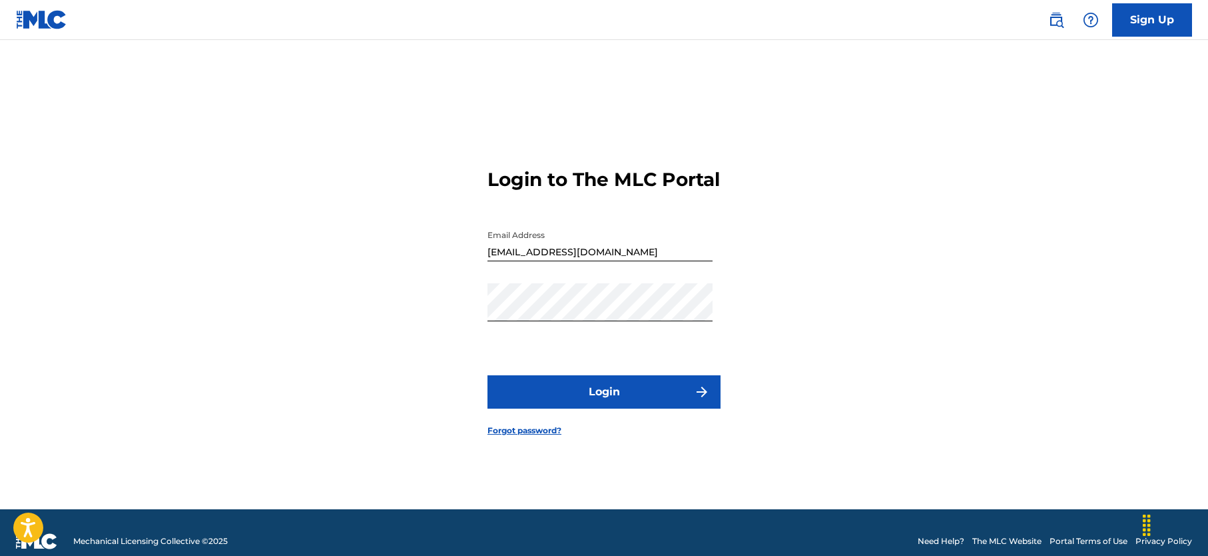
click at [598, 396] on button "Login" at bounding box center [604, 391] width 233 height 33
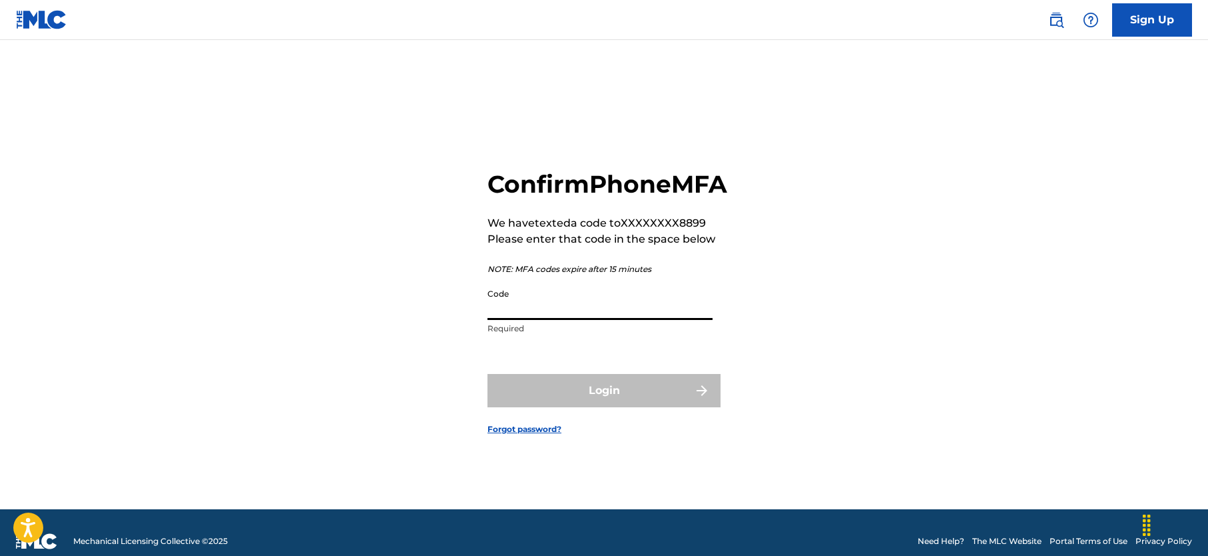
click at [622, 320] on input "Code" at bounding box center [600, 301] width 225 height 38
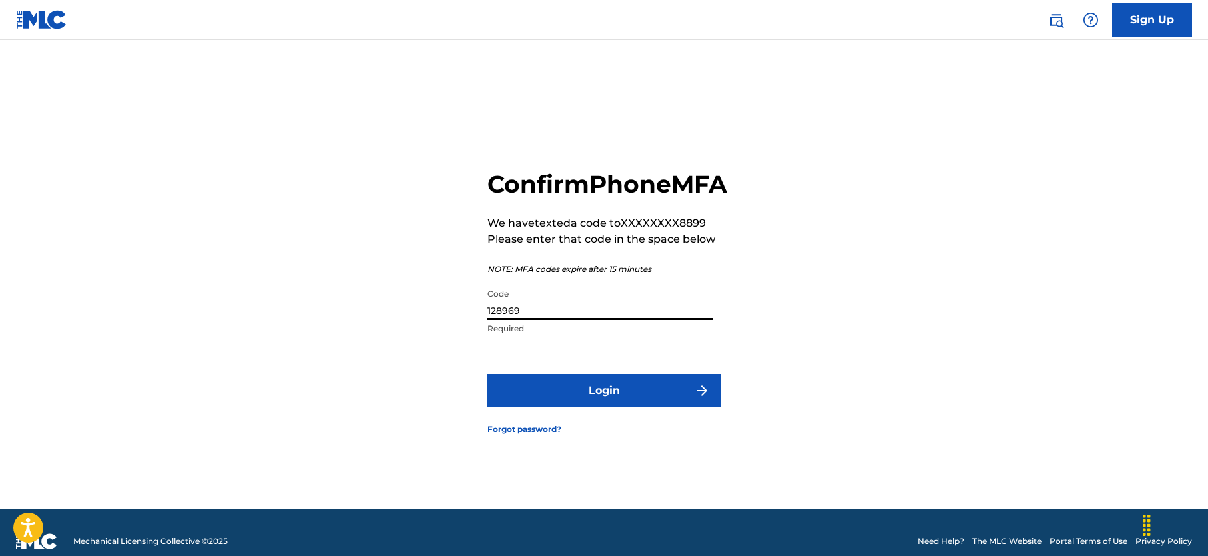
type input "128969"
click at [616, 406] on button "Login" at bounding box center [604, 390] width 233 height 33
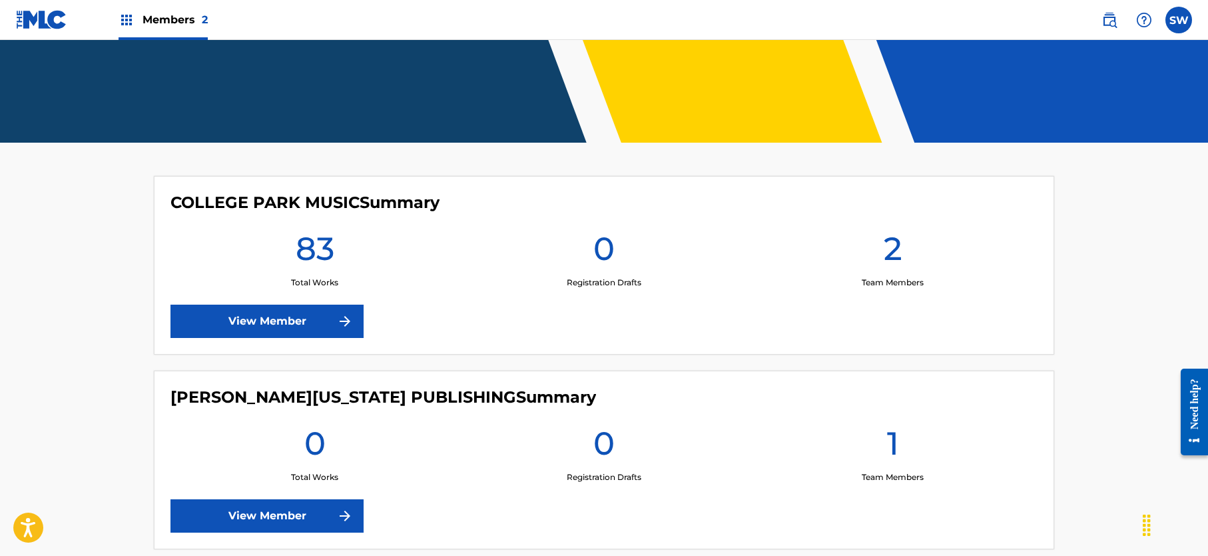
scroll to position [321, 0]
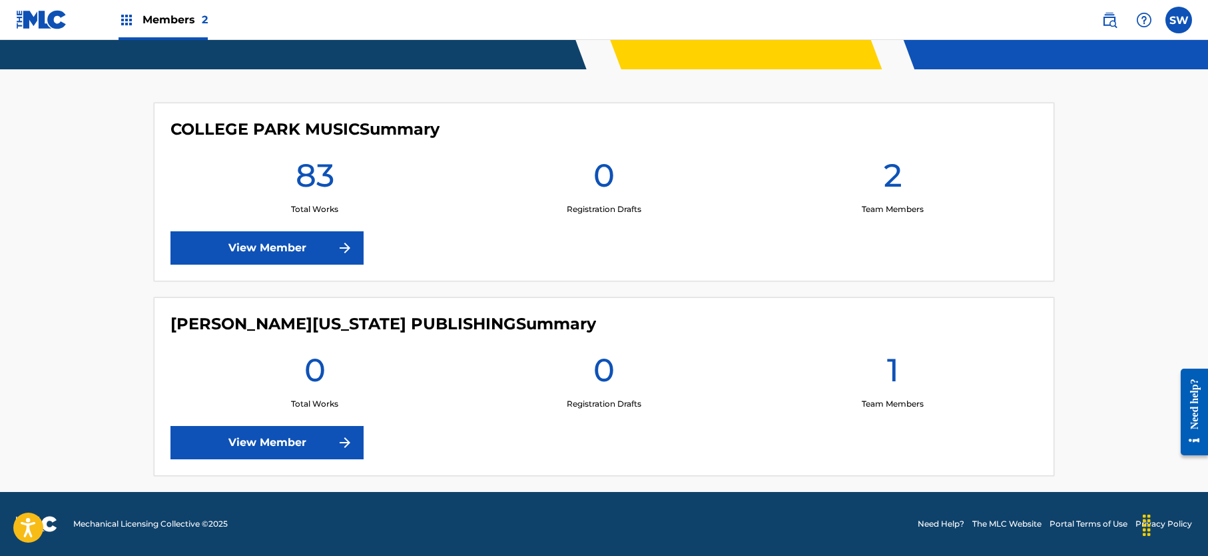
click at [276, 242] on link "View Member" at bounding box center [267, 247] width 193 height 33
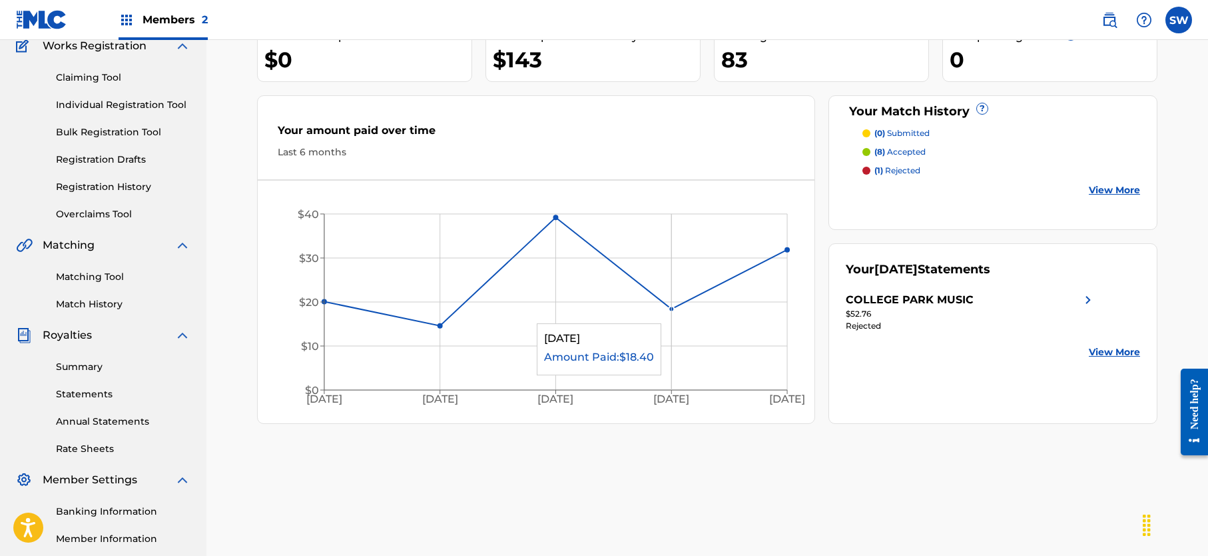
scroll to position [128, 0]
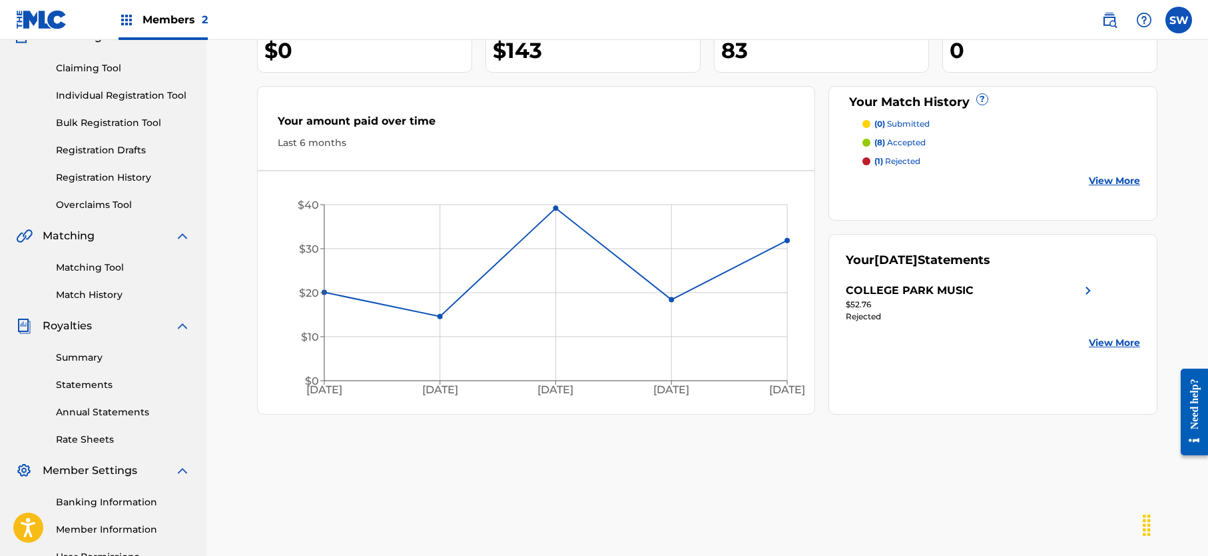
click at [1119, 341] on link "View More" at bounding box center [1114, 343] width 51 height 14
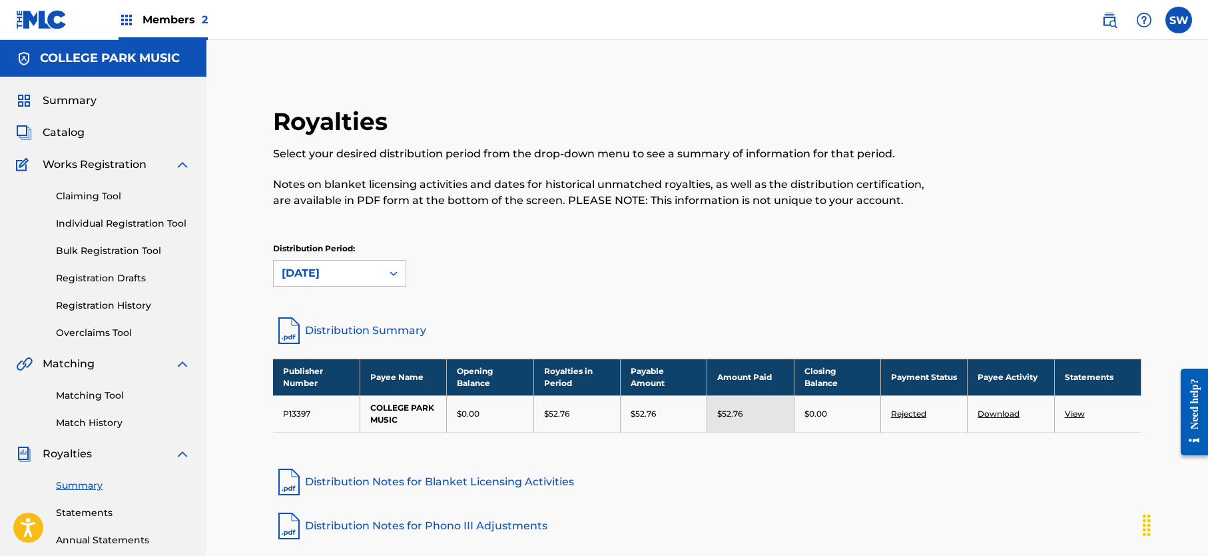
click at [69, 134] on span "Catalog" at bounding box center [64, 133] width 42 height 16
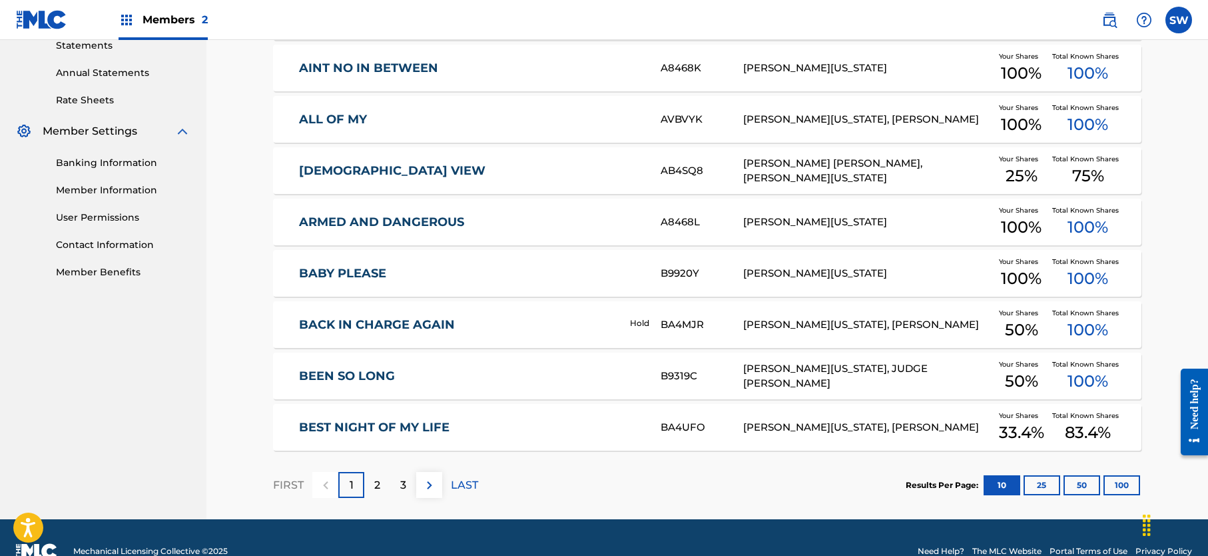
scroll to position [494, 0]
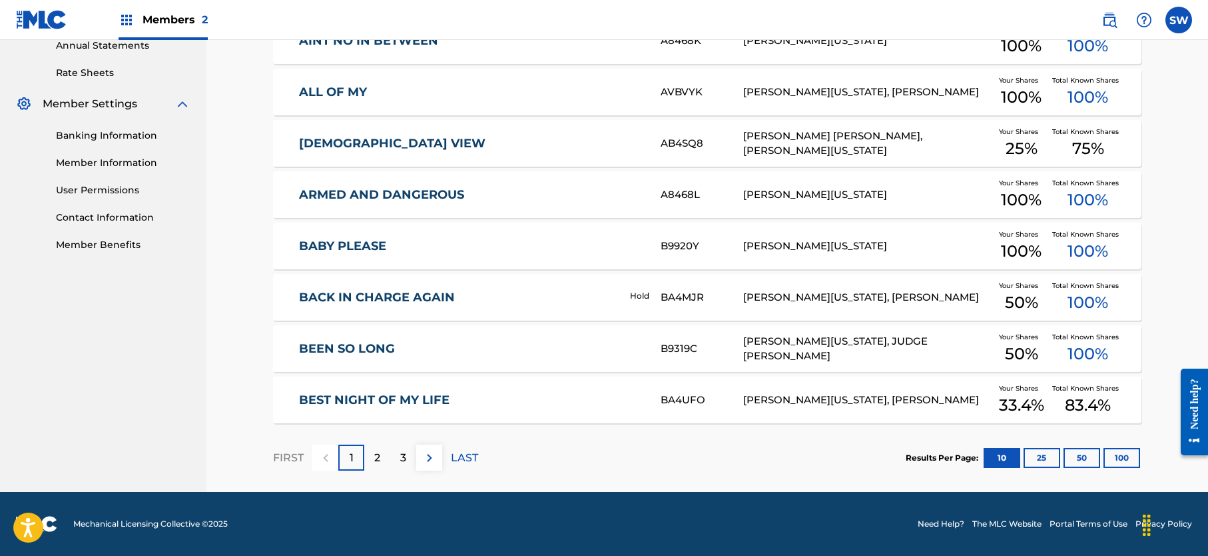
click at [1123, 460] on button "100" at bounding box center [1122, 458] width 37 height 20
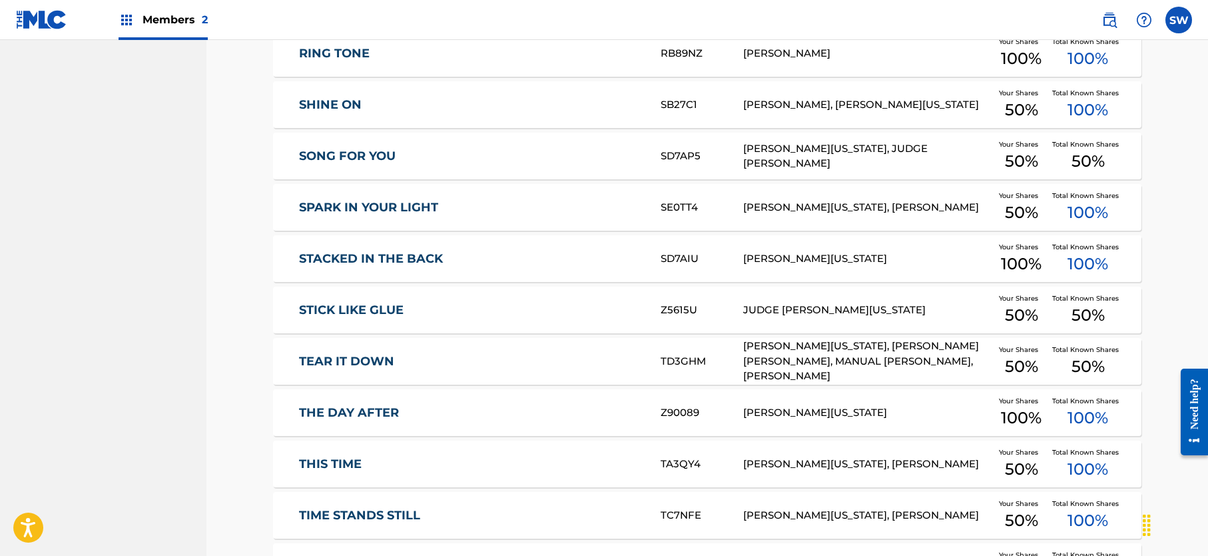
scroll to position [3331, 0]
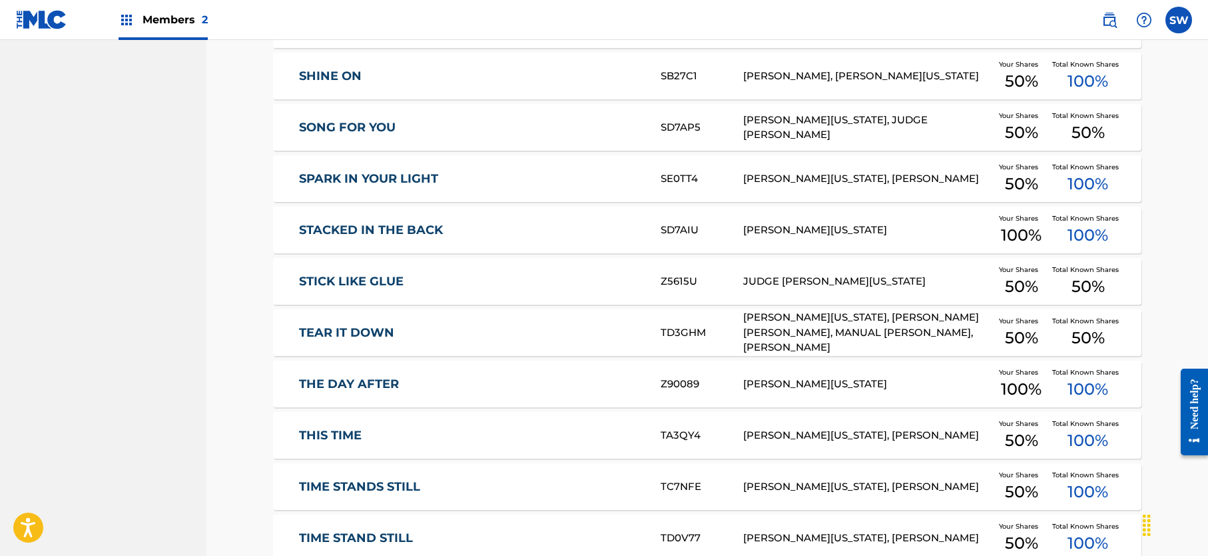
click at [708, 370] on div "THE DAY AFTER Z90089 [PERSON_NAME][US_STATE] Your Shares 100 % Total Known Shar…" at bounding box center [707, 383] width 869 height 47
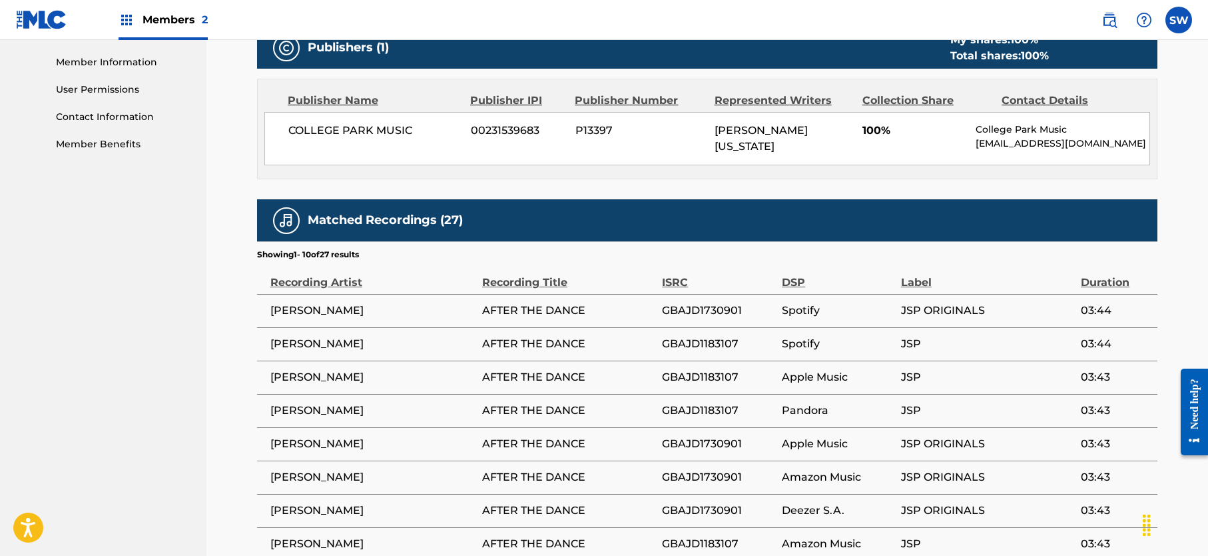
scroll to position [596, 0]
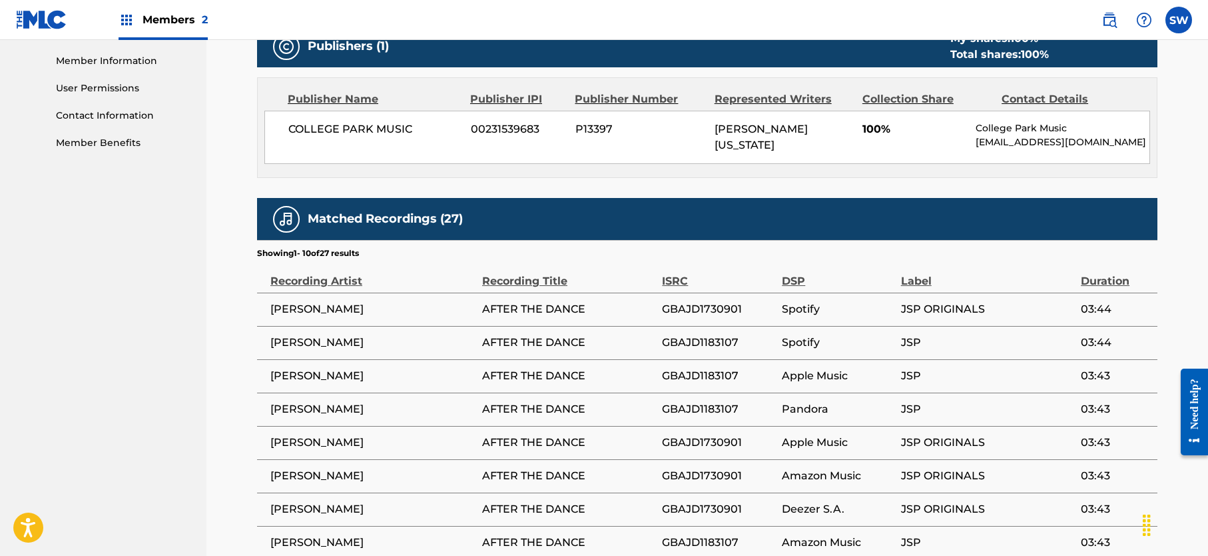
drag, startPoint x: 588, startPoint y: 301, endPoint x: 474, endPoint y: 298, distance: 114.0
click at [474, 298] on tr "[PERSON_NAME] AFTER THE DANCE GBAJD1730901 Spotify JSP ORIGINALS 03:44" at bounding box center [707, 308] width 901 height 33
copy tr "AFTER THE DANCE"
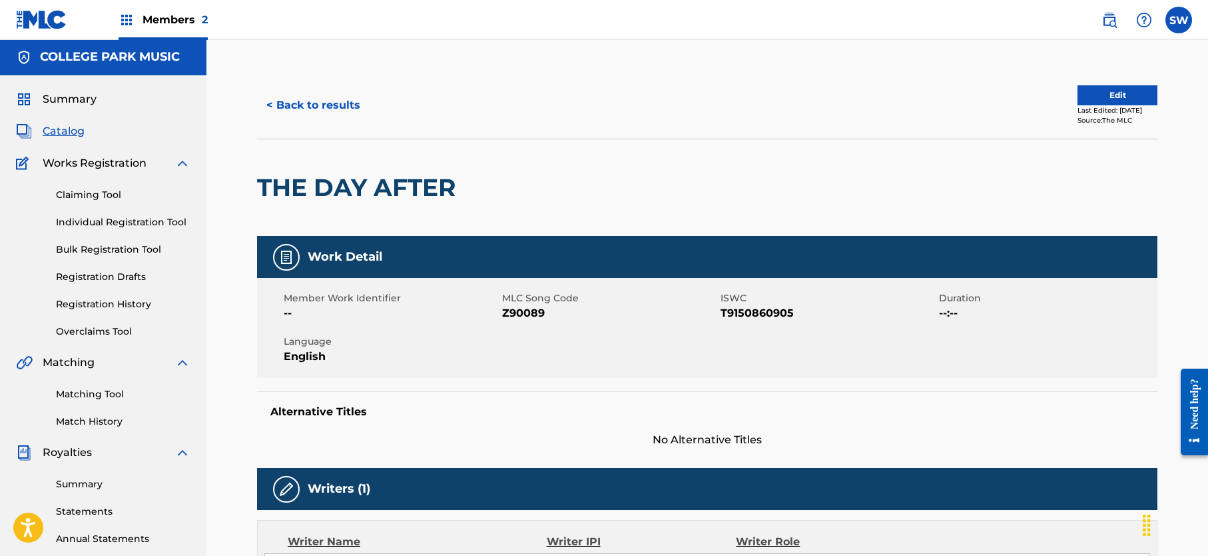
scroll to position [0, 0]
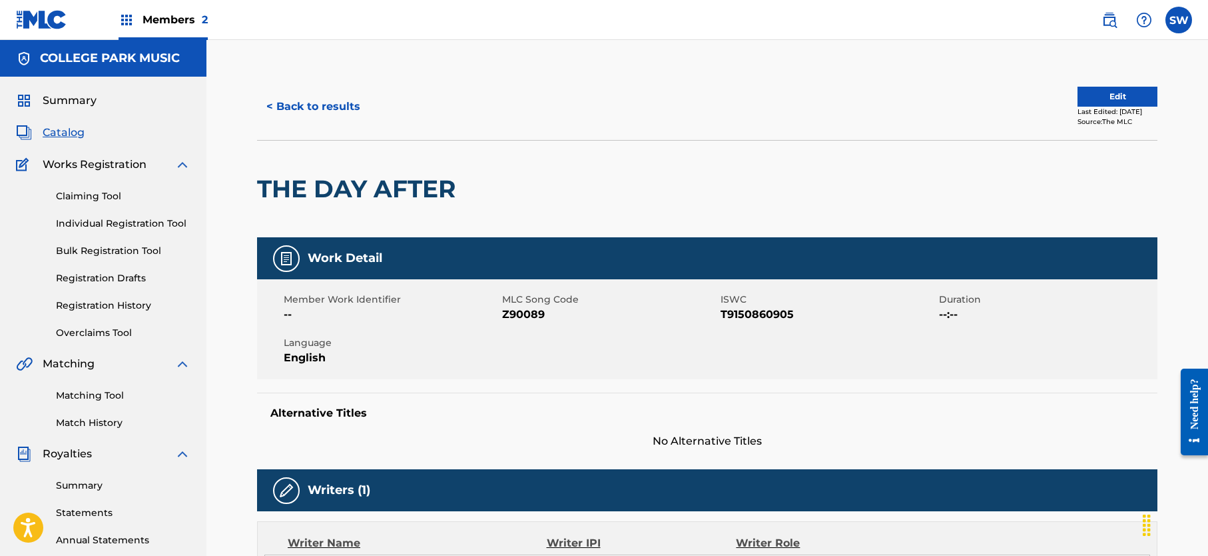
click at [320, 101] on button "< Back to results" at bounding box center [313, 106] width 113 height 33
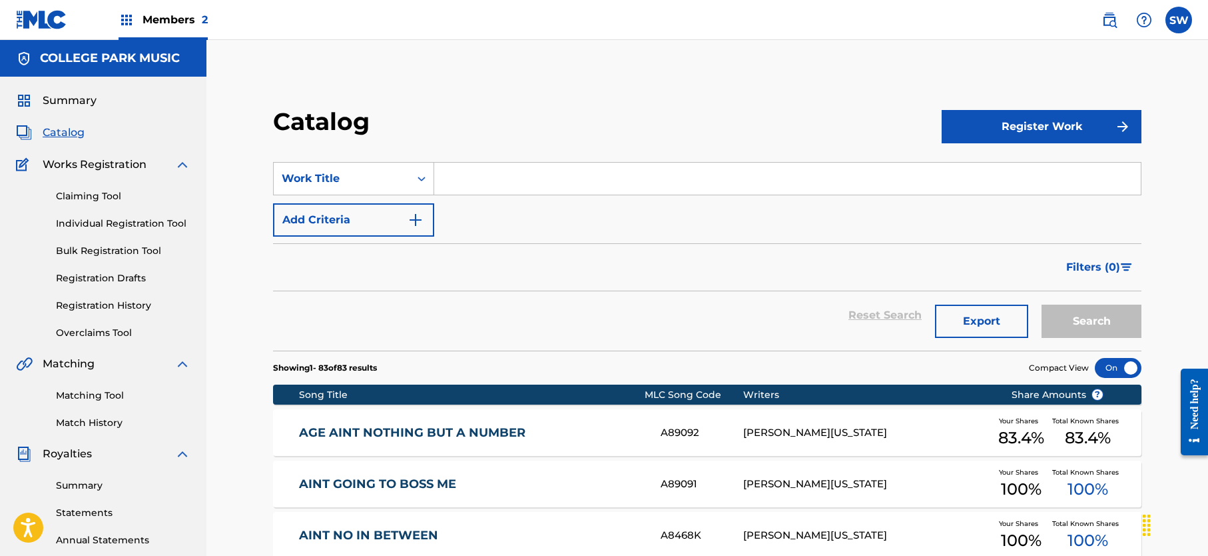
click at [486, 183] on input "Search Form" at bounding box center [787, 179] width 707 height 32
paste input "AFTER THE DANCE"
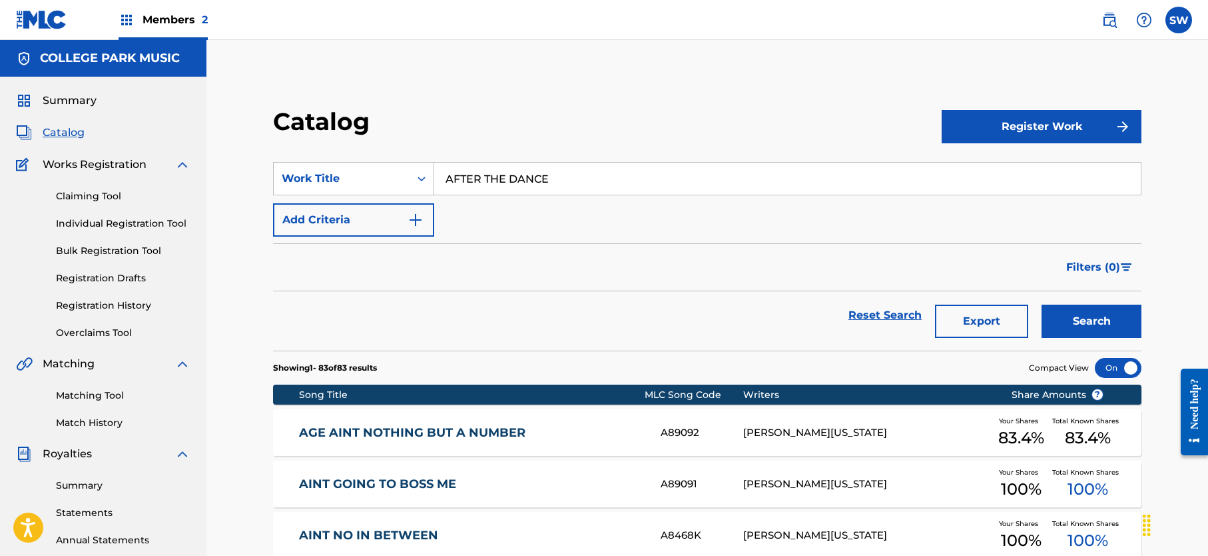
type input "AFTER THE DANCE"
click at [1079, 318] on button "Search" at bounding box center [1092, 320] width 100 height 33
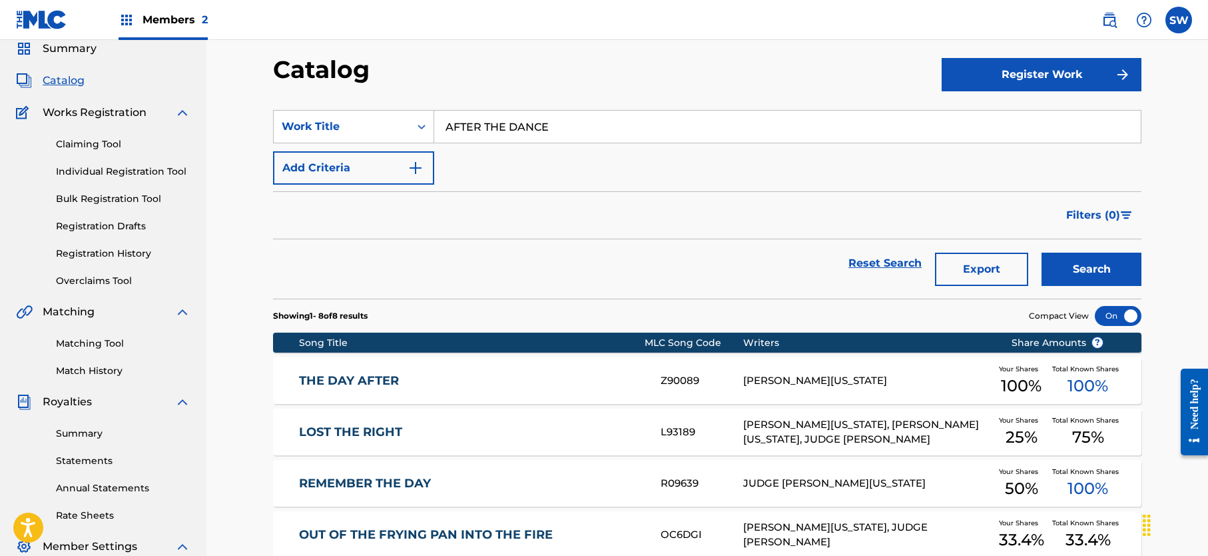
scroll to position [49, 0]
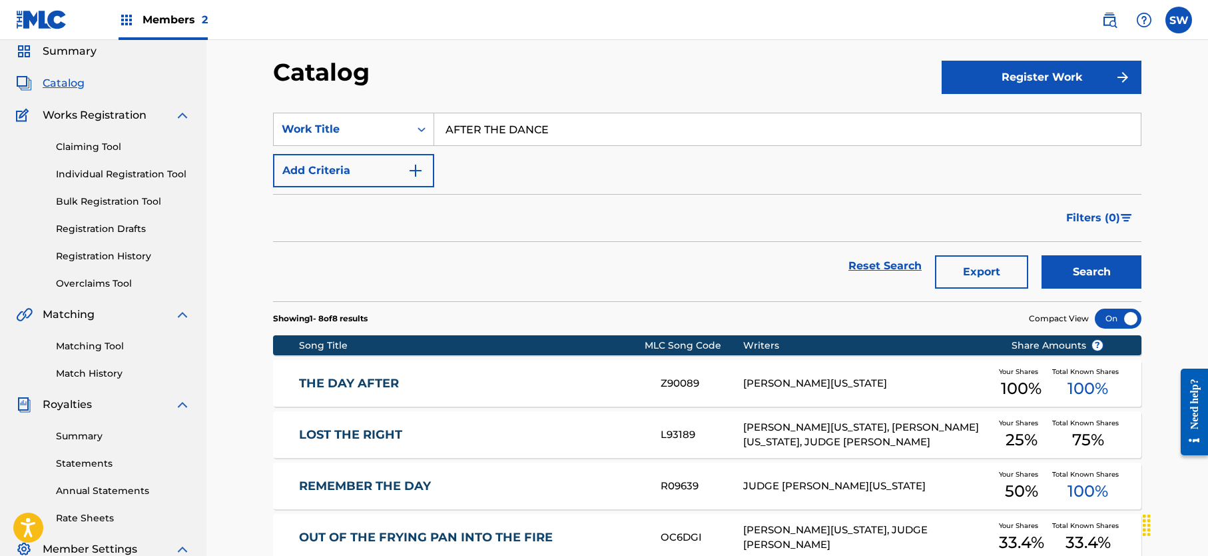
click at [515, 387] on link "THE DAY AFTER" at bounding box center [471, 383] width 344 height 15
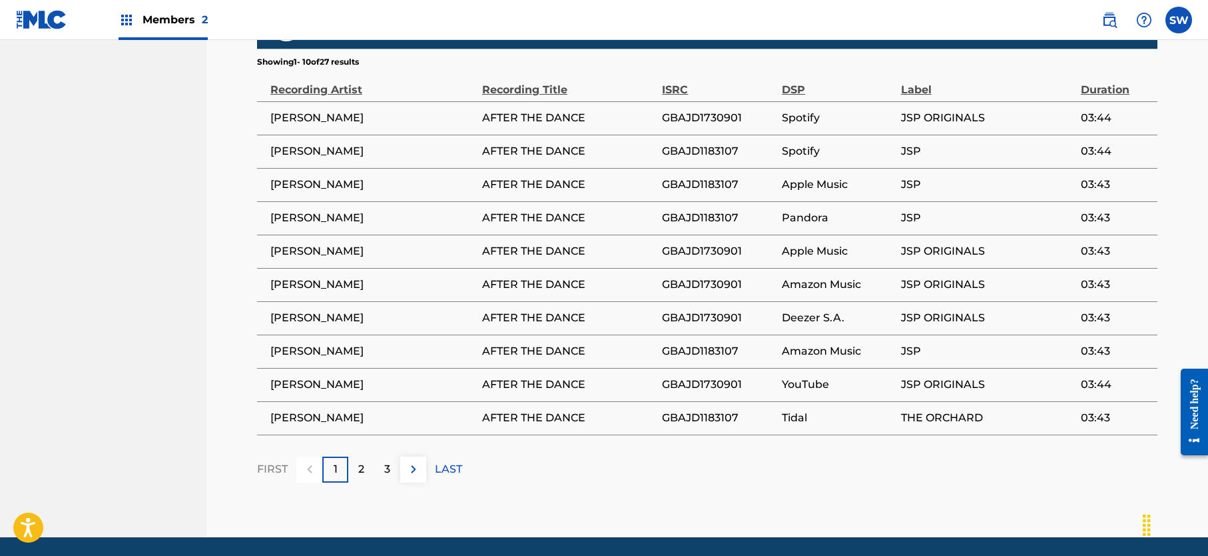
scroll to position [829, 0]
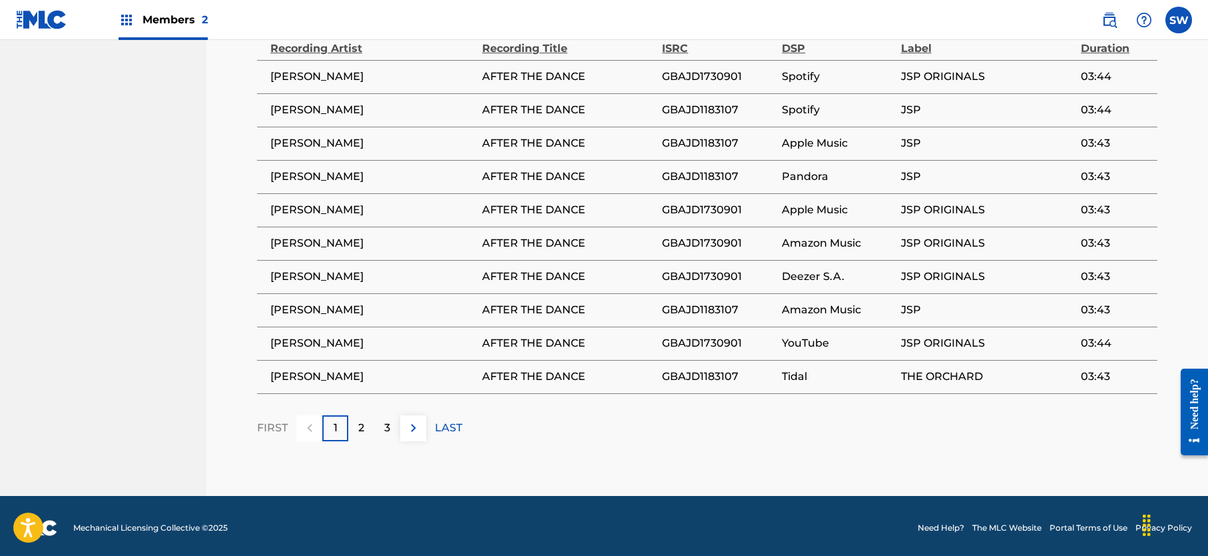
click at [416, 424] on img at bounding box center [414, 428] width 16 height 16
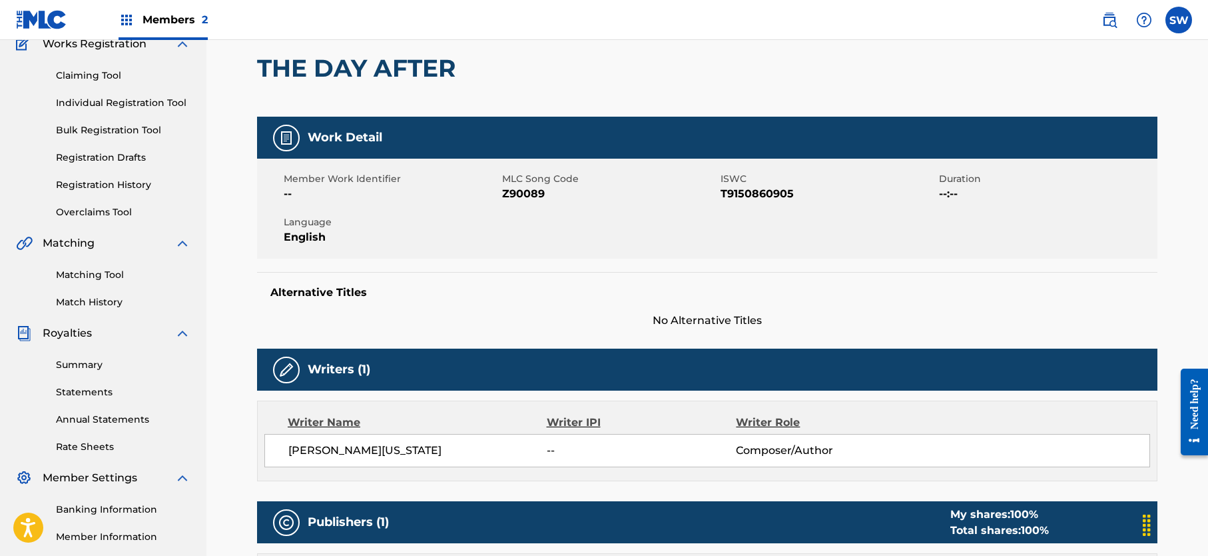
scroll to position [0, 0]
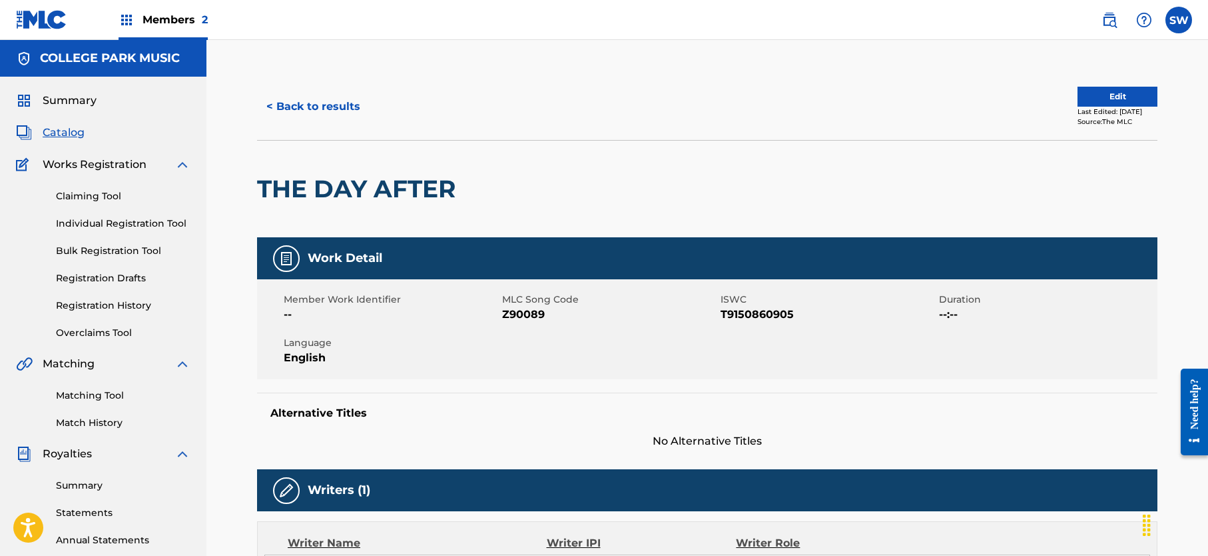
click at [101, 195] on link "Claiming Tool" at bounding box center [123, 196] width 135 height 14
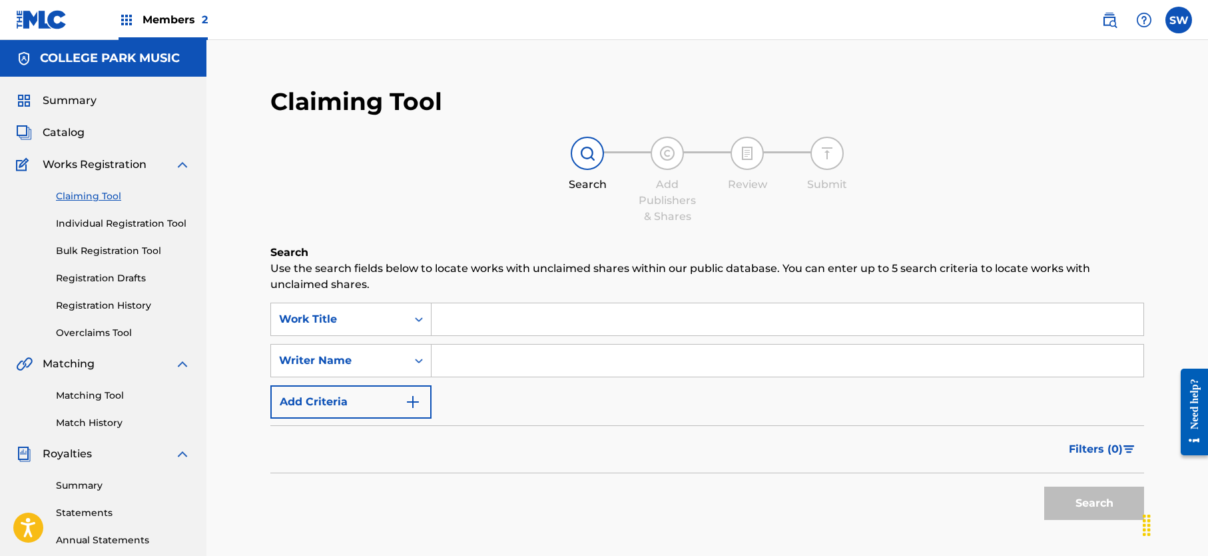
click at [479, 319] on input "Search Form" at bounding box center [788, 319] width 712 height 32
paste input "AFTER THE DANCE"
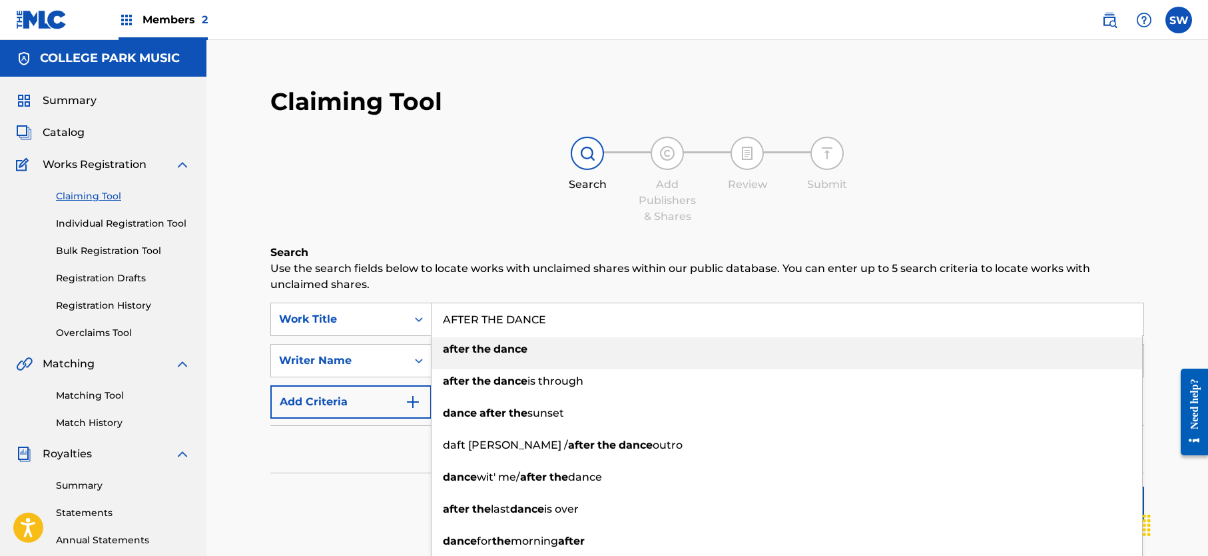
click at [474, 344] on strong "the" at bounding box center [481, 348] width 19 height 13
type input "after the dance"
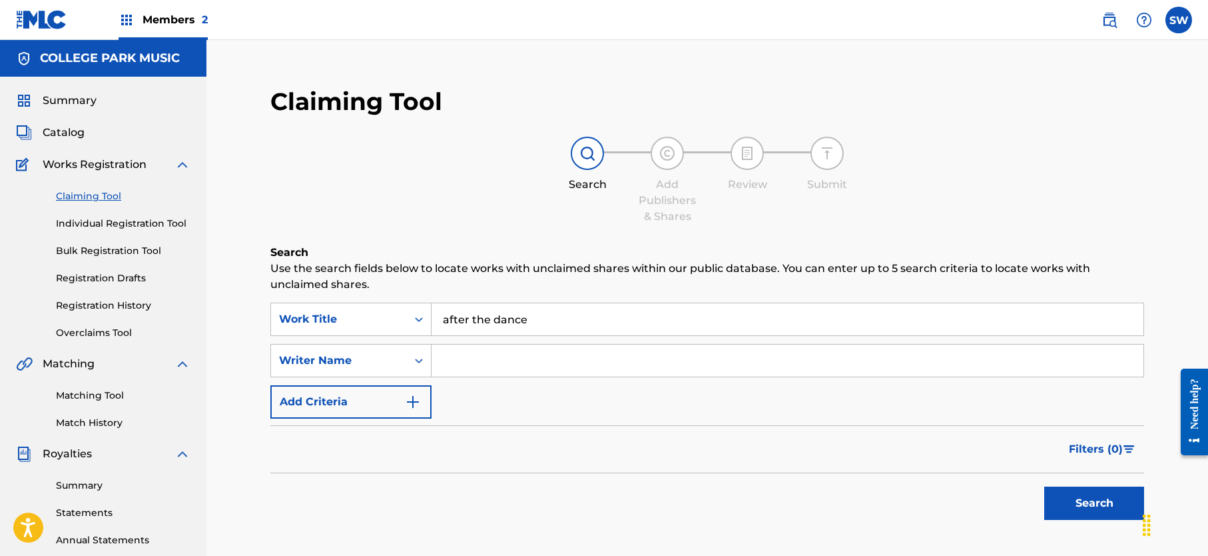
click at [454, 364] on input "Search Form" at bounding box center [788, 360] width 712 height 32
type input "[PERSON_NAME][US_STATE]"
click at [1114, 500] on button "Search" at bounding box center [1094, 502] width 100 height 33
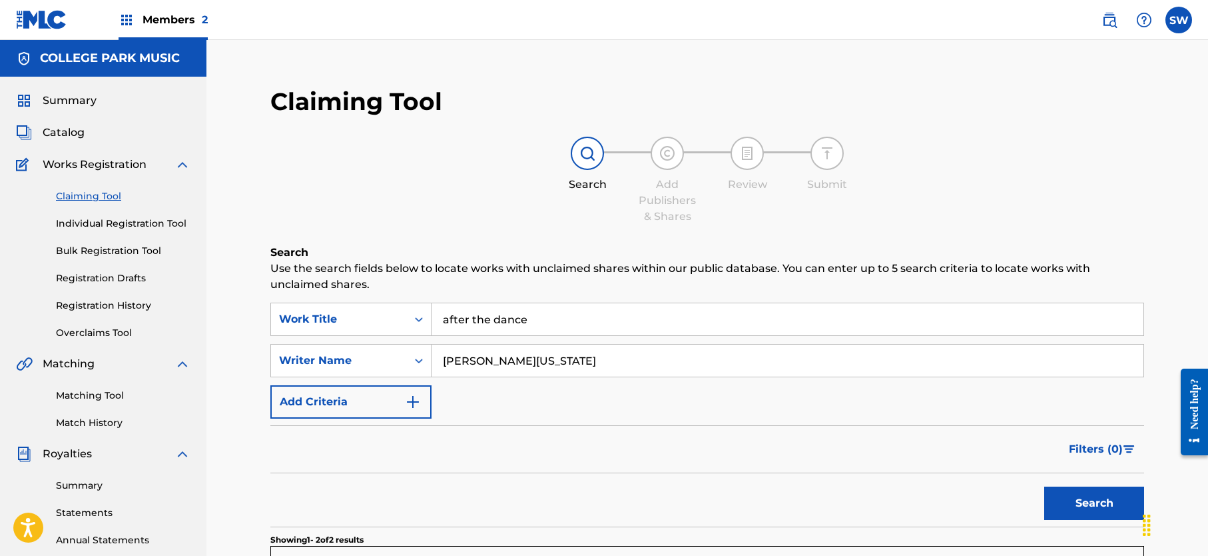
click at [111, 398] on link "Matching Tool" at bounding box center [123, 395] width 135 height 14
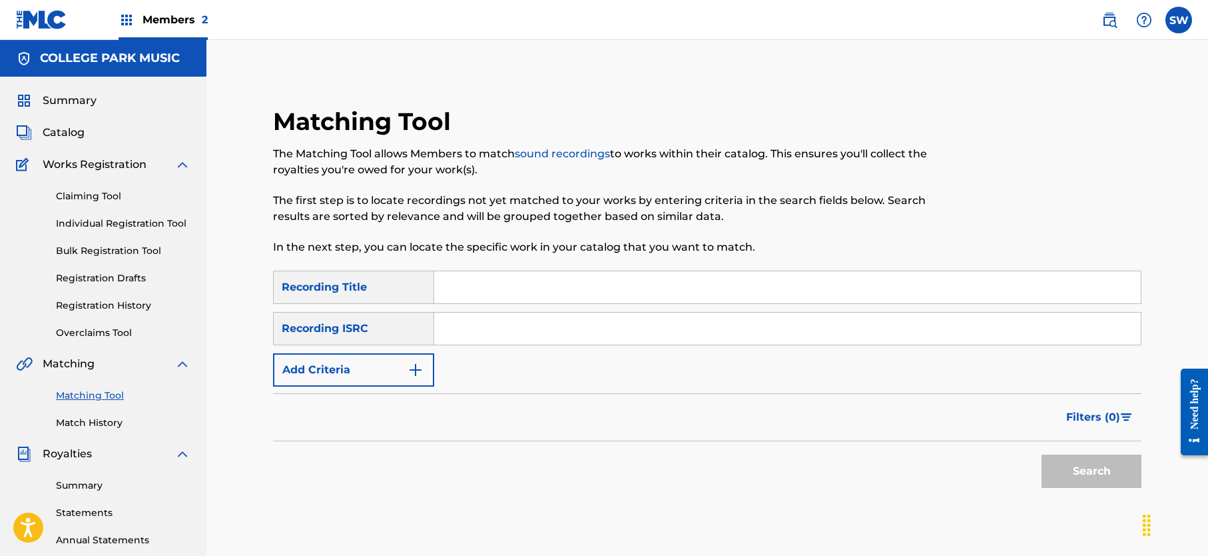
paste input "AFTER THE DANCE"
type input "AFTER THE DANCE"
click at [1080, 472] on button "Search" at bounding box center [1092, 470] width 100 height 33
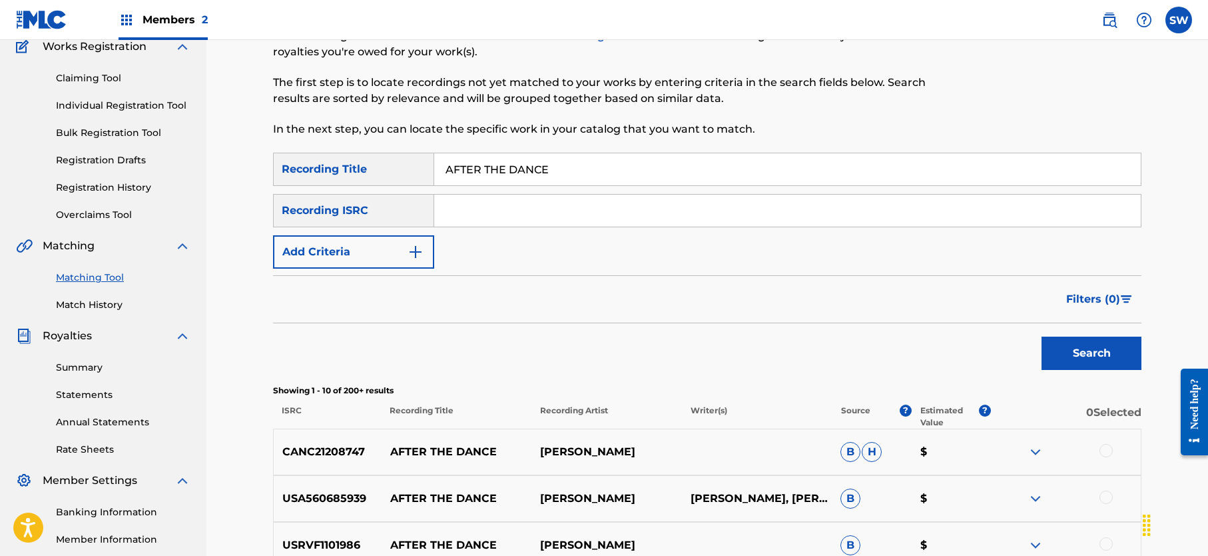
scroll to position [116, 0]
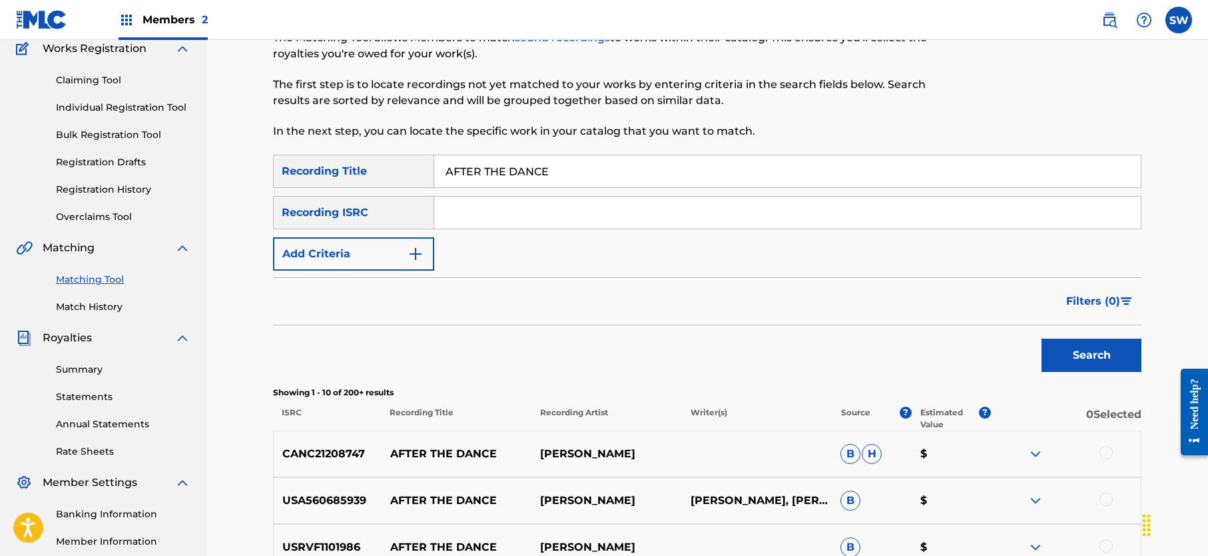
click at [421, 250] on img "Search Form" at bounding box center [416, 254] width 16 height 16
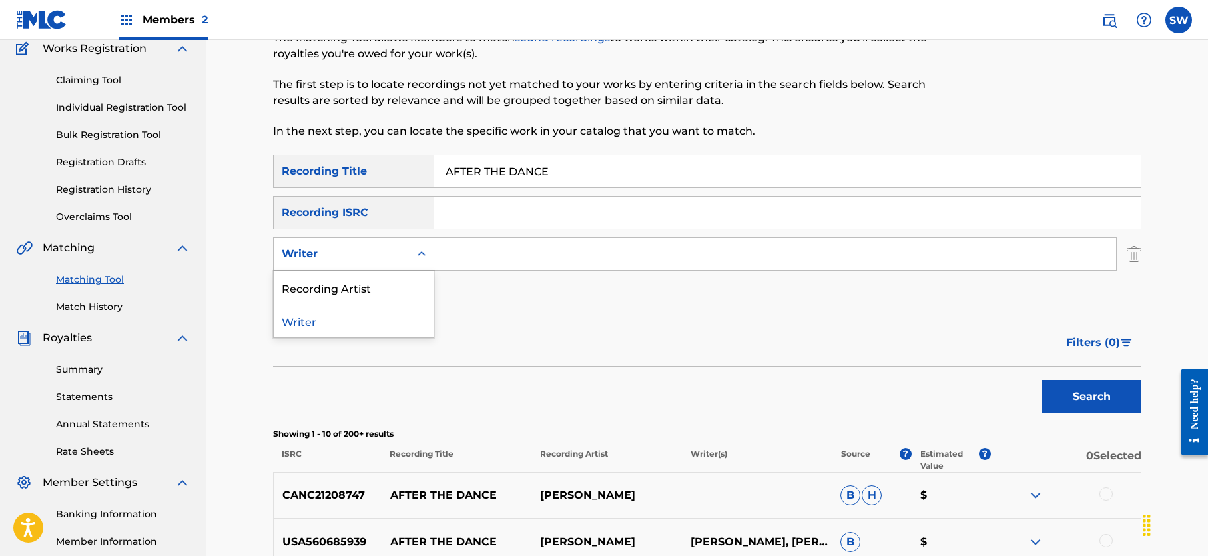
click at [421, 250] on icon "Search Form" at bounding box center [421, 253] width 13 height 13
click at [410, 280] on div "Recording Artist" at bounding box center [354, 286] width 160 height 33
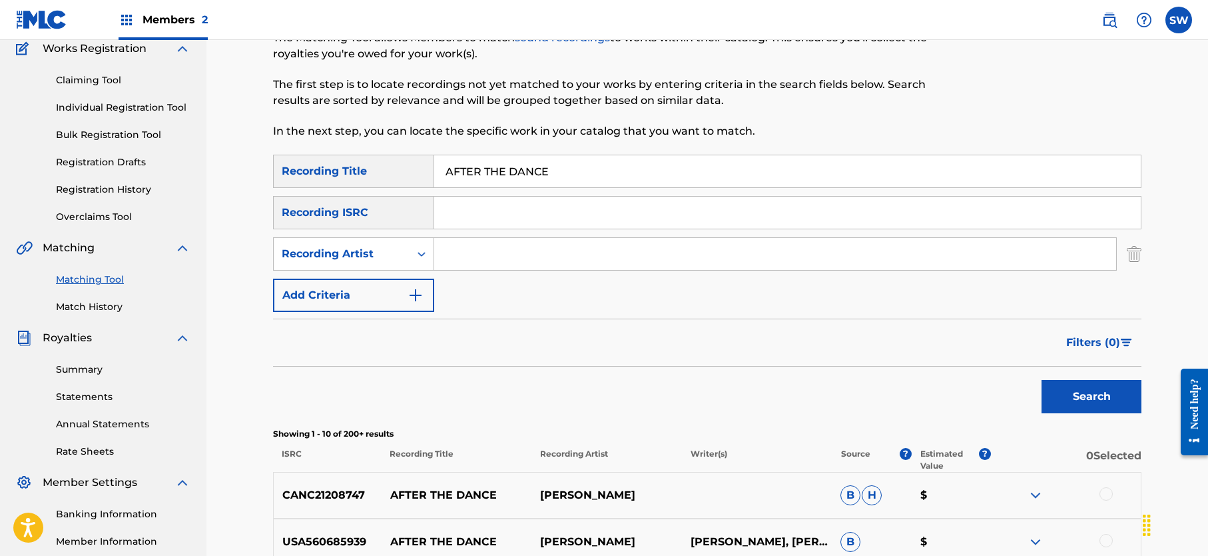
click at [453, 251] on input "Search Form" at bounding box center [775, 254] width 682 height 32
type input "[PERSON_NAME]"
click at [1068, 398] on button "Search" at bounding box center [1092, 396] width 100 height 33
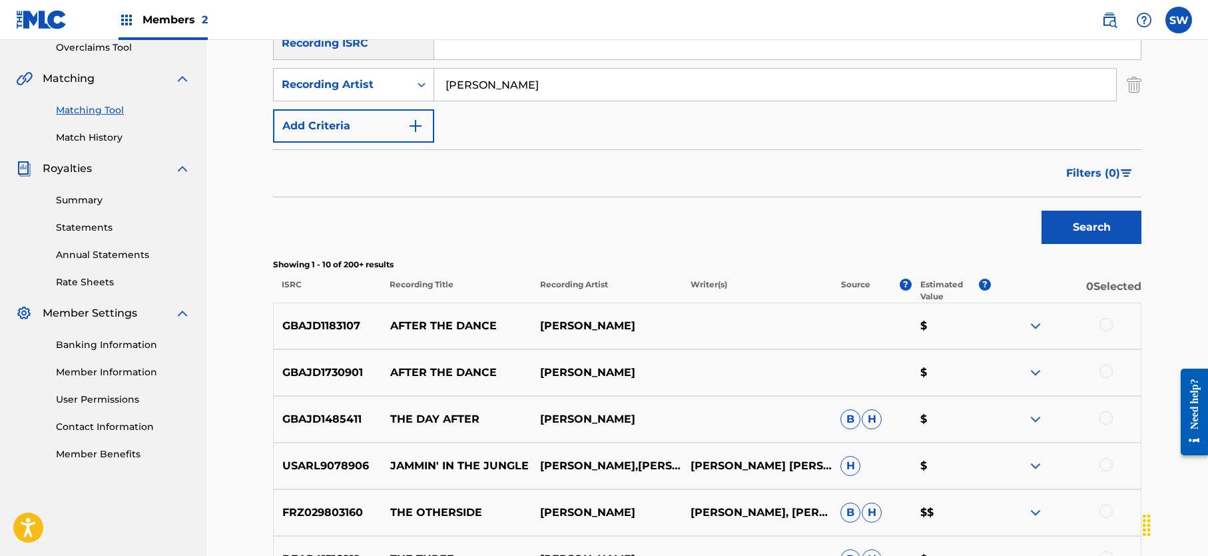
scroll to position [309, 0]
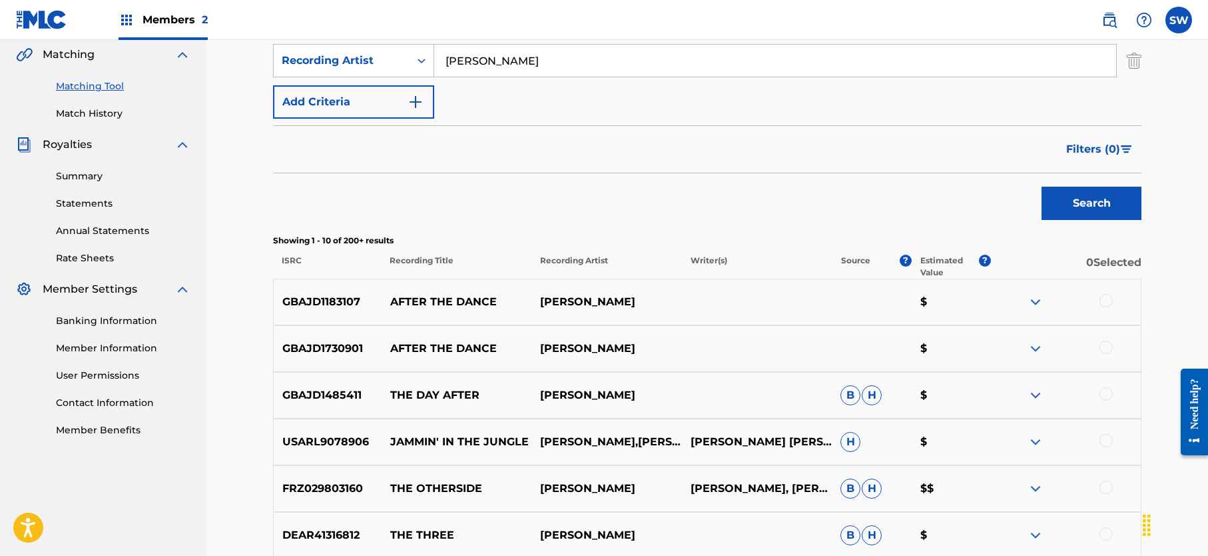
click at [1034, 396] on img at bounding box center [1036, 395] width 16 height 16
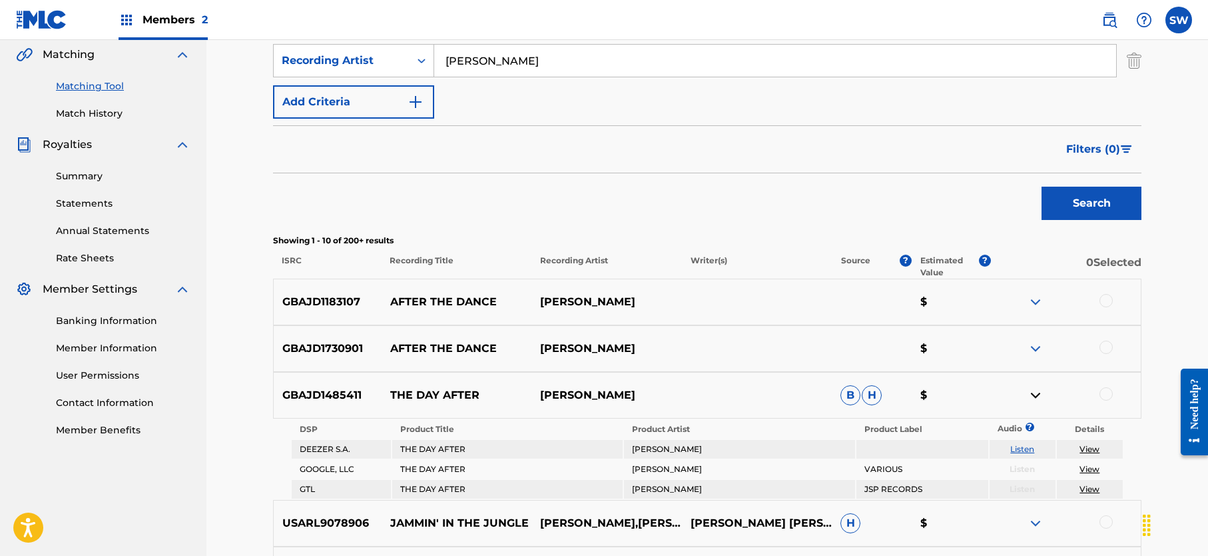
click at [1036, 391] on img at bounding box center [1036, 395] width 16 height 16
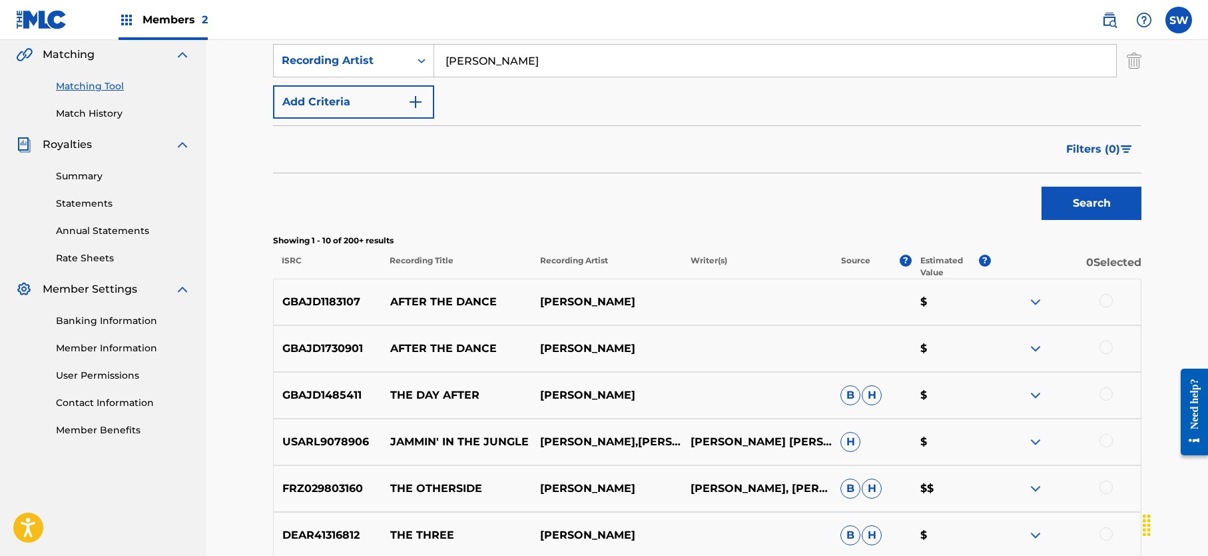
click at [1035, 350] on img at bounding box center [1036, 348] width 16 height 16
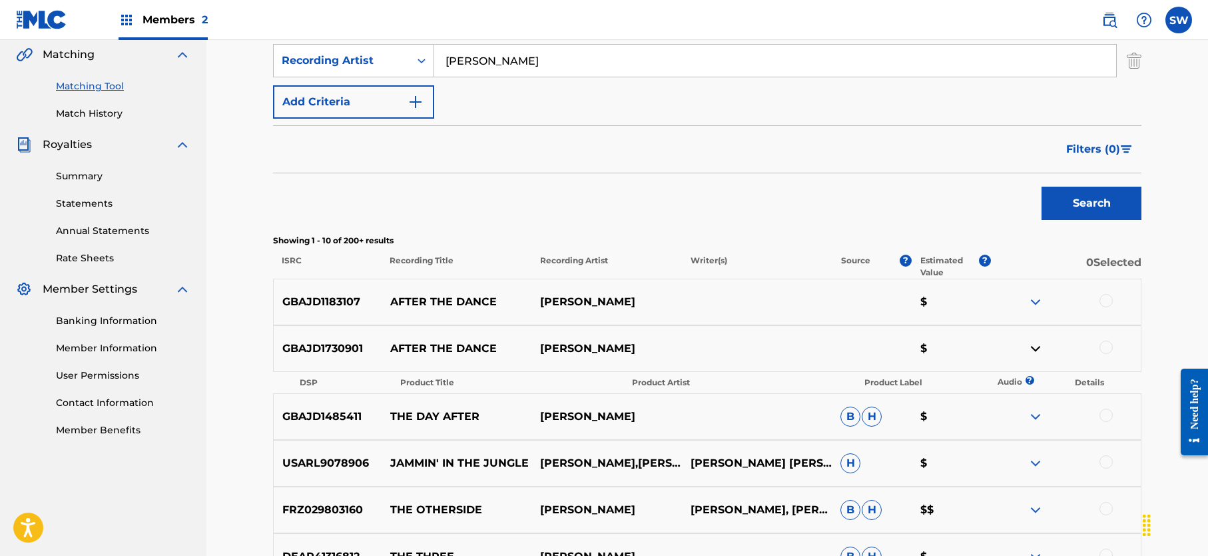
click at [1035, 350] on img at bounding box center [1036, 348] width 16 height 16
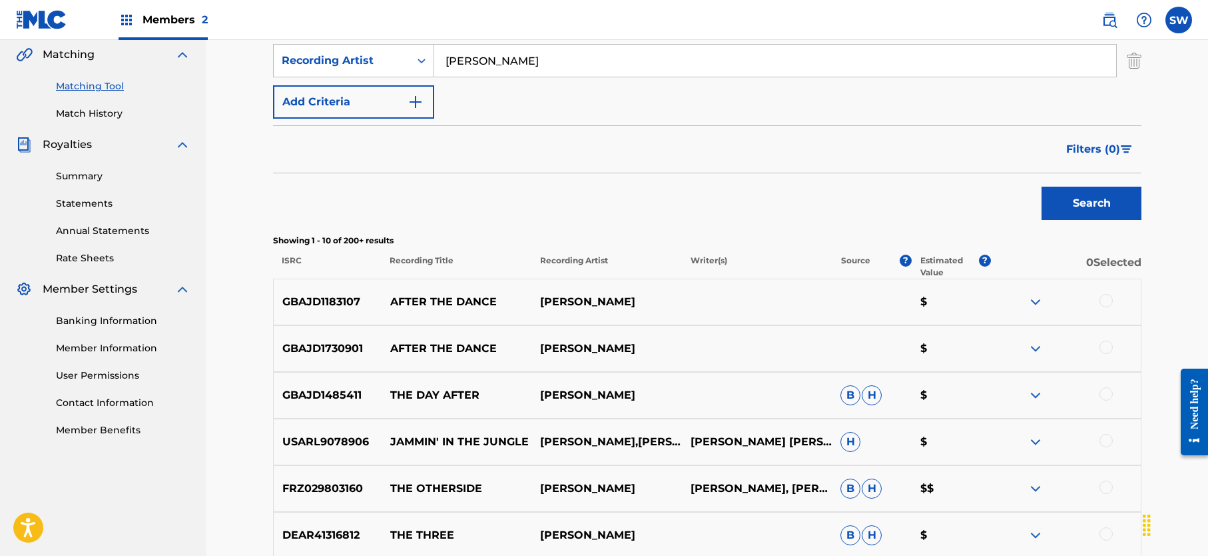
click at [1032, 304] on img at bounding box center [1036, 302] width 16 height 16
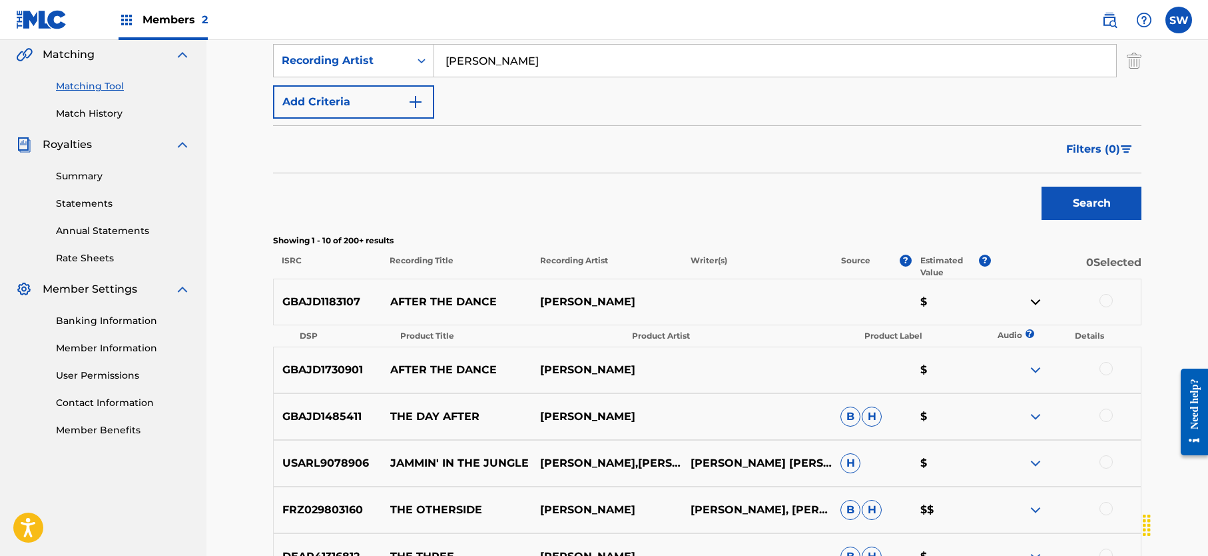
click at [1032, 304] on img at bounding box center [1036, 302] width 16 height 16
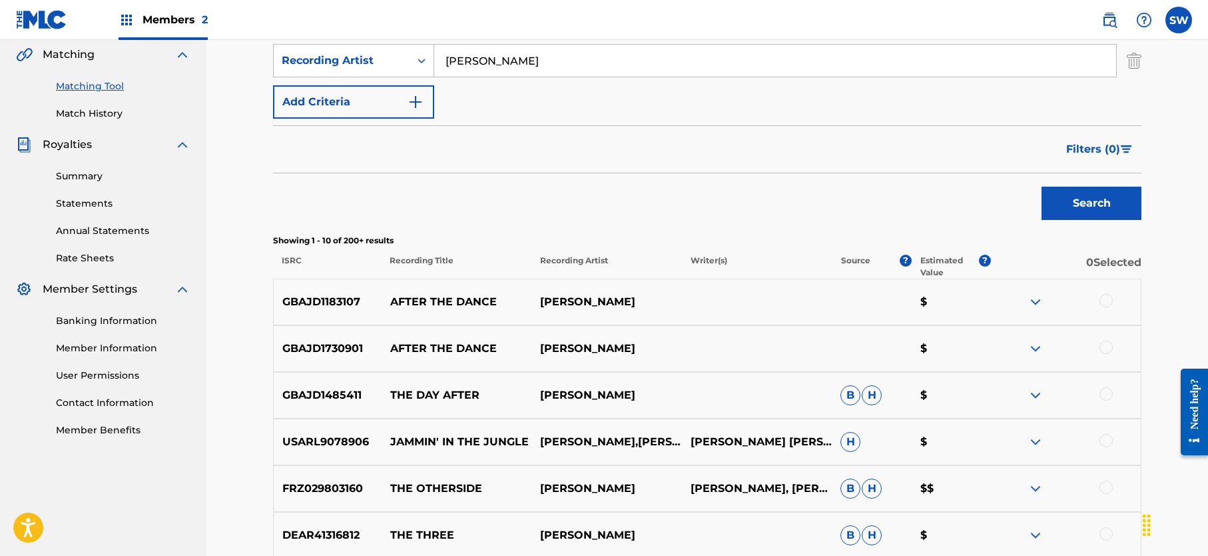
click at [1104, 300] on div at bounding box center [1106, 300] width 13 height 13
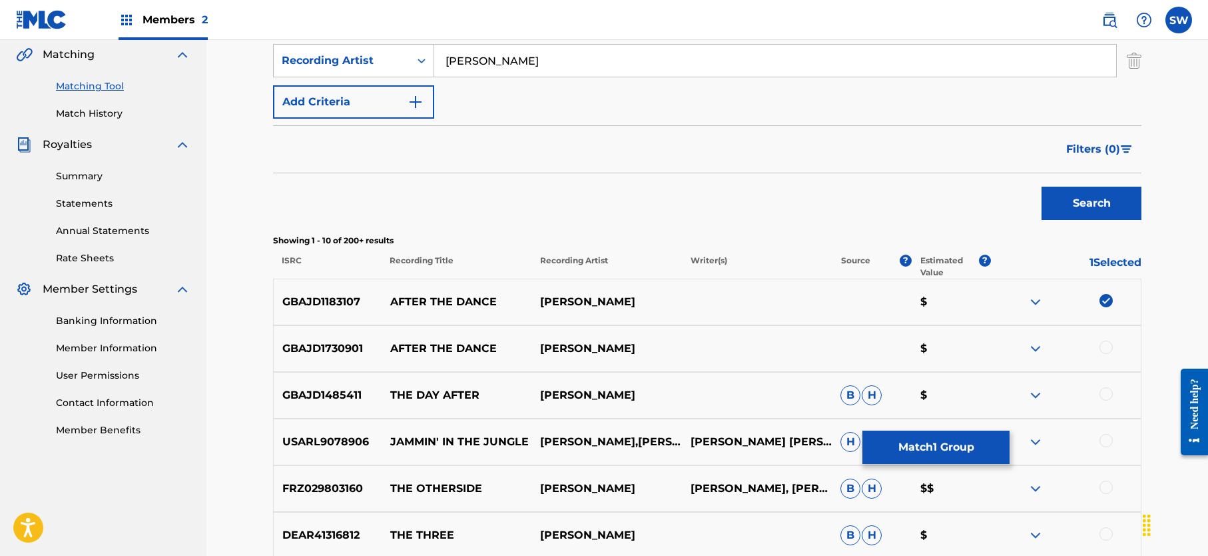
click at [943, 451] on button "Match 1 Group" at bounding box center [936, 446] width 147 height 33
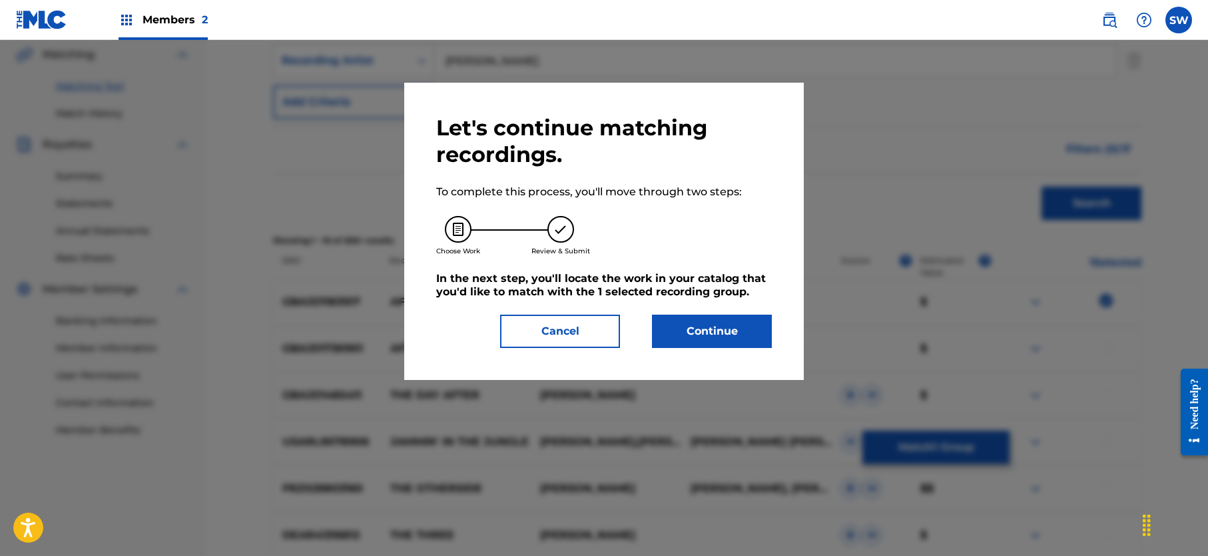
click at [735, 334] on button "Continue" at bounding box center [712, 330] width 120 height 33
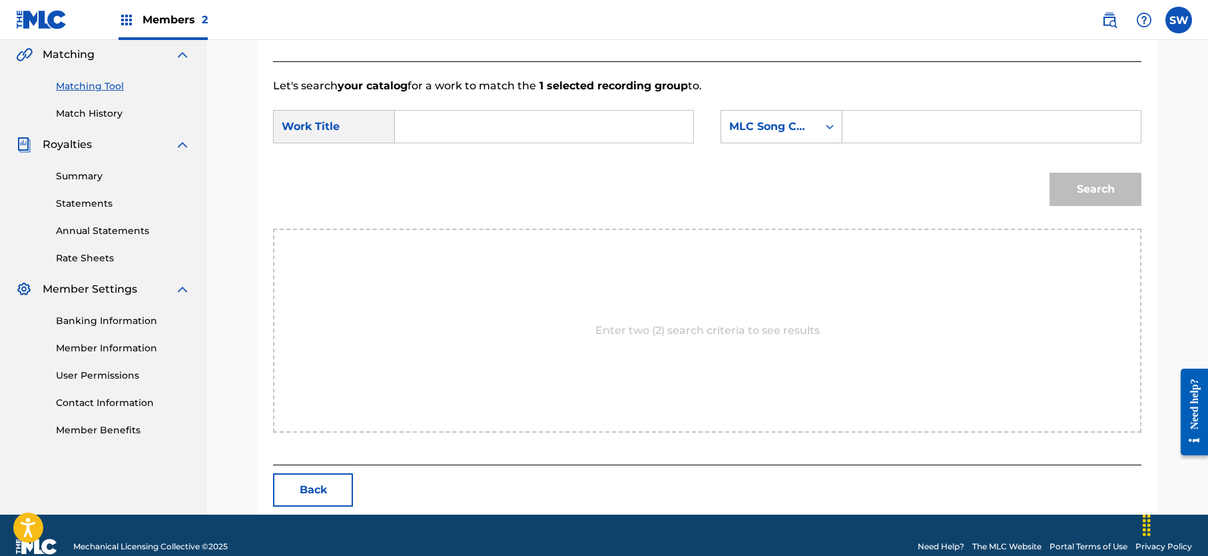
click at [438, 126] on input "Search Form" at bounding box center [544, 127] width 276 height 32
paste input "AFTER THE DANCE"
type input "AFTER THE DANCE"
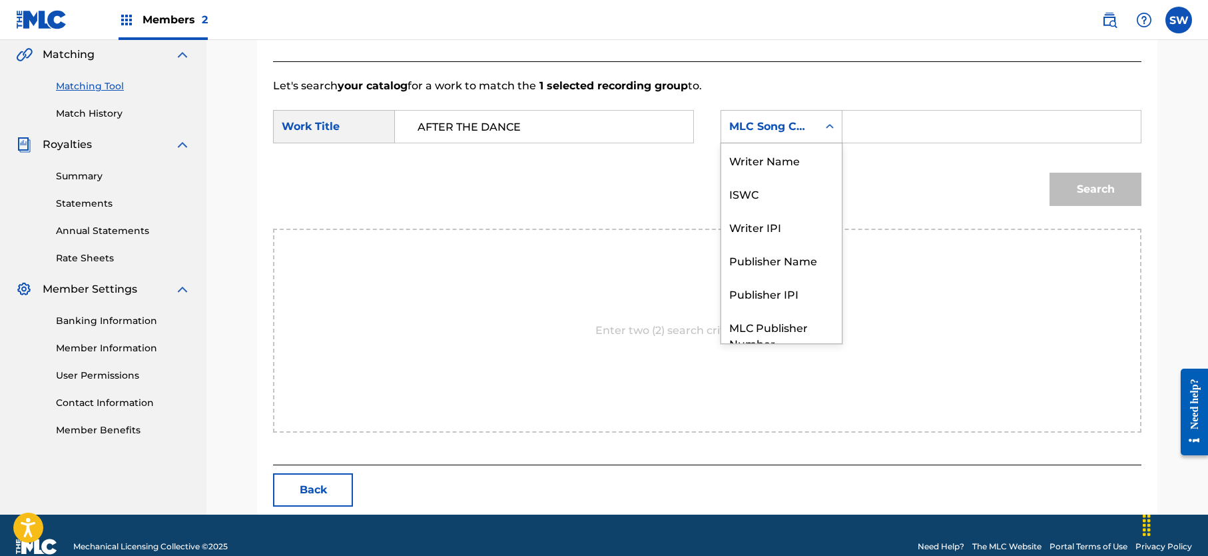
click at [831, 128] on icon "Search Form" at bounding box center [829, 126] width 13 height 13
click at [792, 169] on div "Writer Name" at bounding box center [781, 159] width 121 height 33
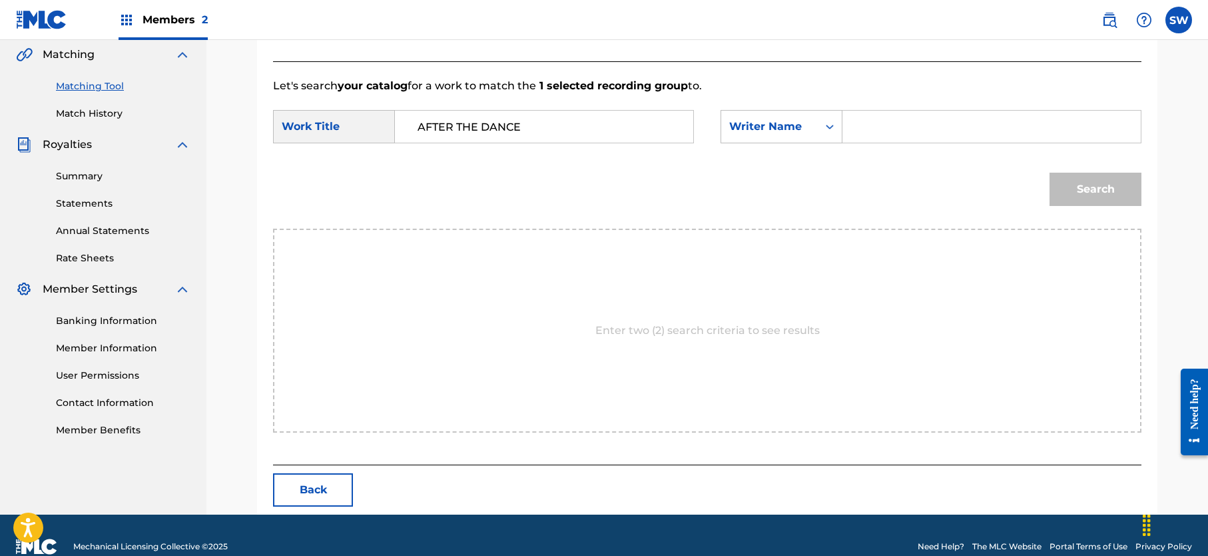
click at [882, 124] on input "Search Form" at bounding box center [992, 127] width 276 height 32
type input "[PERSON_NAME][US_STATE]"
click at [1063, 191] on button "Search" at bounding box center [1096, 189] width 92 height 33
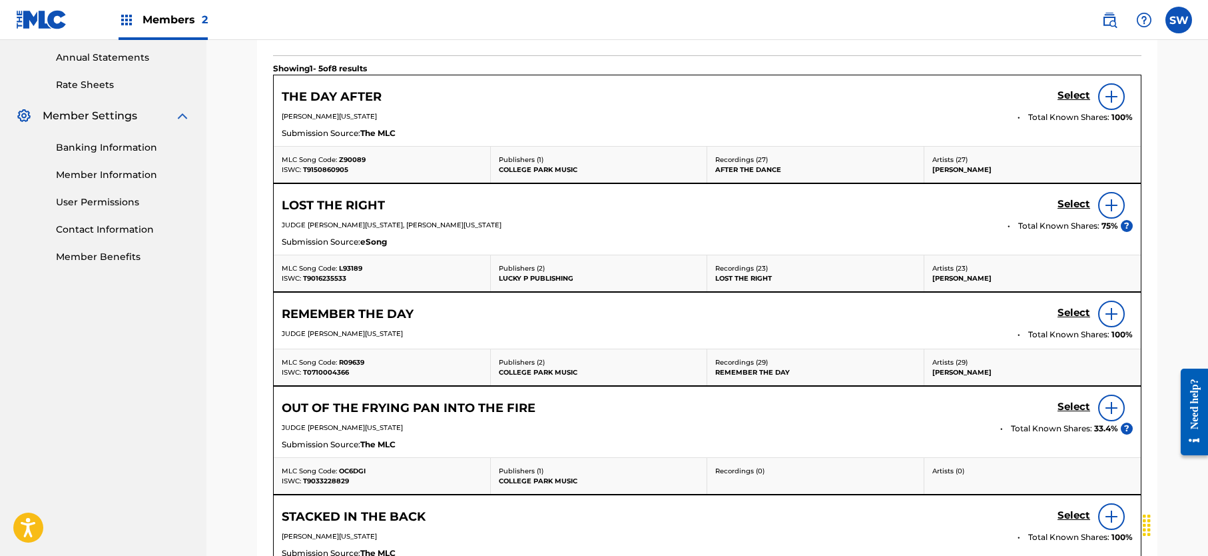
scroll to position [482, 0]
click at [1115, 406] on img at bounding box center [1112, 408] width 16 height 16
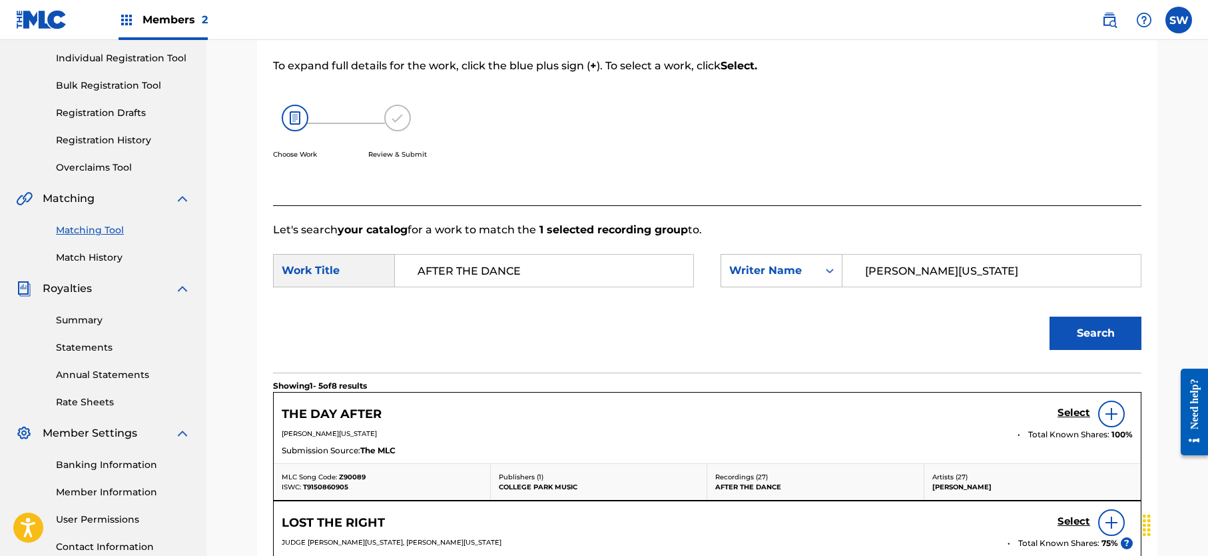
scroll to position [167, 0]
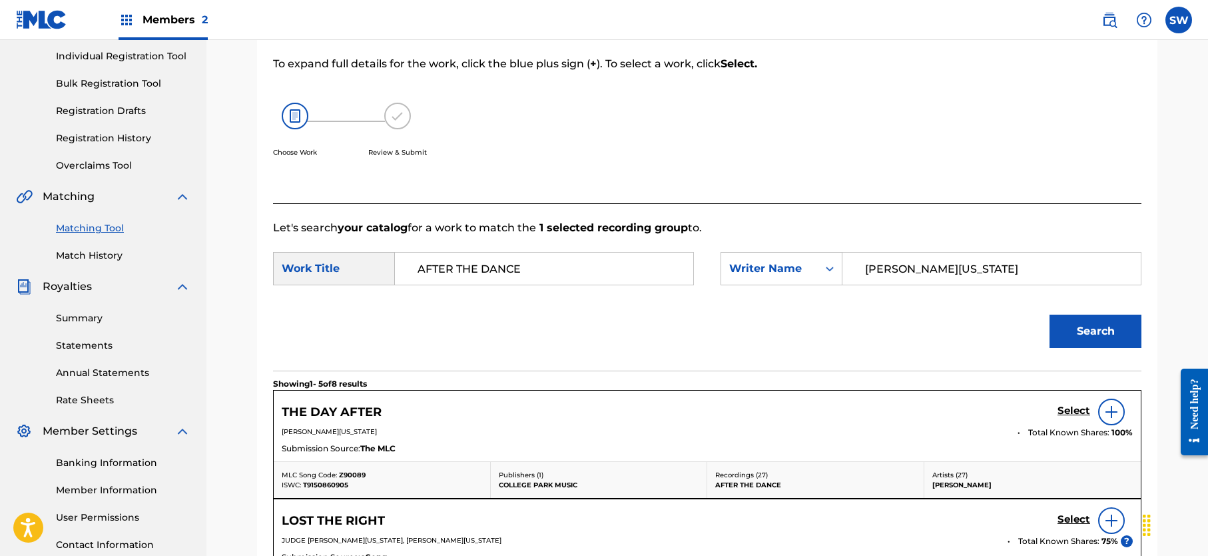
click at [1109, 411] on img at bounding box center [1112, 412] width 16 height 16
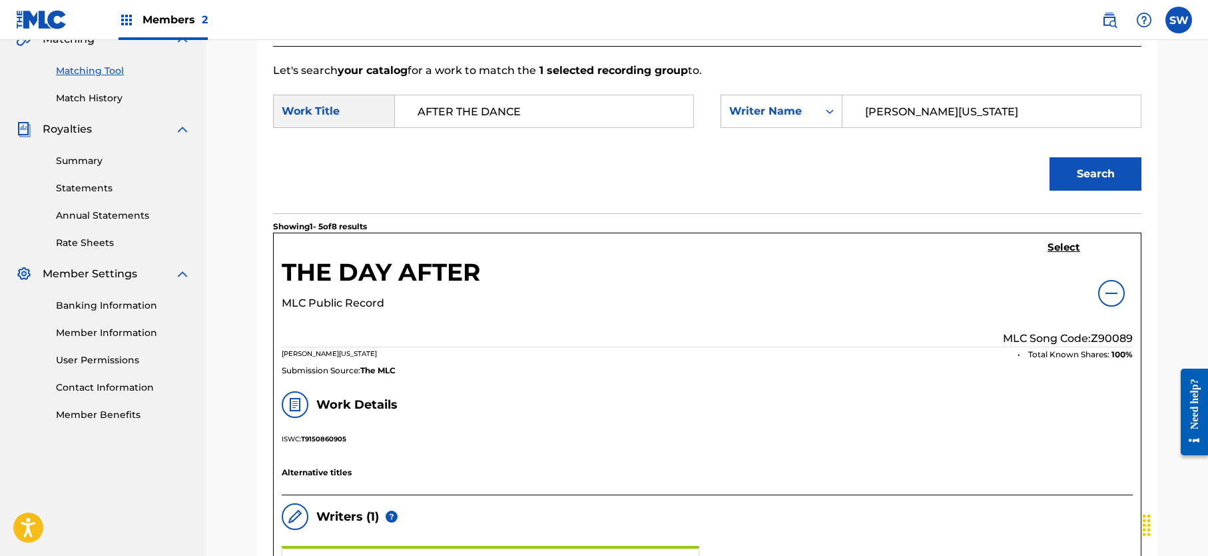
scroll to position [357, 0]
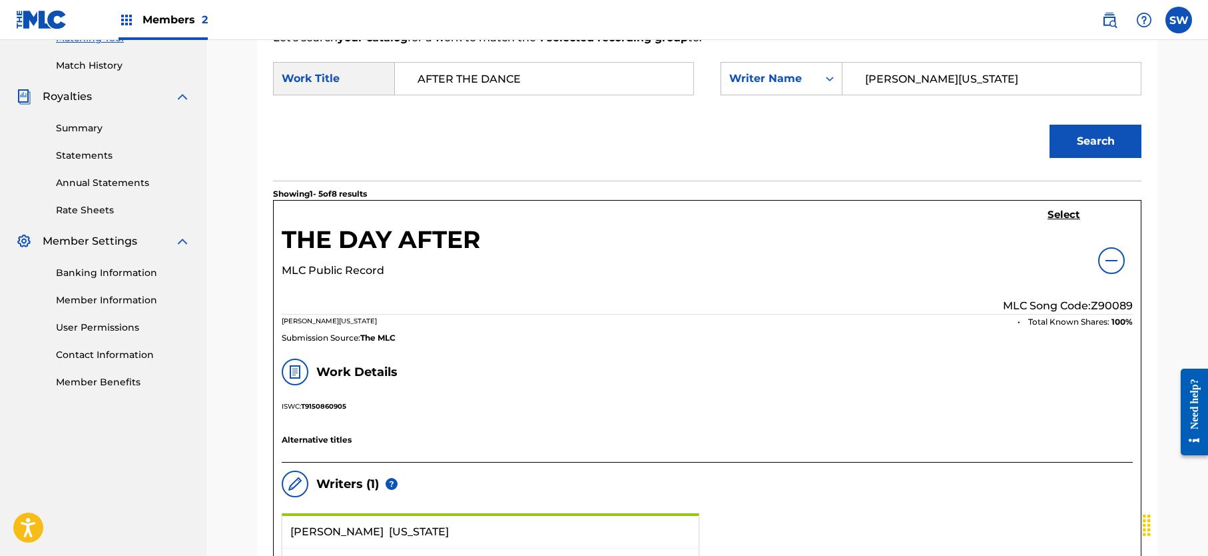
click at [1059, 216] on h5 "Select" at bounding box center [1064, 214] width 33 height 13
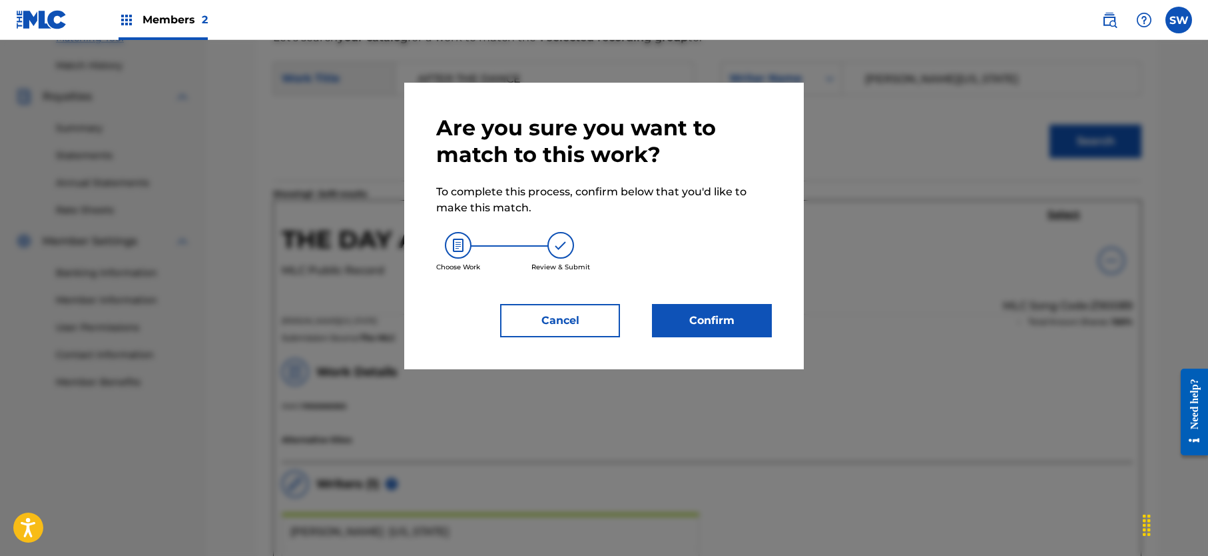
click at [565, 312] on button "Cancel" at bounding box center [560, 320] width 120 height 33
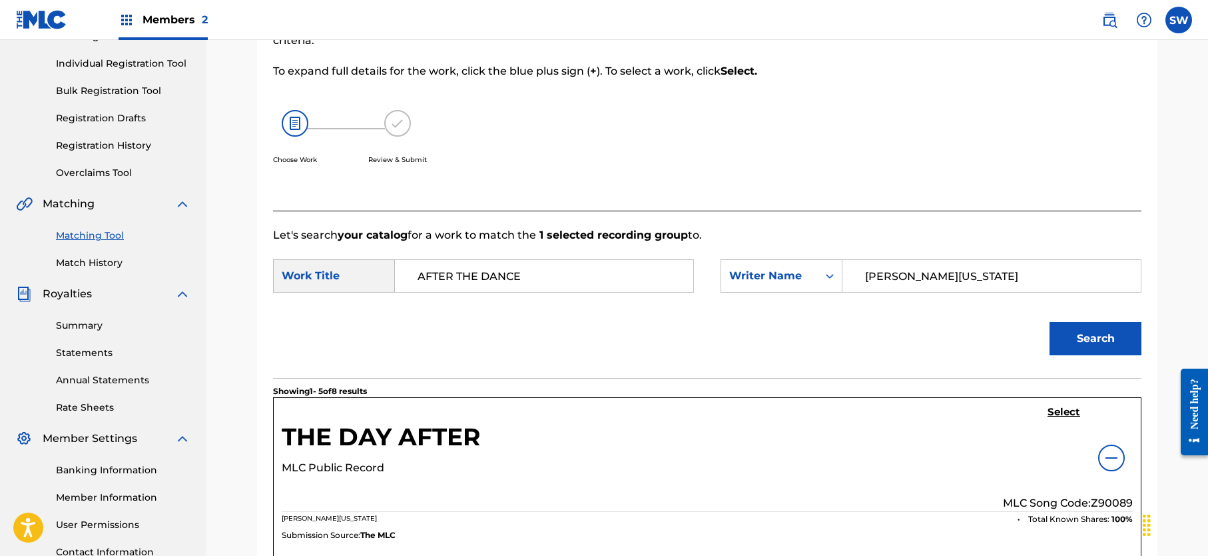
scroll to position [199, 0]
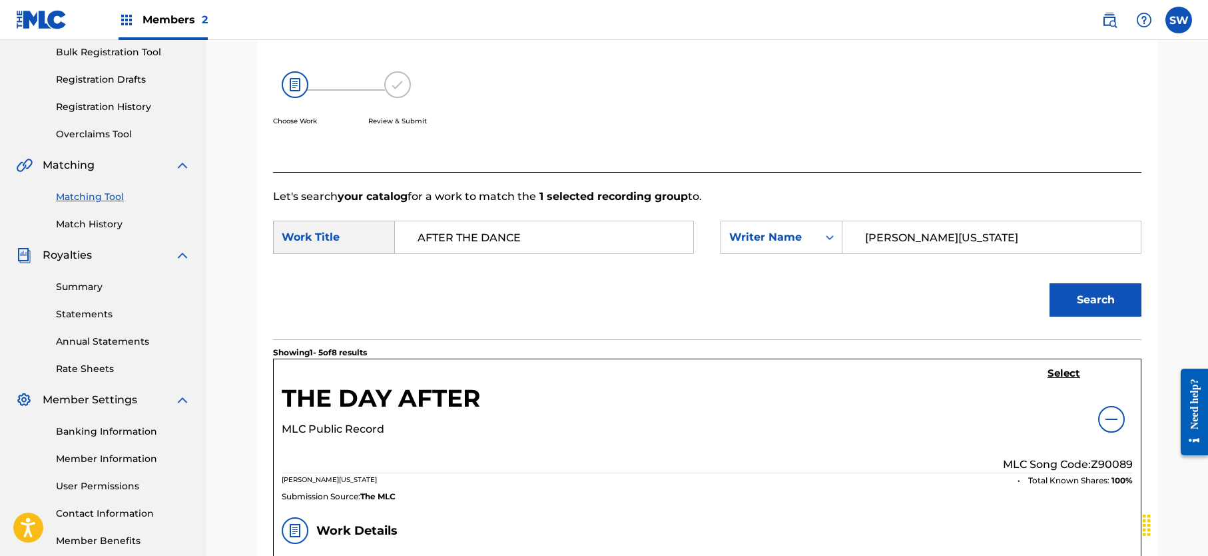
click at [1062, 372] on h5 "Select" at bounding box center [1064, 373] width 33 height 13
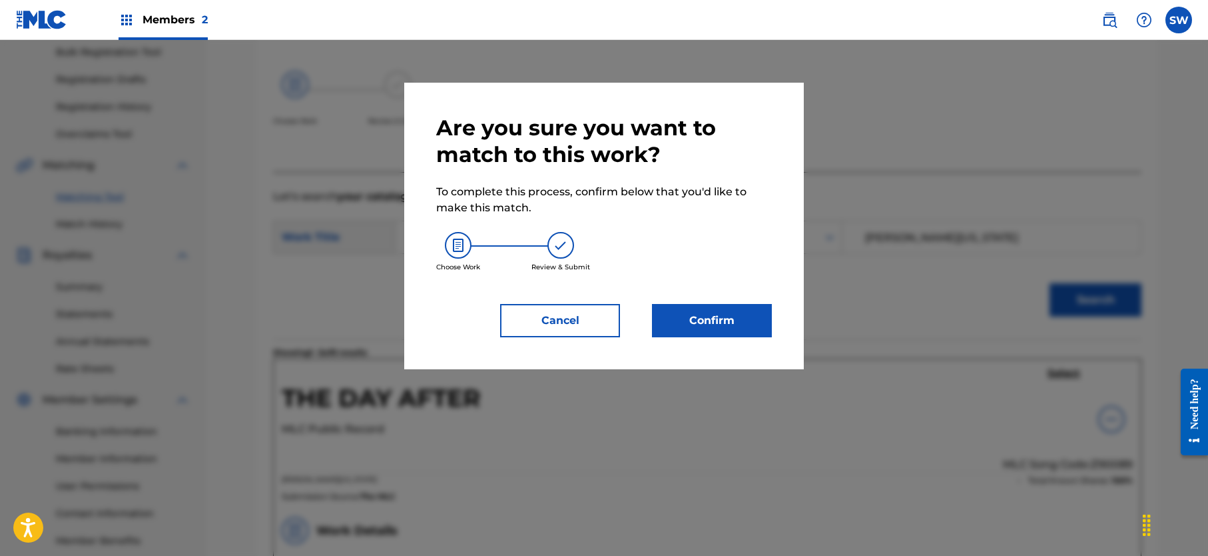
click at [719, 328] on button "Confirm" at bounding box center [712, 320] width 120 height 33
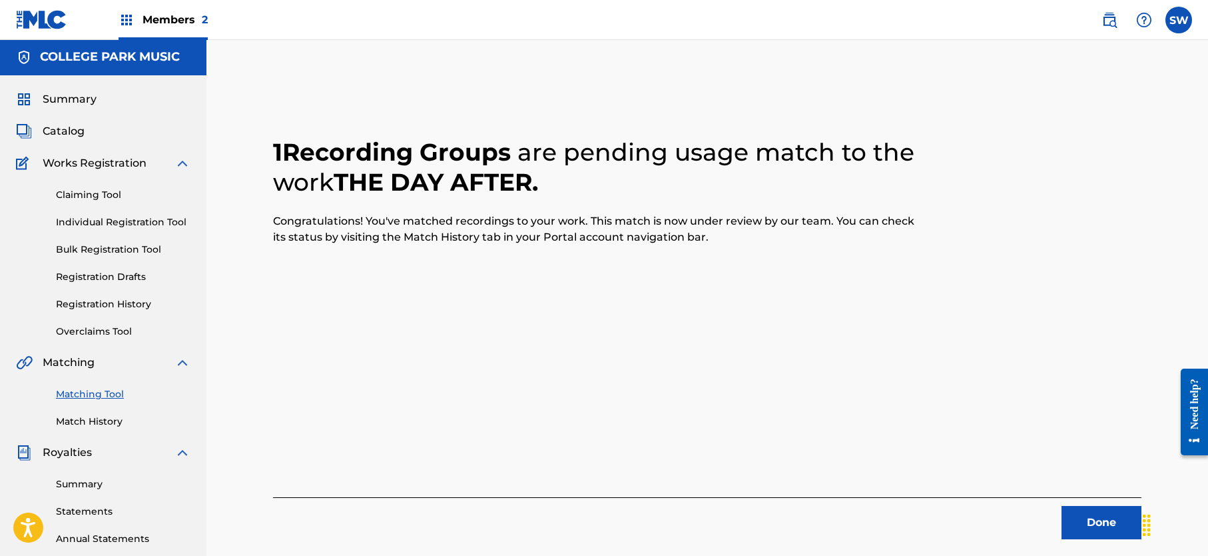
scroll to position [0, 0]
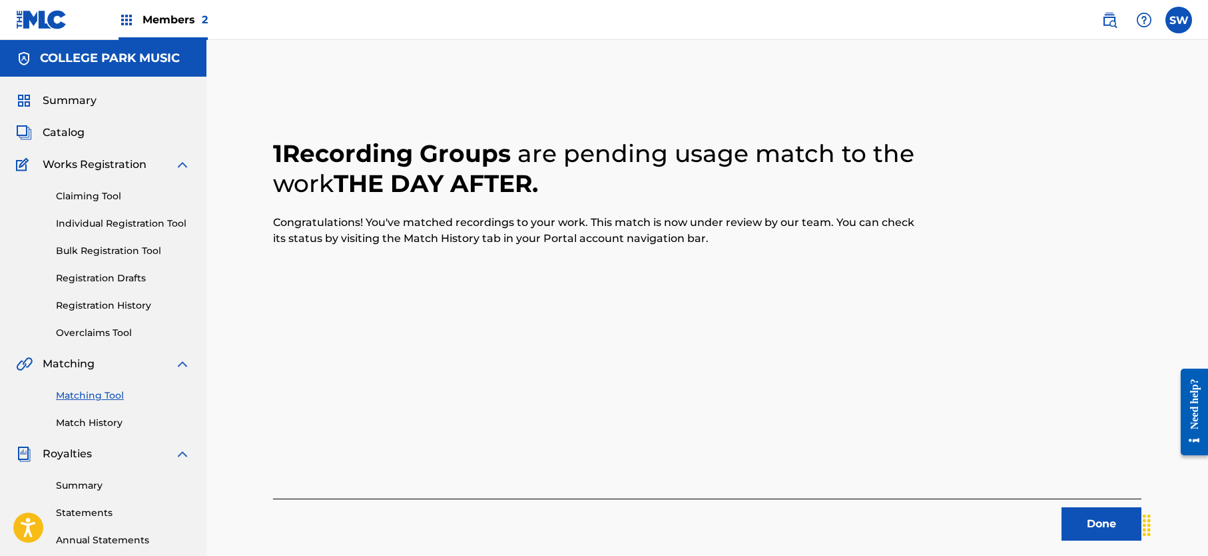
click at [73, 131] on span "Catalog" at bounding box center [64, 133] width 42 height 16
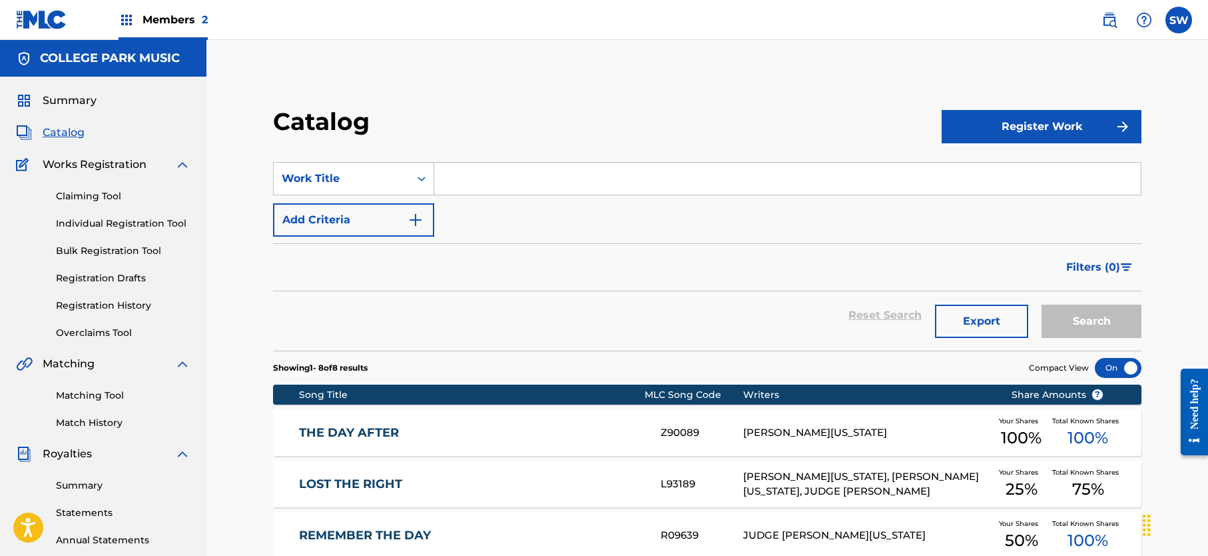
click at [886, 420] on div "THE DAY AFTER Z90089 [PERSON_NAME][US_STATE] Your Shares 100 % Total Known Shar…" at bounding box center [707, 432] width 869 height 47
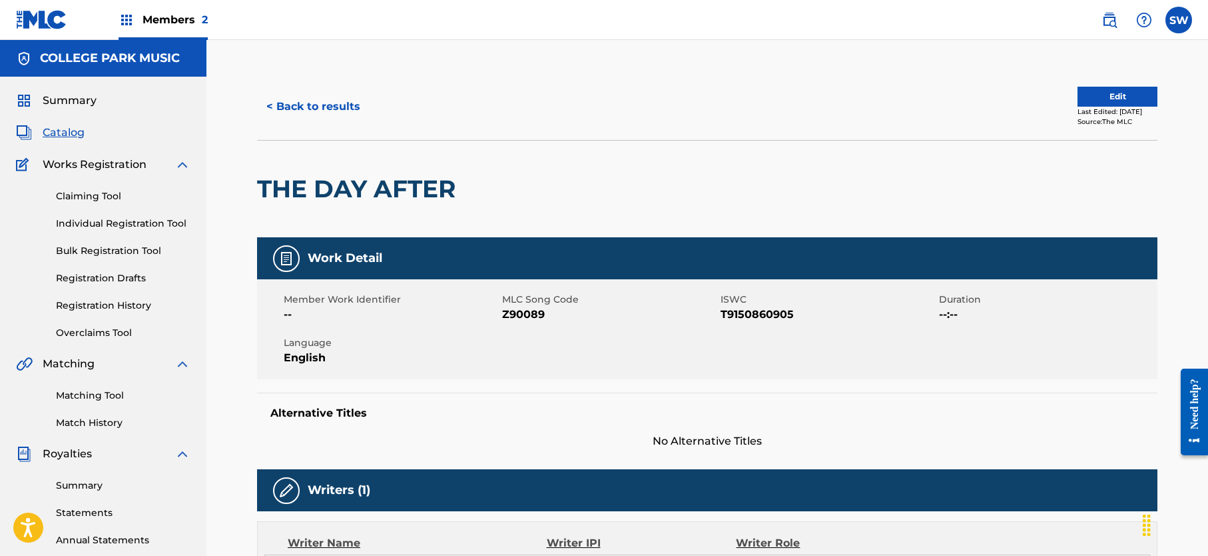
click at [1089, 93] on button "Edit" at bounding box center [1118, 97] width 80 height 20
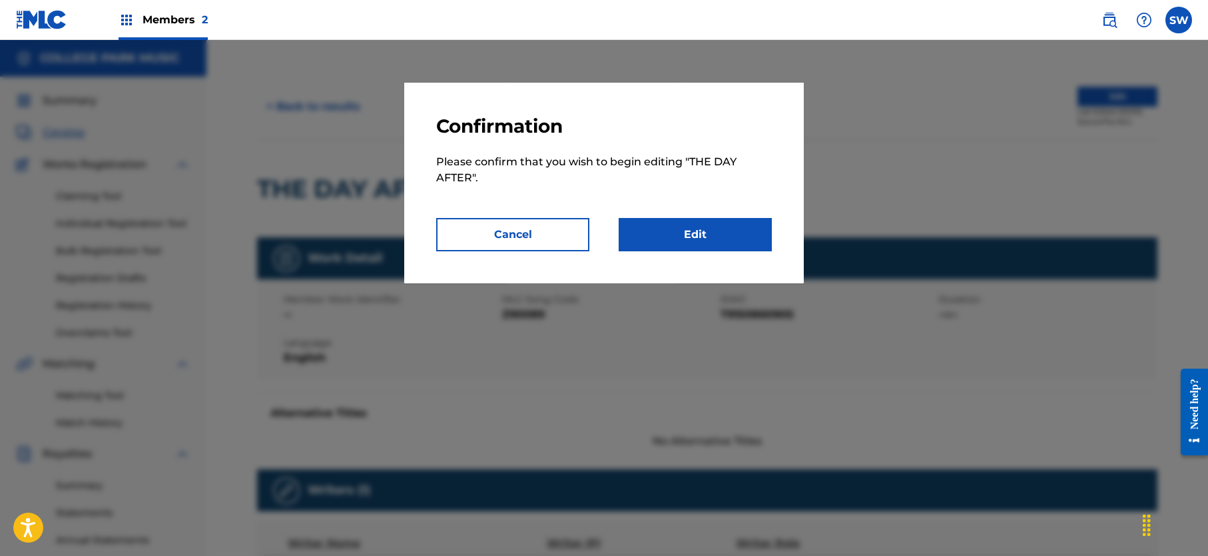
click at [703, 236] on link "Edit" at bounding box center [695, 234] width 153 height 33
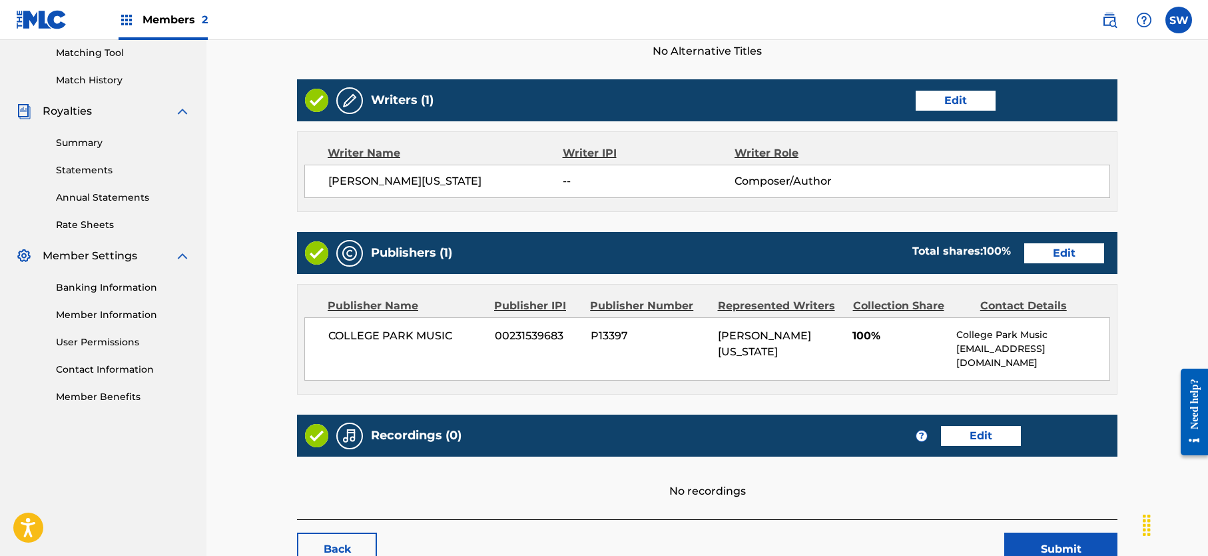
scroll to position [345, 0]
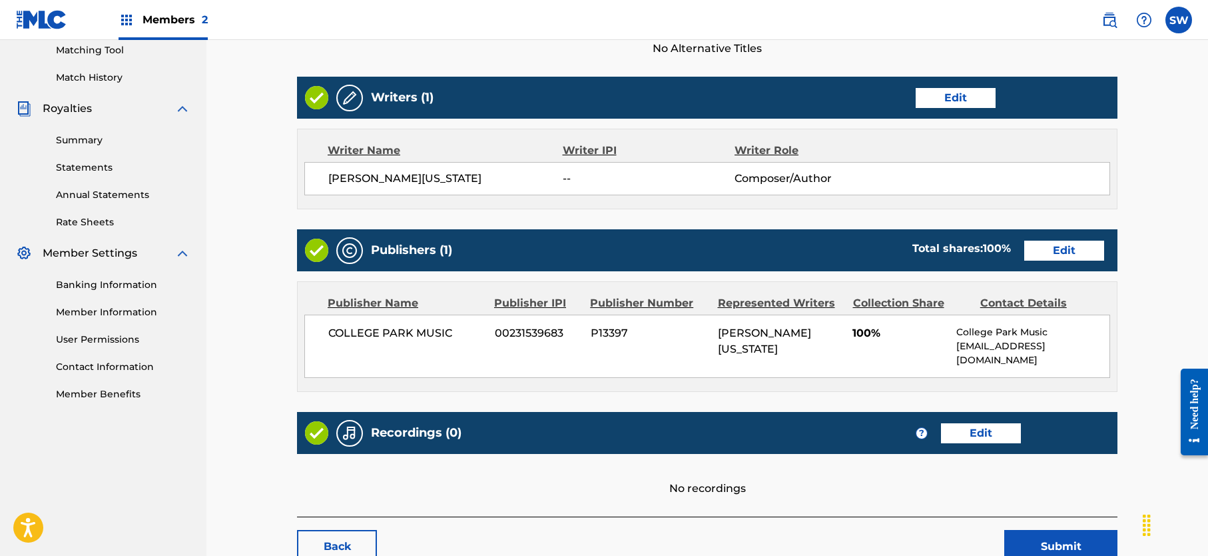
click at [1067, 250] on link "Edit" at bounding box center [1064, 250] width 80 height 20
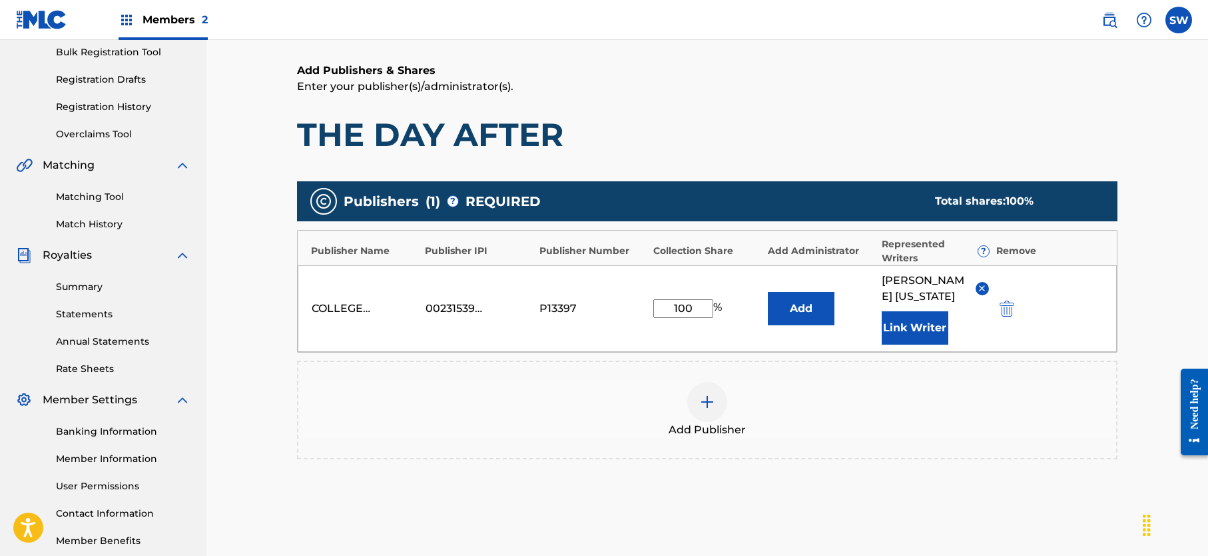
scroll to position [242, 0]
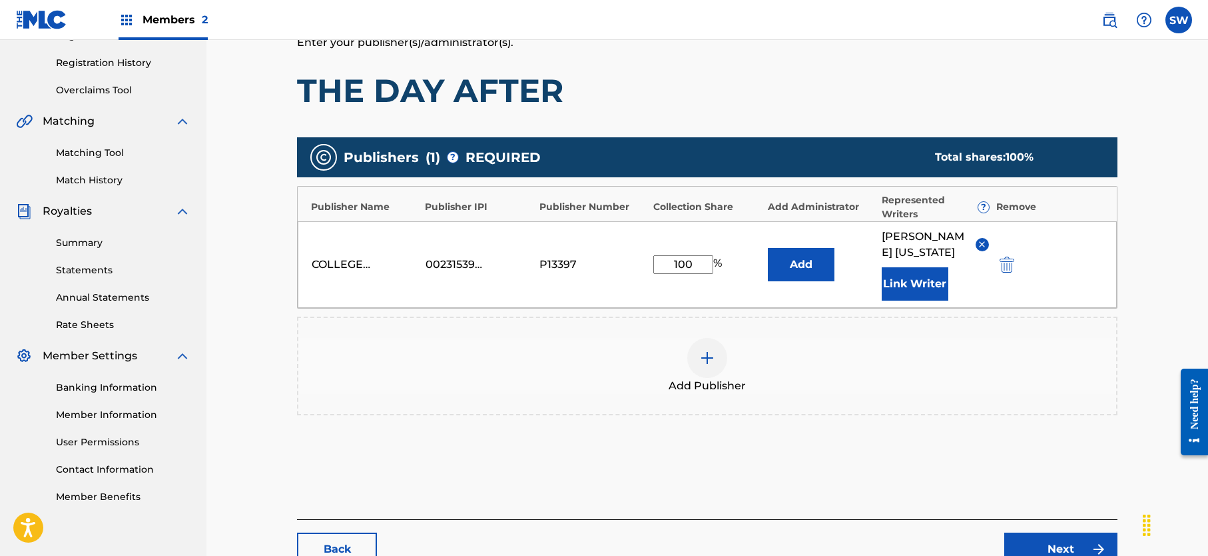
drag, startPoint x: 696, startPoint y: 266, endPoint x: 627, endPoint y: 273, distance: 69.0
click at [627, 272] on div "COLLEGE PARK MUSIC 00231539683 P13397 100 % Add [PERSON_NAME][US_STATE] Link Wr…" at bounding box center [707, 264] width 819 height 87
drag, startPoint x: 707, startPoint y: 264, endPoint x: 597, endPoint y: 256, distance: 110.9
click at [597, 256] on div "COLLEGE PARK MUSIC 00231539683 P13397 100 % Add [PERSON_NAME][US_STATE] Link Wr…" at bounding box center [707, 264] width 819 height 87
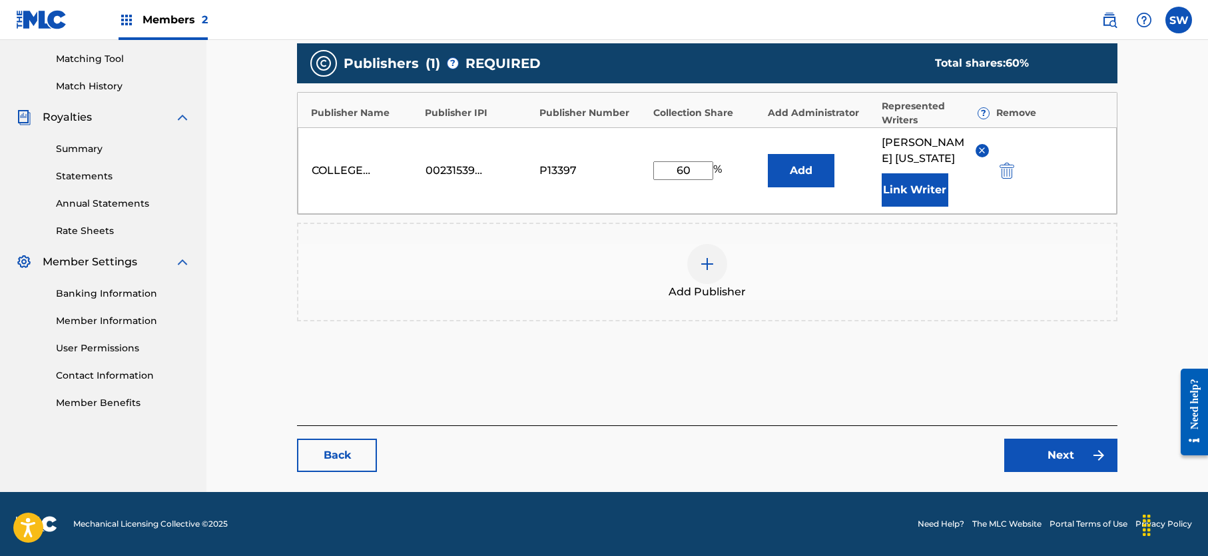
scroll to position [334, 0]
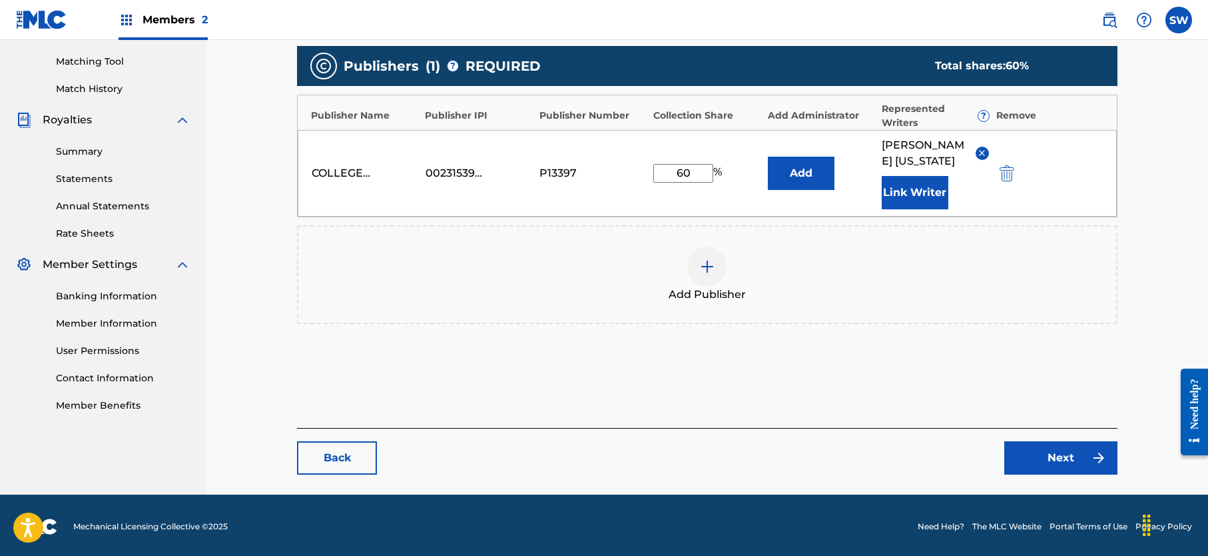
type input "60"
click at [563, 205] on div "COLLEGE PARK MUSIC 00231539683 P13397 60 % Add [PERSON_NAME][US_STATE] Link Wri…" at bounding box center [707, 173] width 819 height 87
click at [783, 171] on button "Add" at bounding box center [801, 173] width 67 height 33
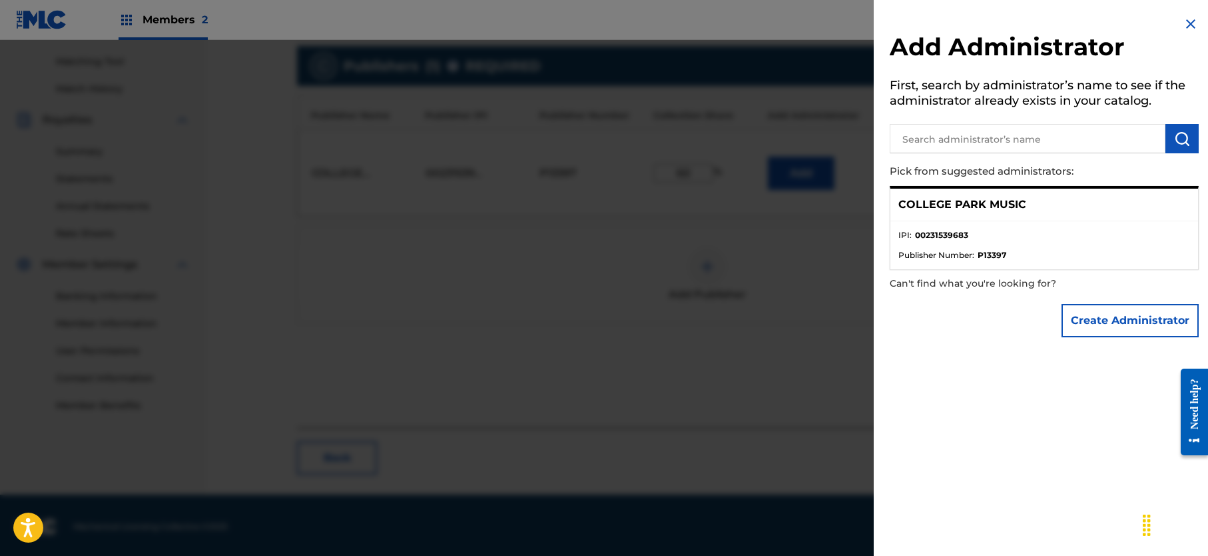
click at [969, 203] on p "COLLEGE PARK MUSIC" at bounding box center [963, 205] width 128 height 16
click at [973, 240] on li "IPI : 00231539683" at bounding box center [1045, 239] width 292 height 20
click at [959, 253] on span "Publisher Number :" at bounding box center [937, 255] width 76 height 12
click at [937, 212] on div "COLLEGE PARK MUSIC" at bounding box center [1045, 205] width 308 height 33
click at [941, 197] on p "COLLEGE PARK MUSIC" at bounding box center [963, 205] width 128 height 16
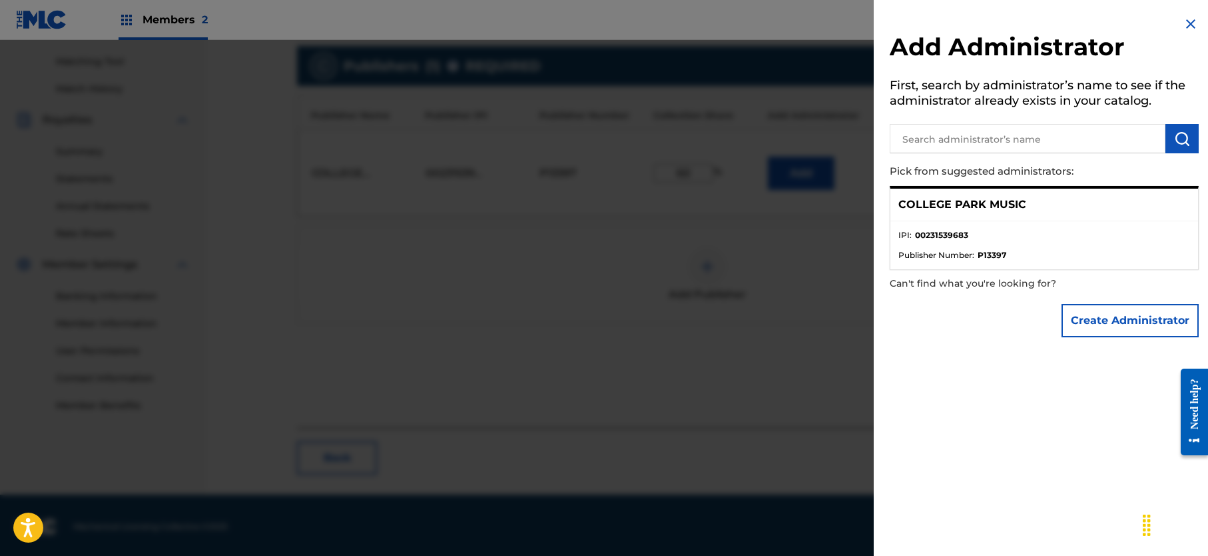
click at [998, 209] on p "COLLEGE PARK MUSIC" at bounding box center [963, 205] width 128 height 16
click at [982, 255] on strong "P13397" at bounding box center [992, 255] width 29 height 12
click at [1003, 240] on li "IPI : 00231539683" at bounding box center [1045, 239] width 292 height 20
click at [999, 255] on strong "P13397" at bounding box center [992, 255] width 29 height 12
drag, startPoint x: 945, startPoint y: 212, endPoint x: 945, endPoint y: 226, distance: 14.0
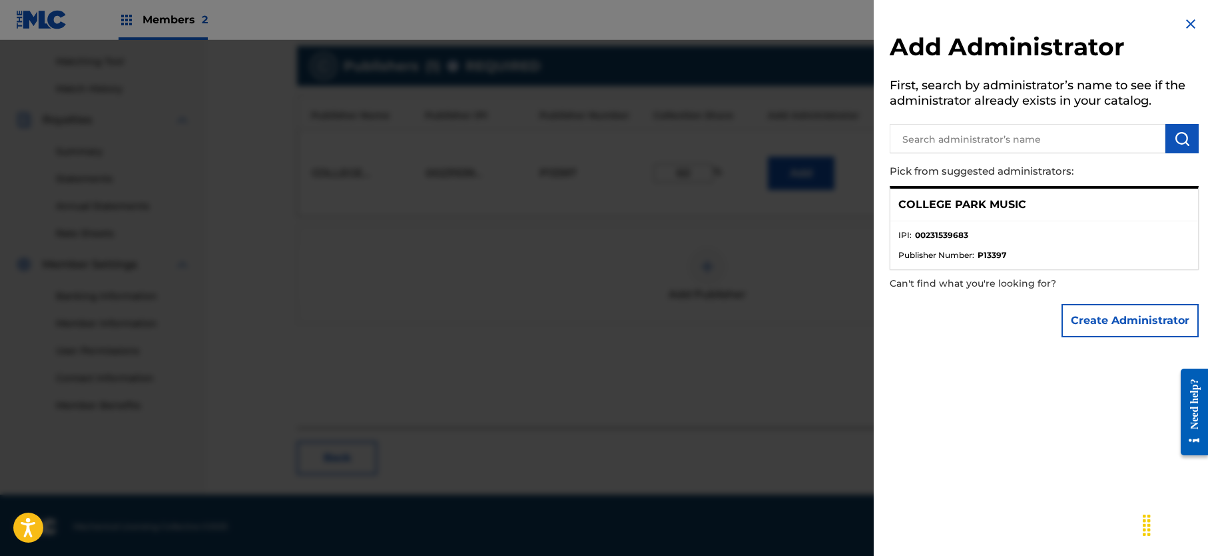
click at [945, 215] on div "COLLEGE PARK MUSIC" at bounding box center [1045, 205] width 308 height 33
drag, startPoint x: 945, startPoint y: 226, endPoint x: 1020, endPoint y: 232, distance: 74.8
click at [946, 225] on ul "IPI : 00231539683 Publisher Number : P13397" at bounding box center [1045, 245] width 308 height 48
click at [1142, 316] on button "Create Administrator" at bounding box center [1130, 320] width 137 height 33
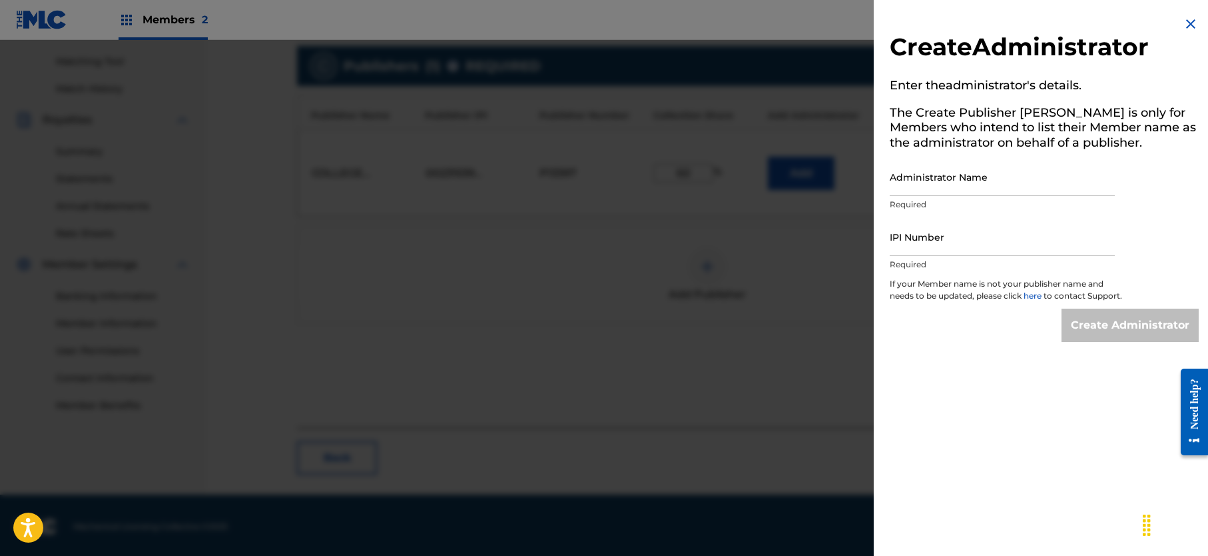
click at [1184, 25] on img at bounding box center [1191, 24] width 16 height 16
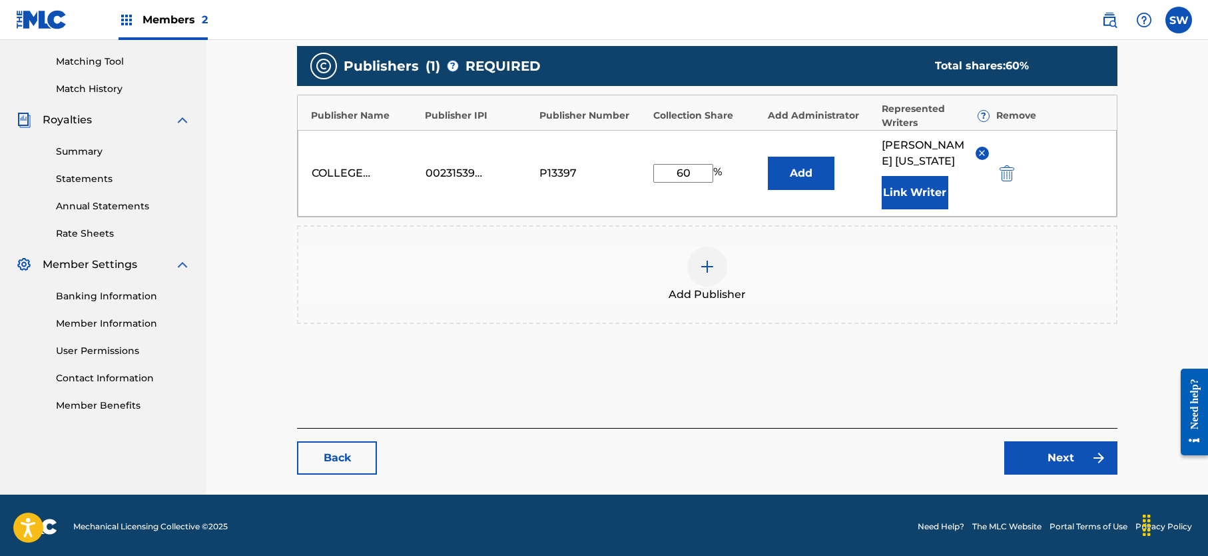
click at [934, 198] on button "Link Writer" at bounding box center [915, 192] width 67 height 33
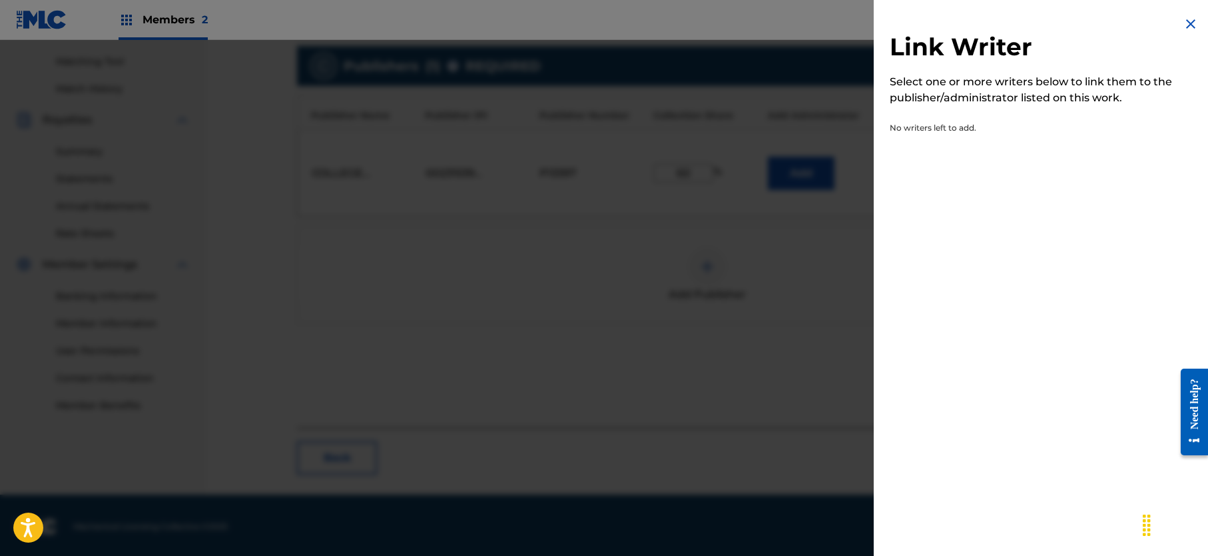
click at [925, 129] on p "No writers left to add." at bounding box center [1006, 131] width 233 height 19
click at [1186, 26] on img at bounding box center [1191, 24] width 16 height 16
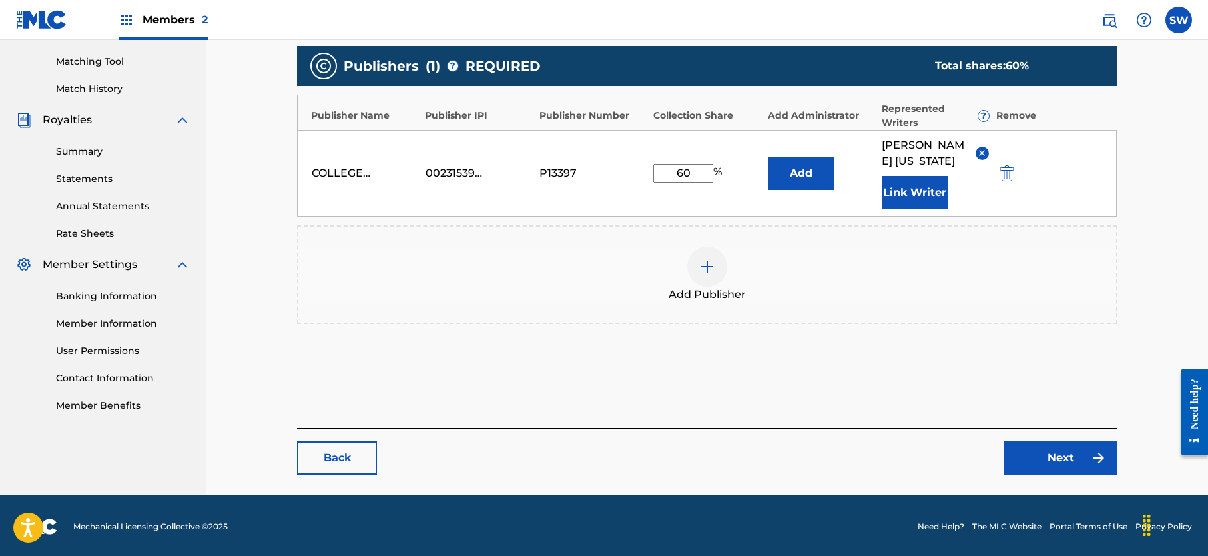
click at [1052, 454] on link "Next" at bounding box center [1061, 457] width 113 height 33
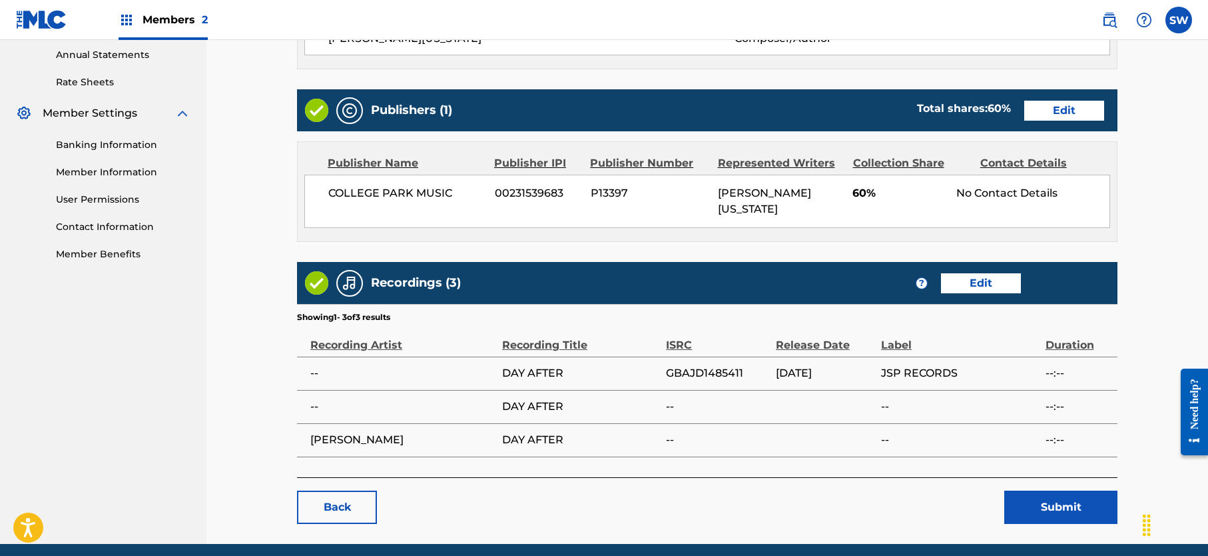
scroll to position [472, 0]
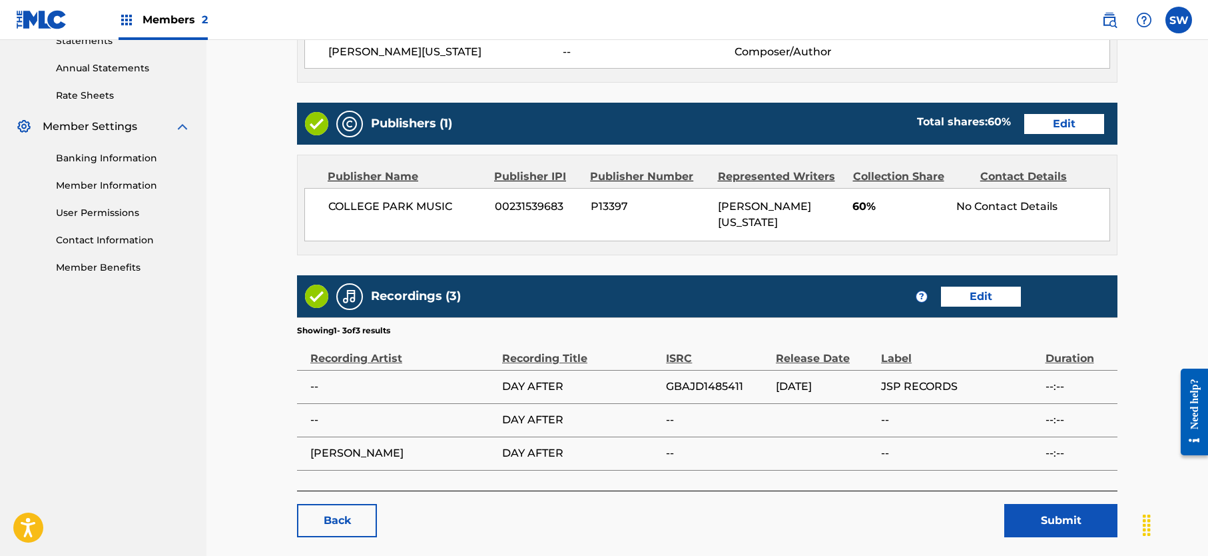
drag, startPoint x: 1208, startPoint y: 166, endPoint x: 5, endPoint y: 35, distance: 1210.1
click at [1061, 505] on button "Submit" at bounding box center [1061, 520] width 113 height 33
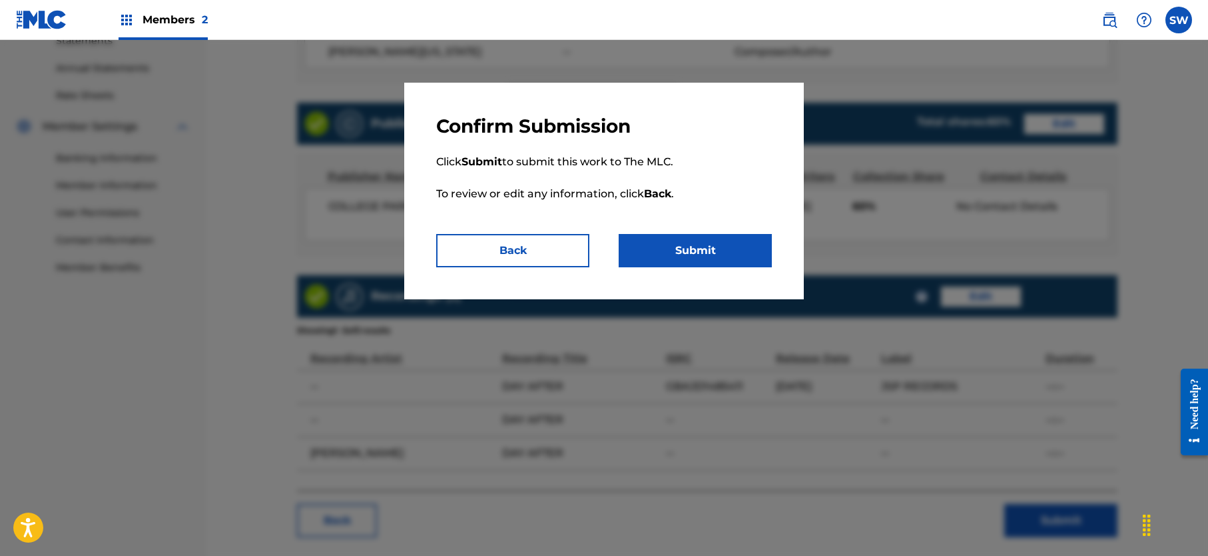
click at [711, 238] on button "Submit" at bounding box center [695, 250] width 153 height 33
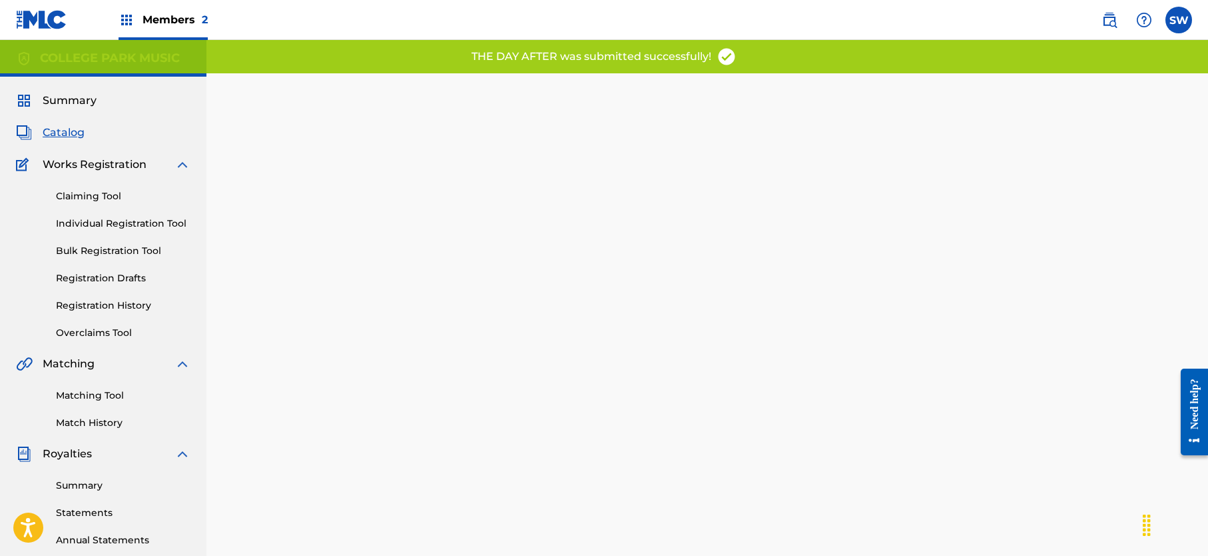
click at [89, 191] on link "Claiming Tool" at bounding box center [123, 196] width 135 height 14
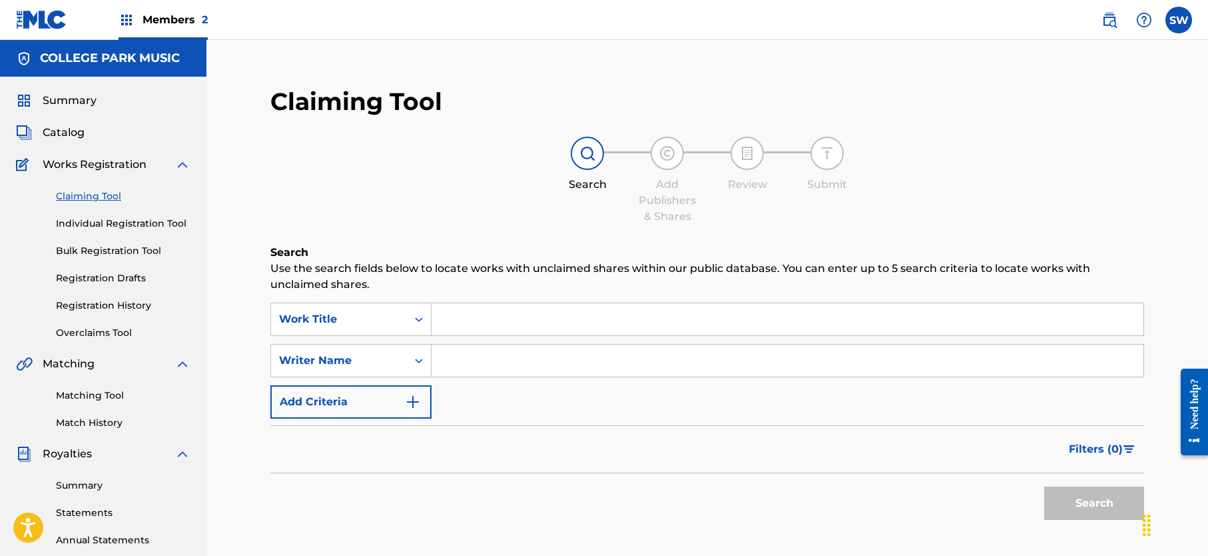
click at [63, 134] on span "Catalog" at bounding box center [64, 133] width 42 height 16
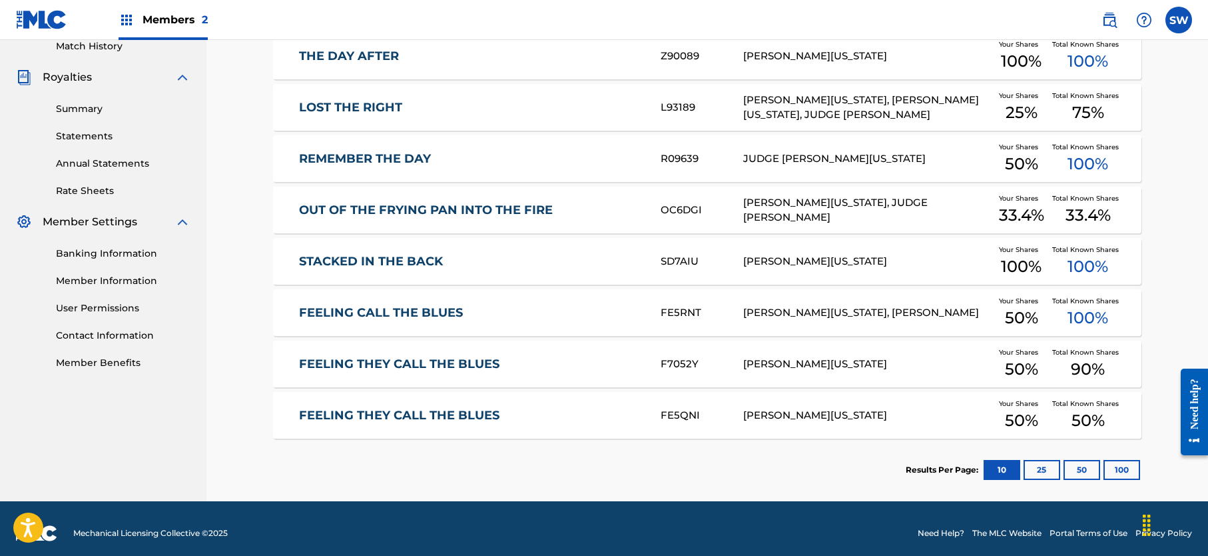
scroll to position [386, 0]
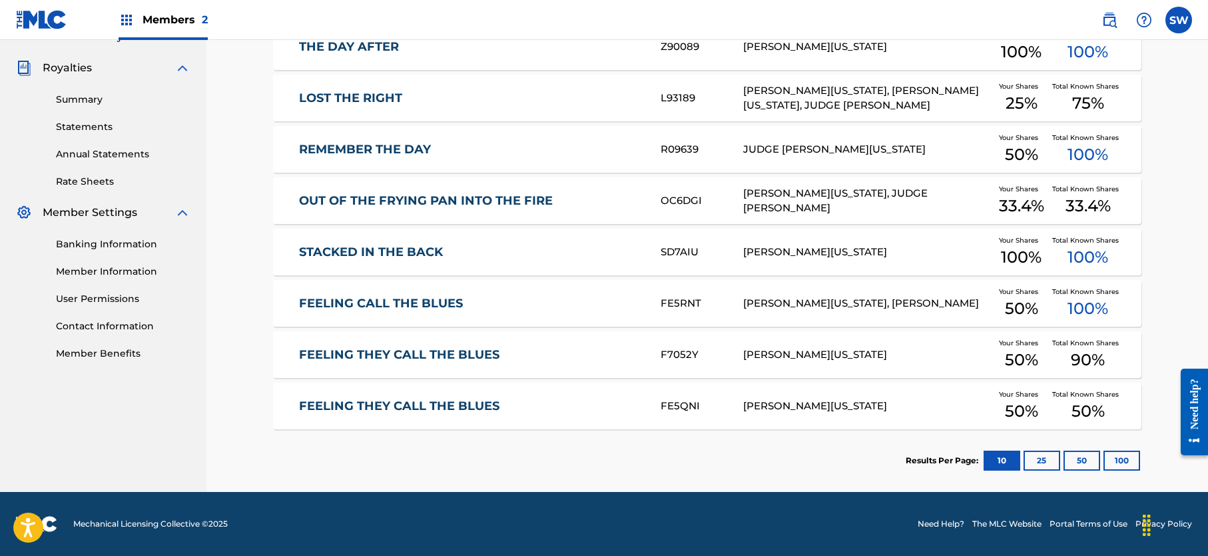
click at [1128, 460] on button "100" at bounding box center [1122, 460] width 37 height 20
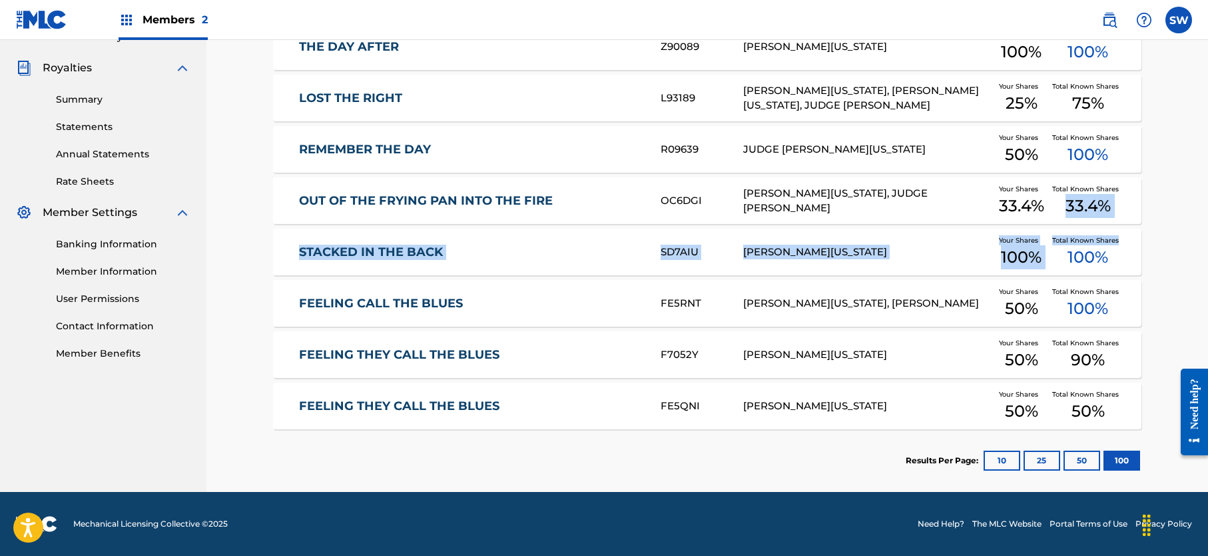
drag, startPoint x: 1206, startPoint y: 248, endPoint x: 1208, endPoint y: 191, distance: 58.0
click at [1208, 191] on div "Catalog Register Work SearchWithCriteria0f908a8a-5c2f-42e2-acbe-0da8974b9709 Wo…" at bounding box center [707, 72] width 1002 height 837
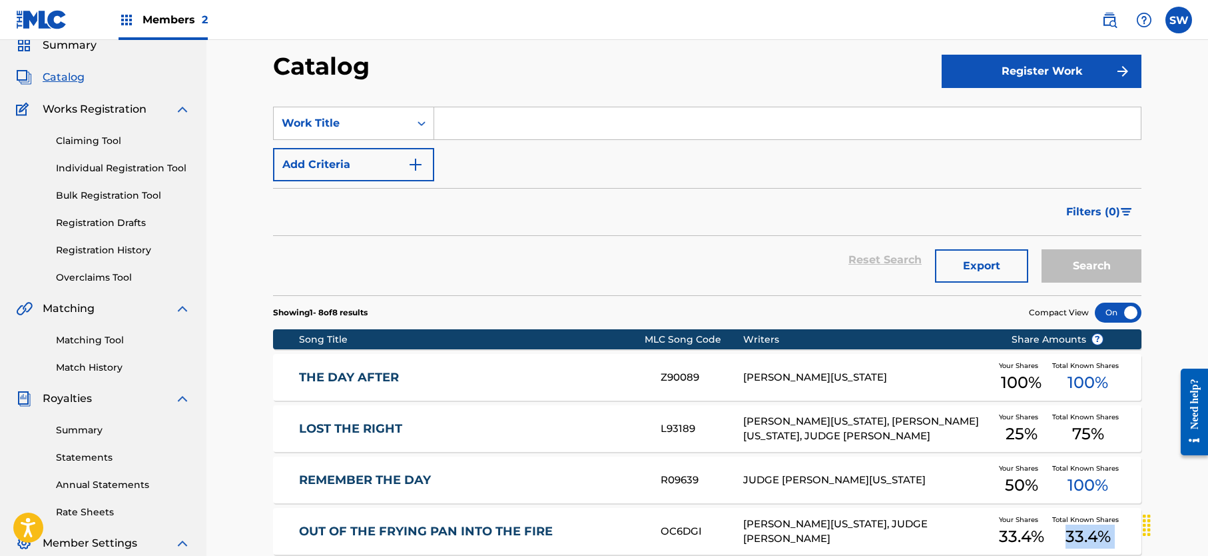
scroll to position [0, 0]
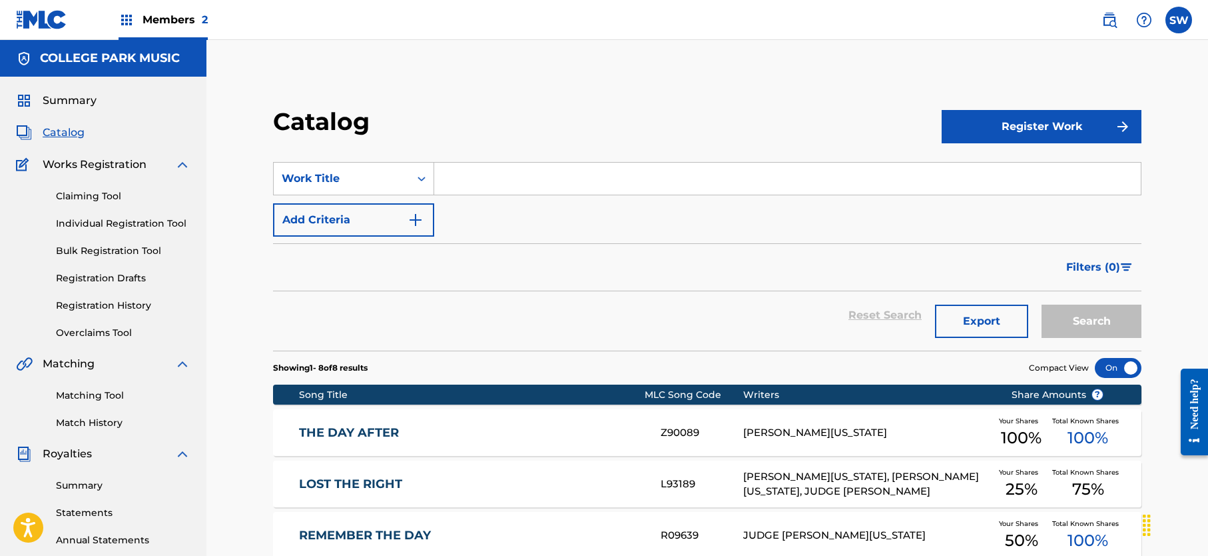
click at [70, 129] on span "Catalog" at bounding box center [64, 133] width 42 height 16
click at [69, 105] on span "Summary" at bounding box center [70, 101] width 54 height 16
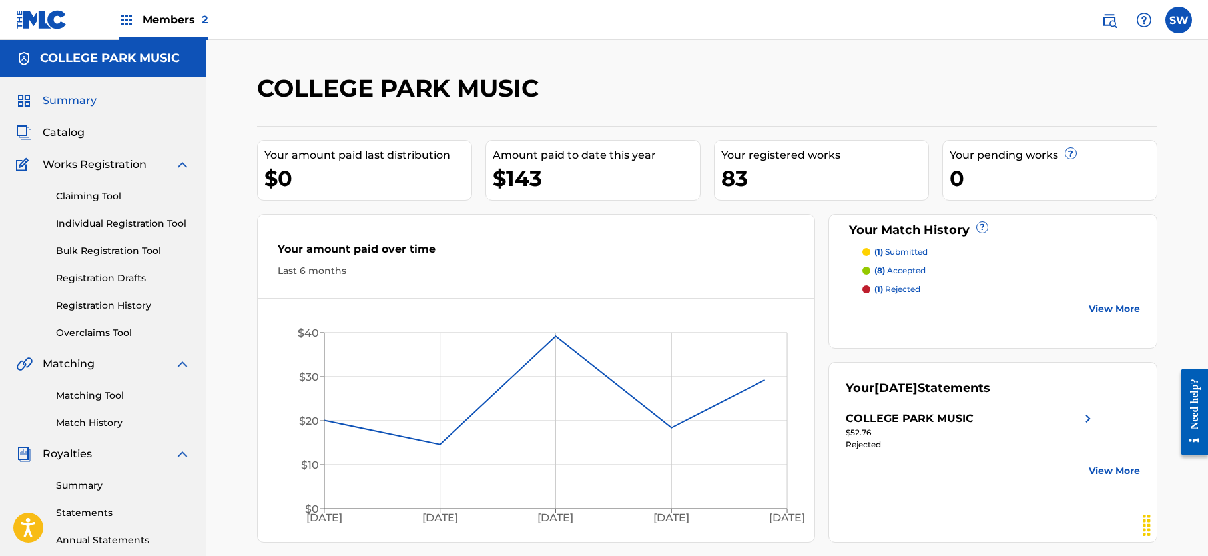
click at [71, 130] on span "Catalog" at bounding box center [64, 133] width 42 height 16
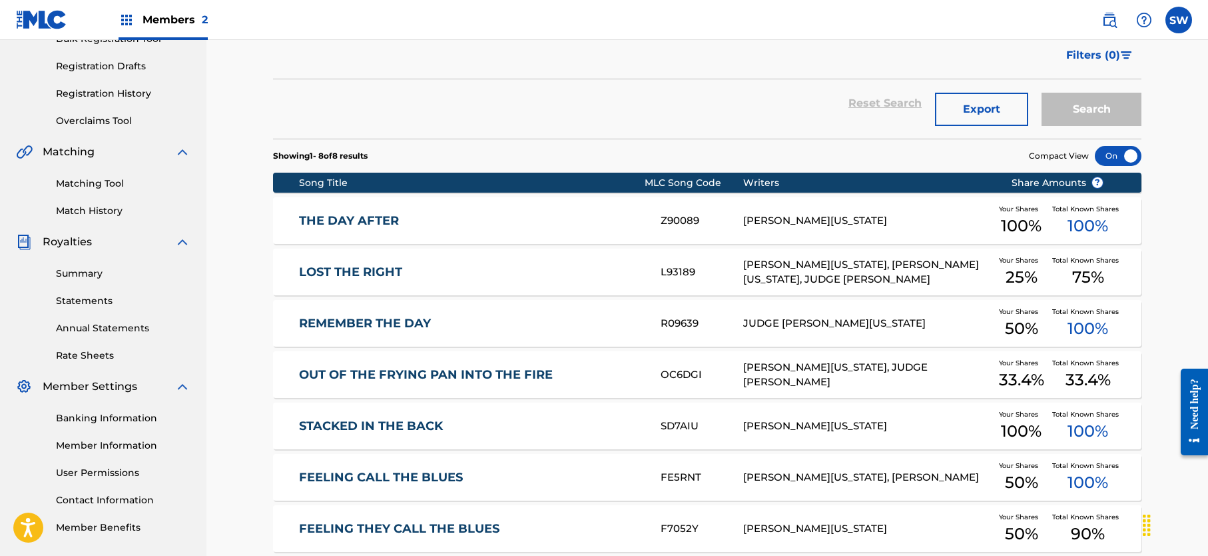
scroll to position [386, 0]
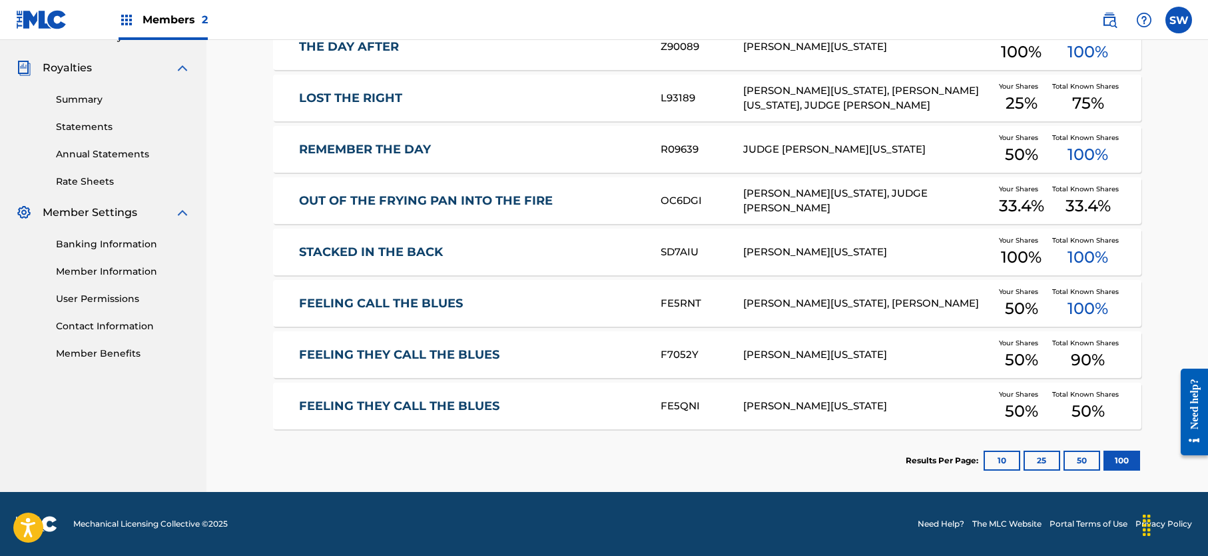
click at [1003, 466] on button "10" at bounding box center [1002, 460] width 37 height 20
click at [1122, 456] on button "100" at bounding box center [1122, 460] width 37 height 20
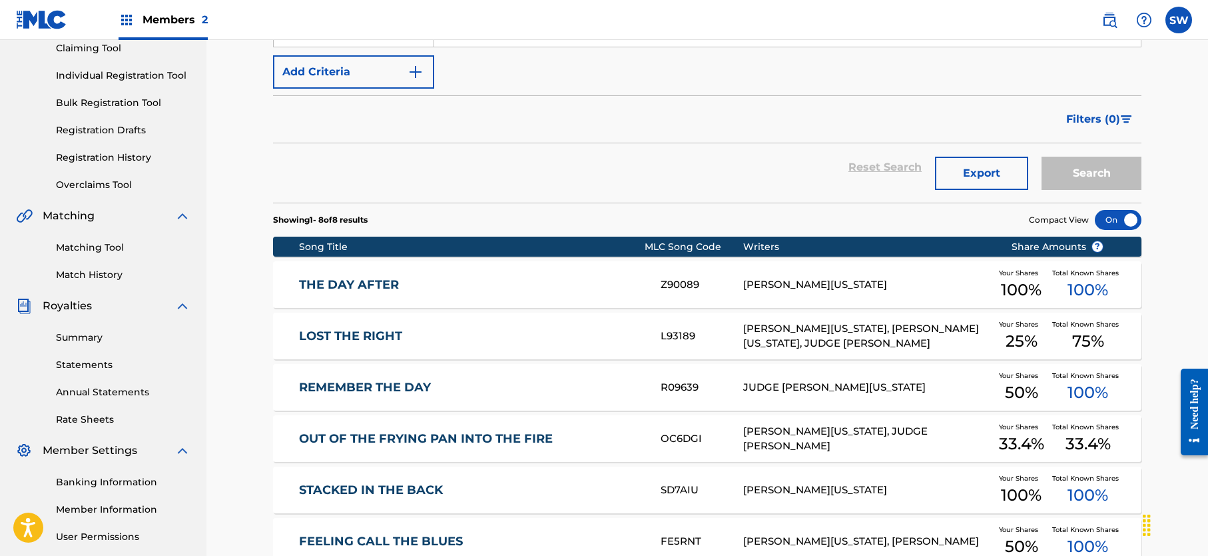
scroll to position [87, 0]
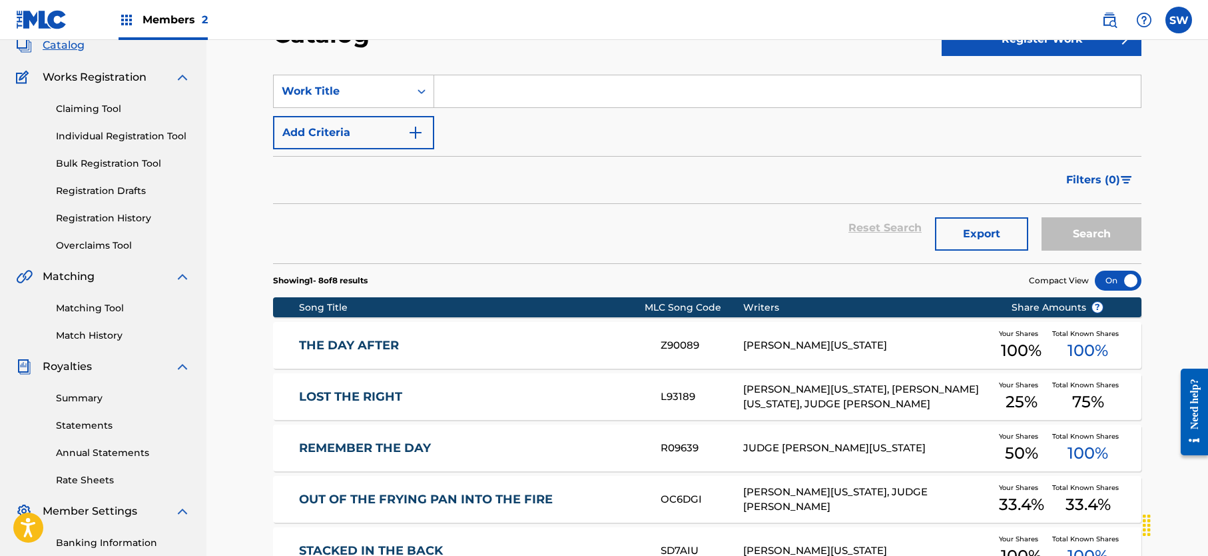
click at [88, 105] on link "Claiming Tool" at bounding box center [123, 109] width 135 height 14
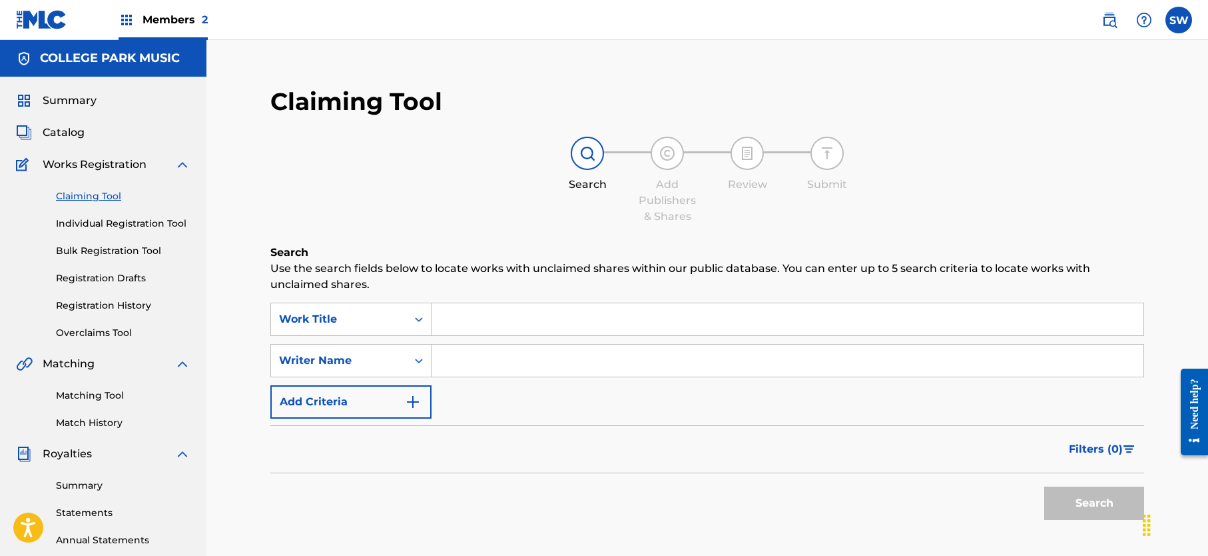
click at [452, 323] on input "Search Form" at bounding box center [788, 319] width 712 height 32
paste input "AFTER THE DANCE"
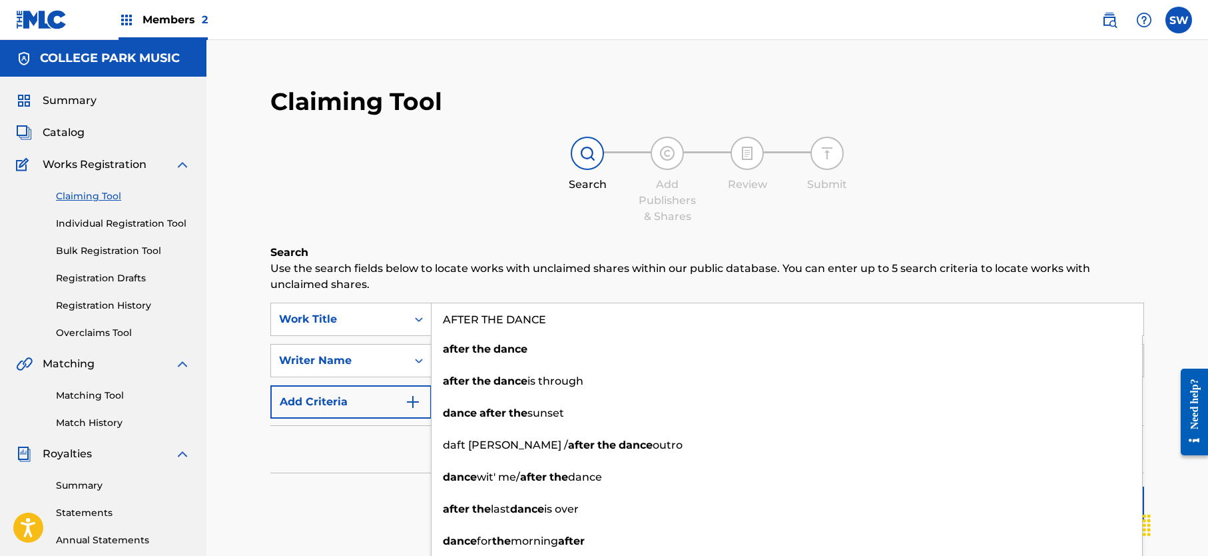
type input "AFTER THE DANCE"
click at [323, 526] on div "Search Use the search fields below to locate works with unclaimed shares within…" at bounding box center [707, 418] width 874 height 348
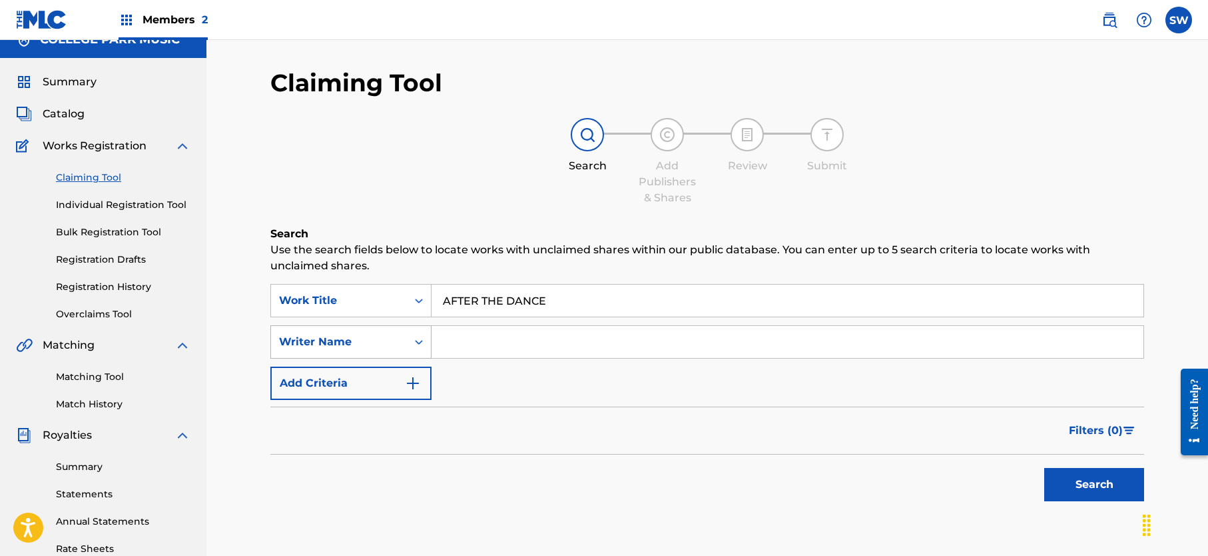
click at [422, 355] on div "Search Form" at bounding box center [419, 342] width 24 height 32
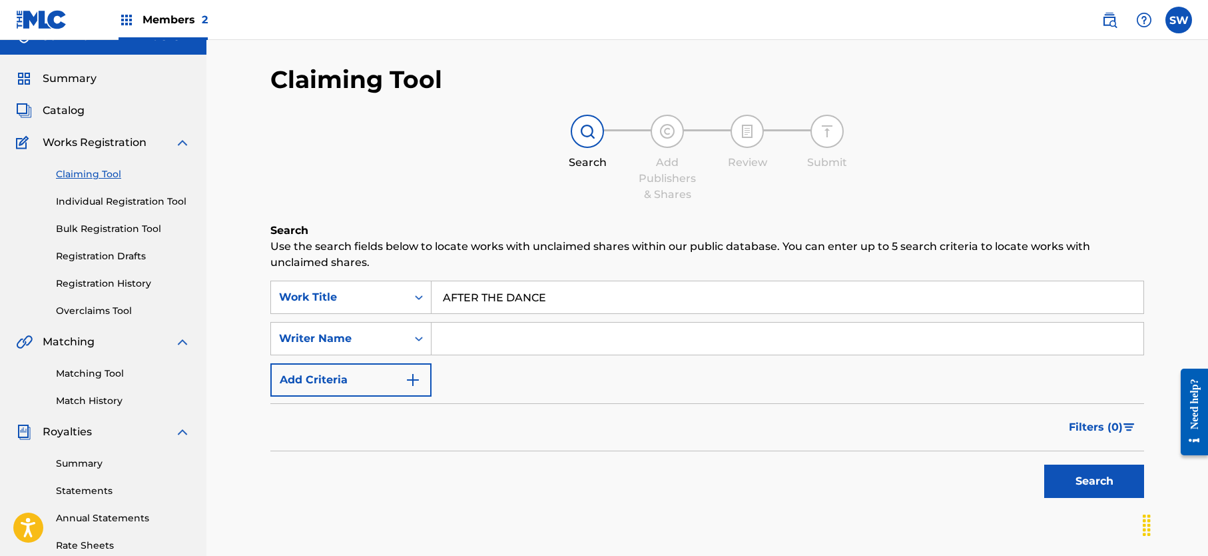
click at [1065, 471] on button "Search" at bounding box center [1094, 480] width 100 height 33
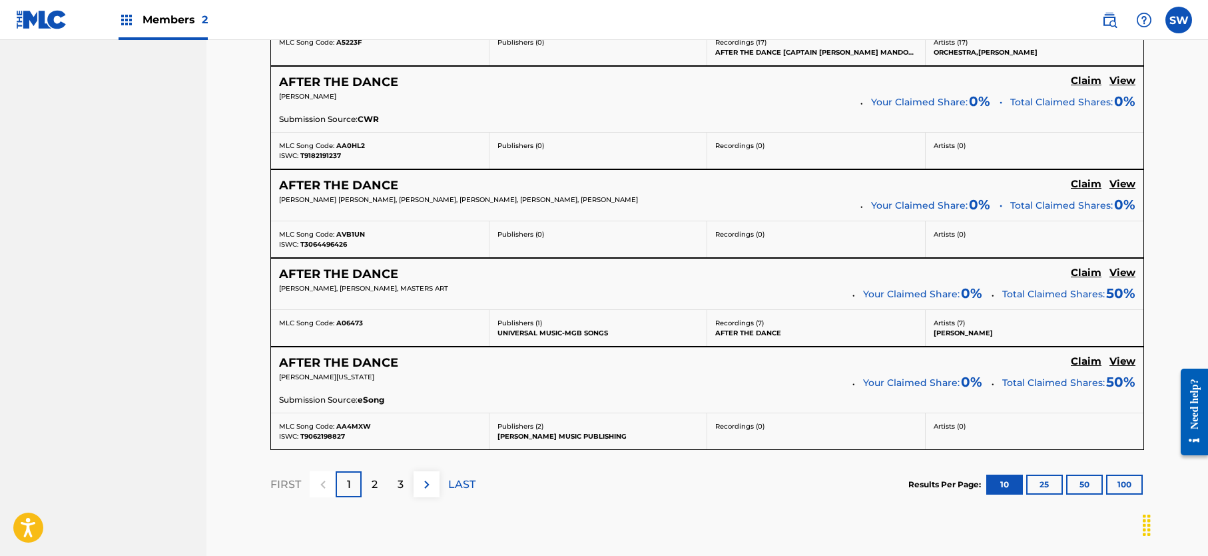
scroll to position [1088, 0]
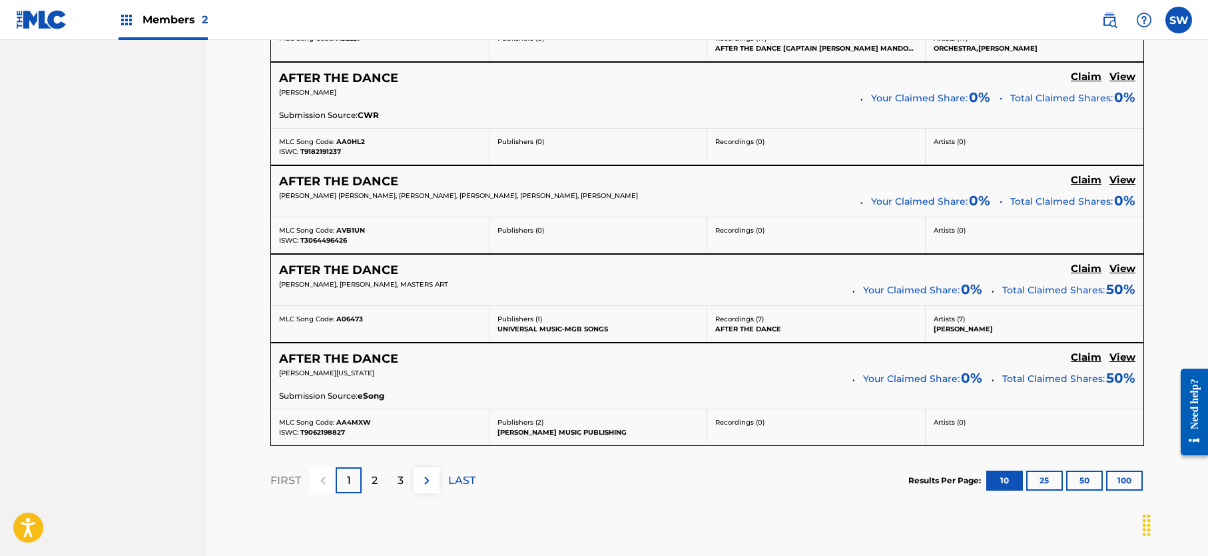
click at [1127, 356] on h5 "View" at bounding box center [1123, 357] width 26 height 13
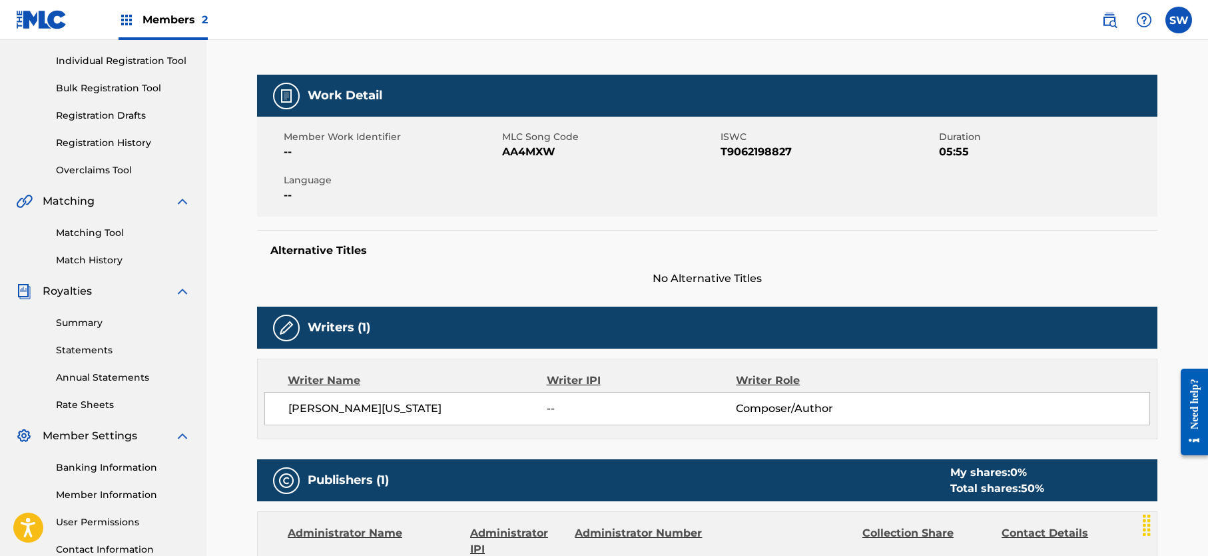
scroll to position [160, 0]
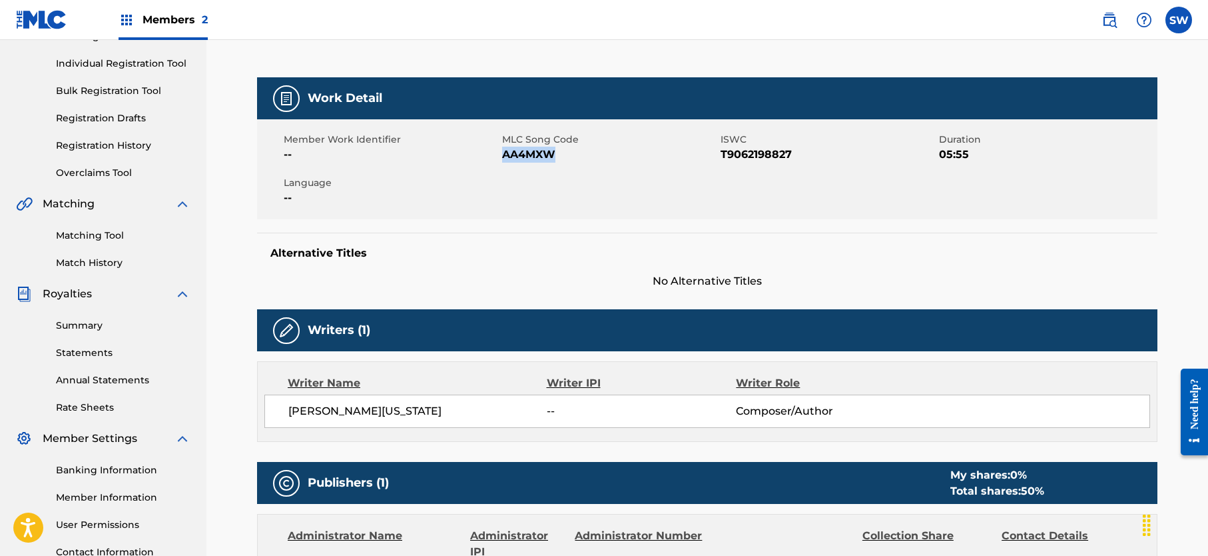
drag, startPoint x: 554, startPoint y: 150, endPoint x: 503, endPoint y: 160, distance: 52.3
click at [503, 160] on span "AA4MXW" at bounding box center [609, 155] width 215 height 16
copy span "AA4MXW"
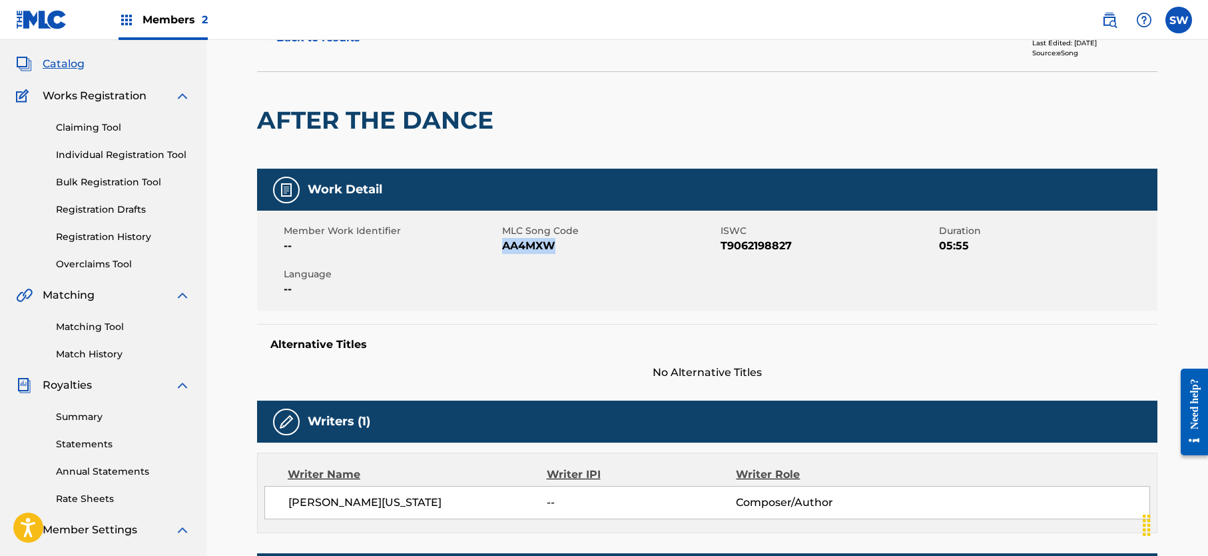
scroll to position [27, 0]
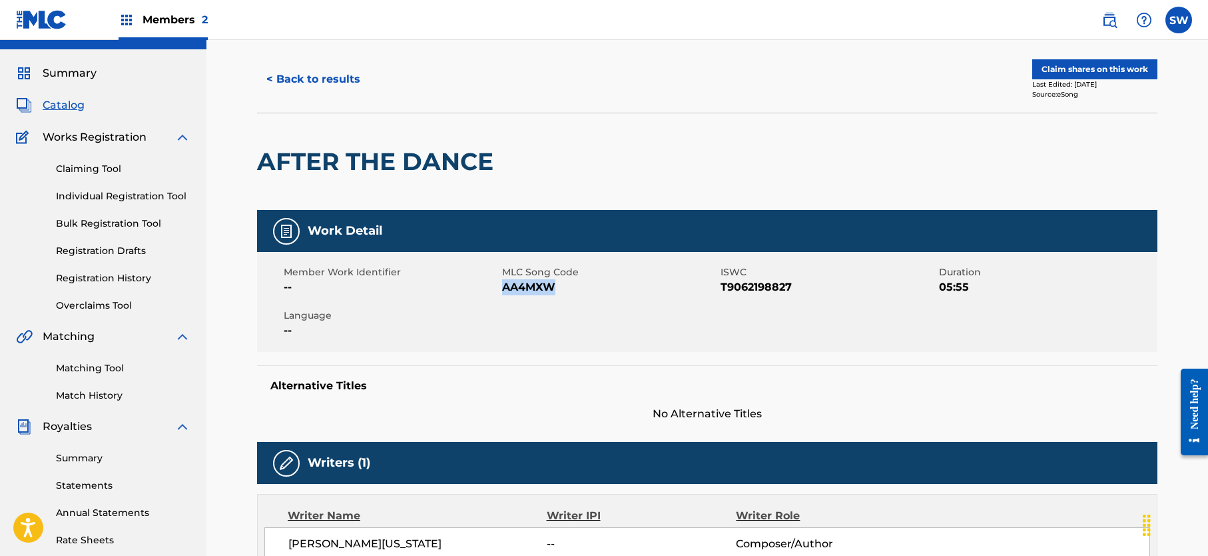
click at [115, 171] on link "Claiming Tool" at bounding box center [123, 169] width 135 height 14
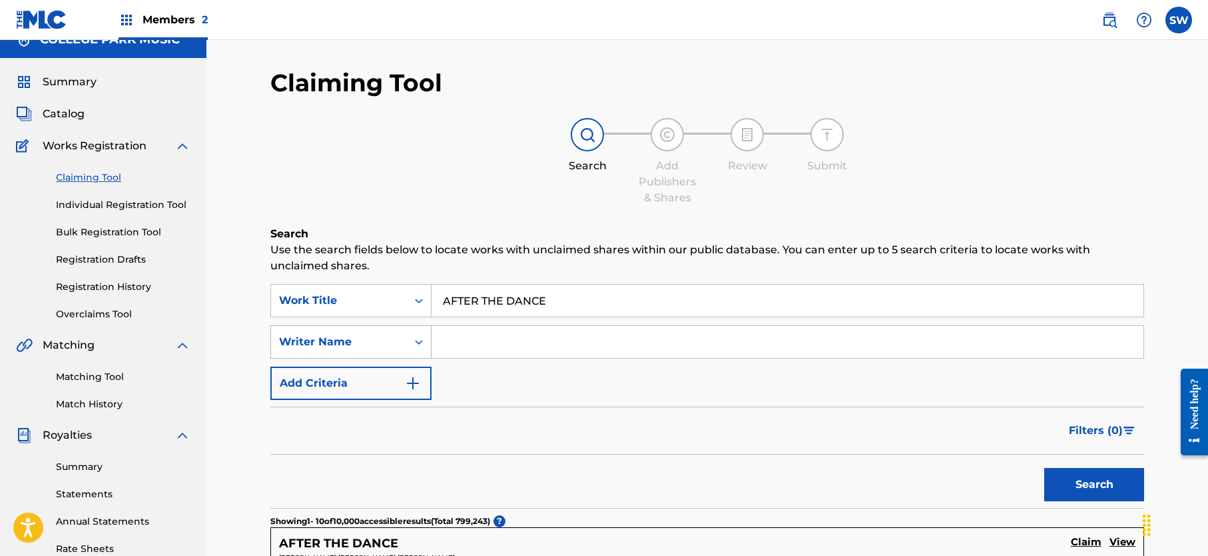
click at [423, 358] on div "Writer Name" at bounding box center [350, 341] width 161 height 33
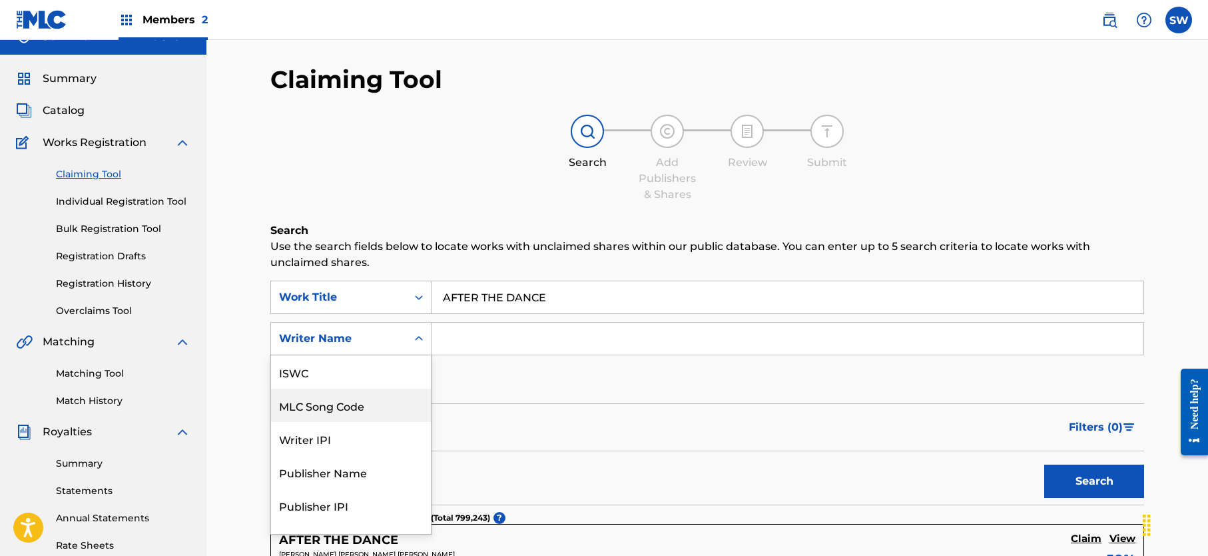
click at [376, 407] on div "MLC Song Code" at bounding box center [351, 404] width 160 height 33
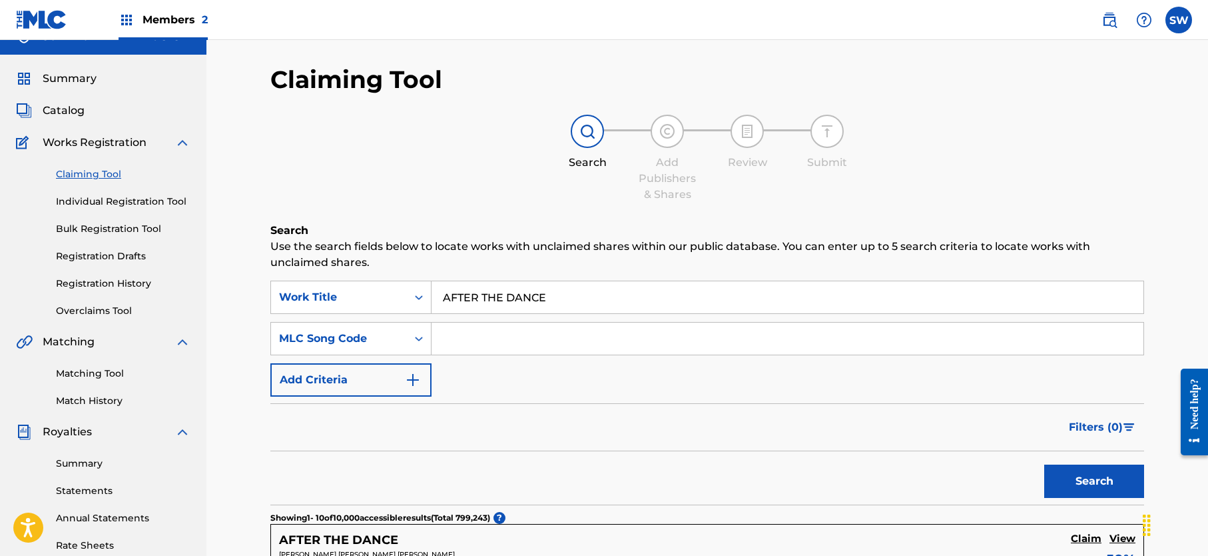
paste input "AA4MXW"
type input "AA4MXW"
click at [1056, 474] on button "Search" at bounding box center [1094, 480] width 100 height 33
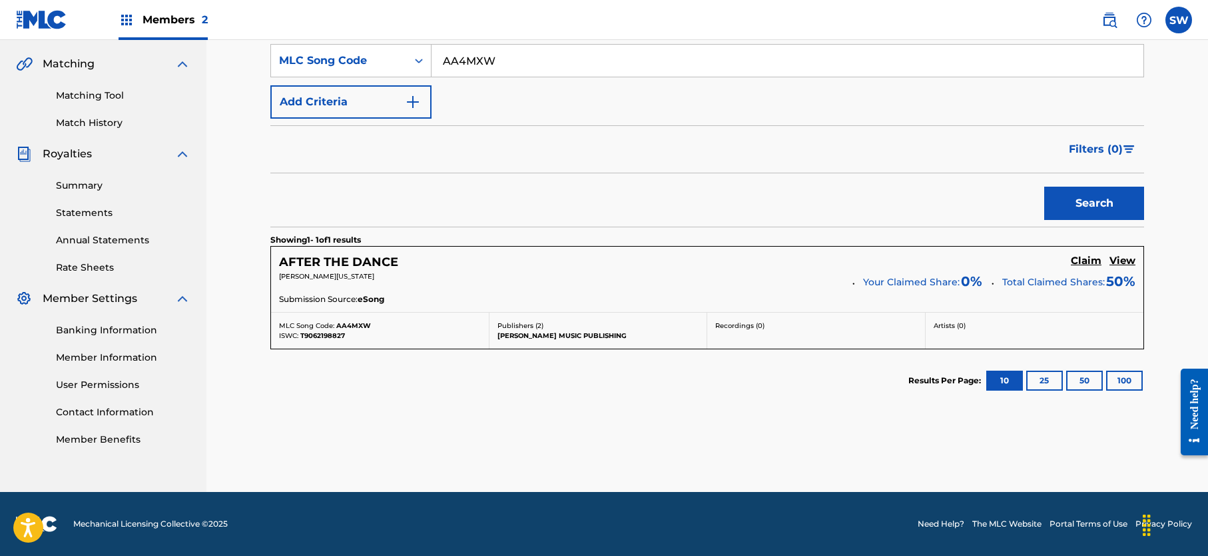
scroll to position [272, 0]
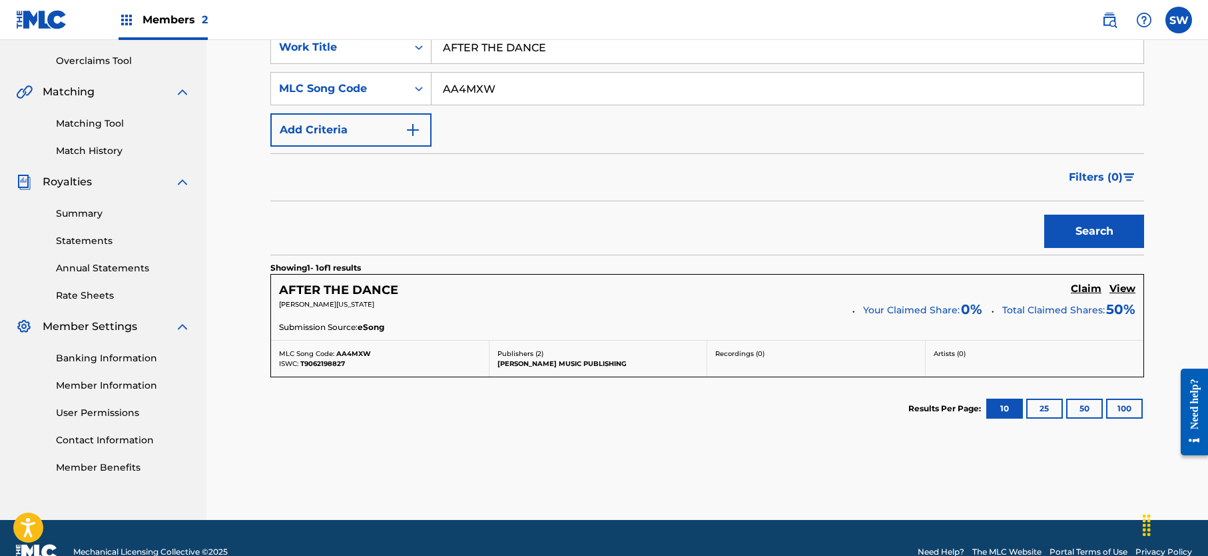
click at [1078, 290] on h5 "Claim" at bounding box center [1086, 288] width 31 height 13
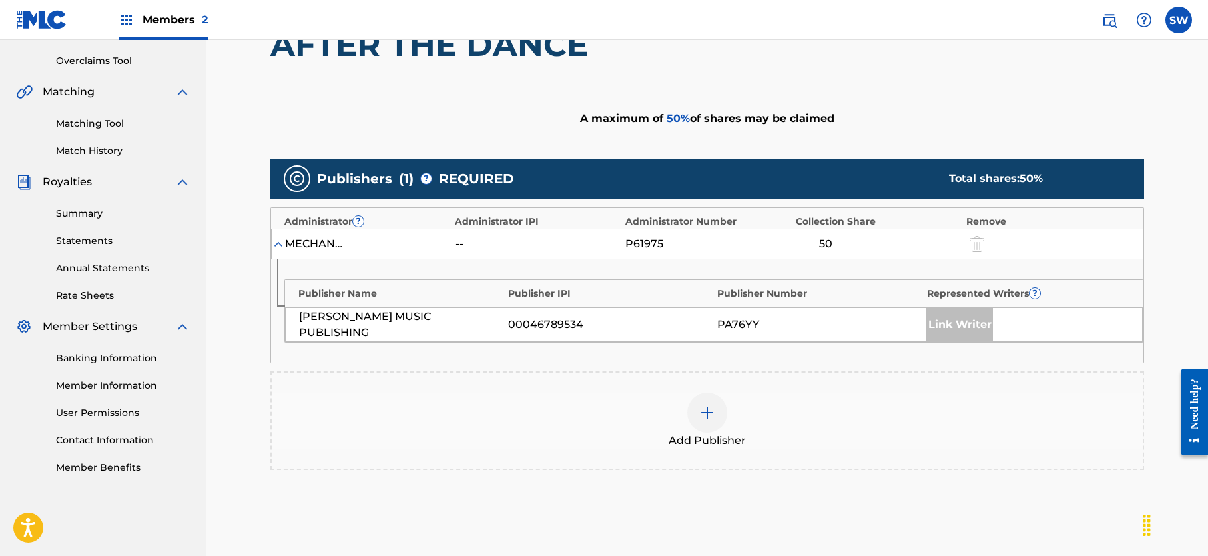
click at [277, 242] on img at bounding box center [278, 243] width 13 height 13
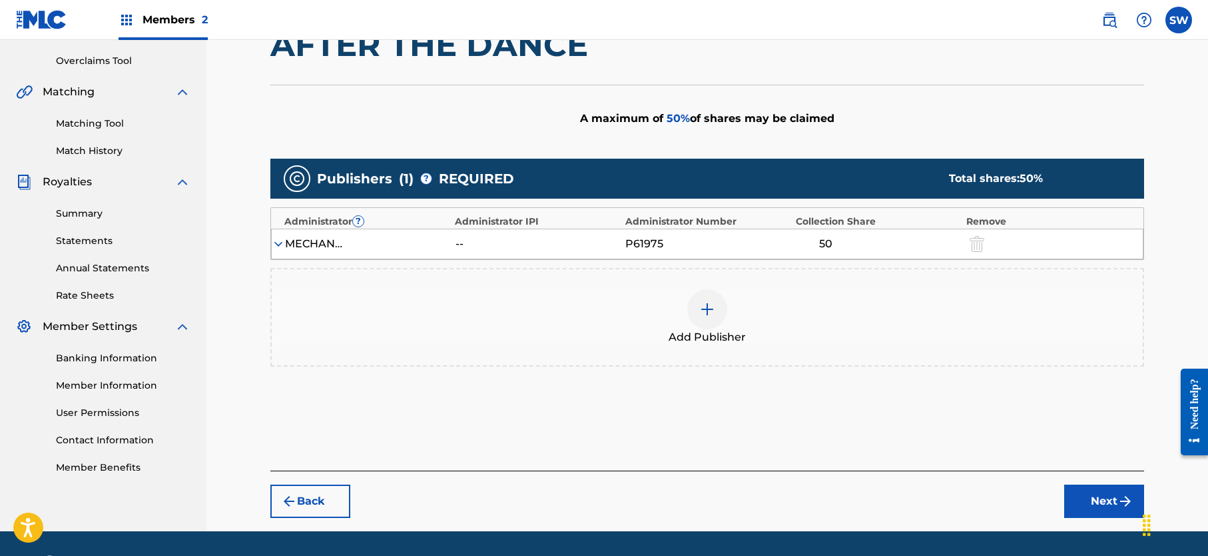
click at [277, 242] on img at bounding box center [278, 243] width 13 height 13
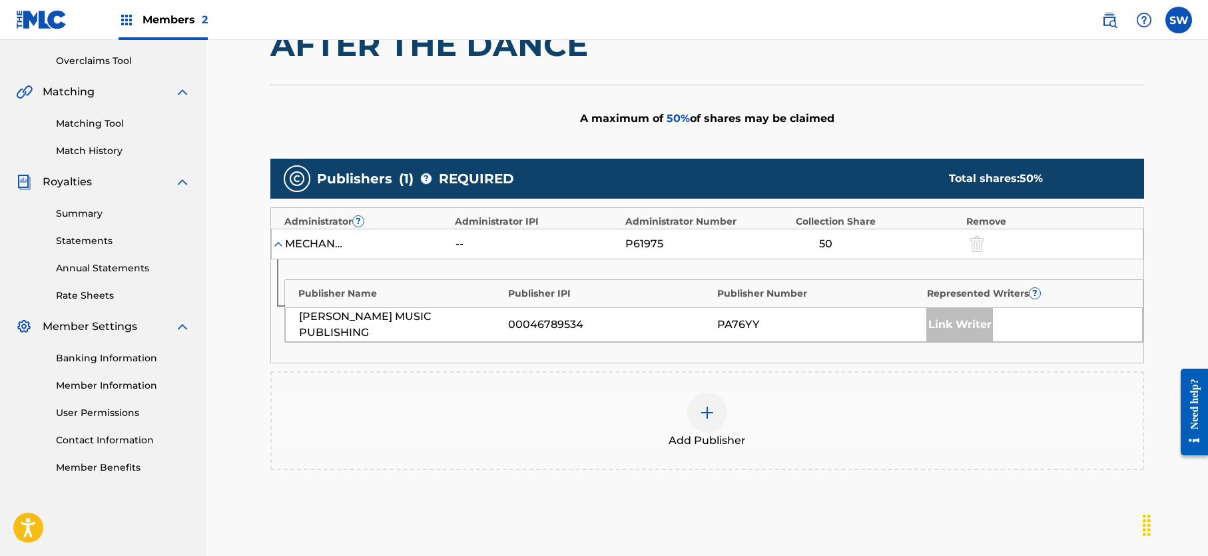
click at [277, 242] on img at bounding box center [278, 243] width 13 height 13
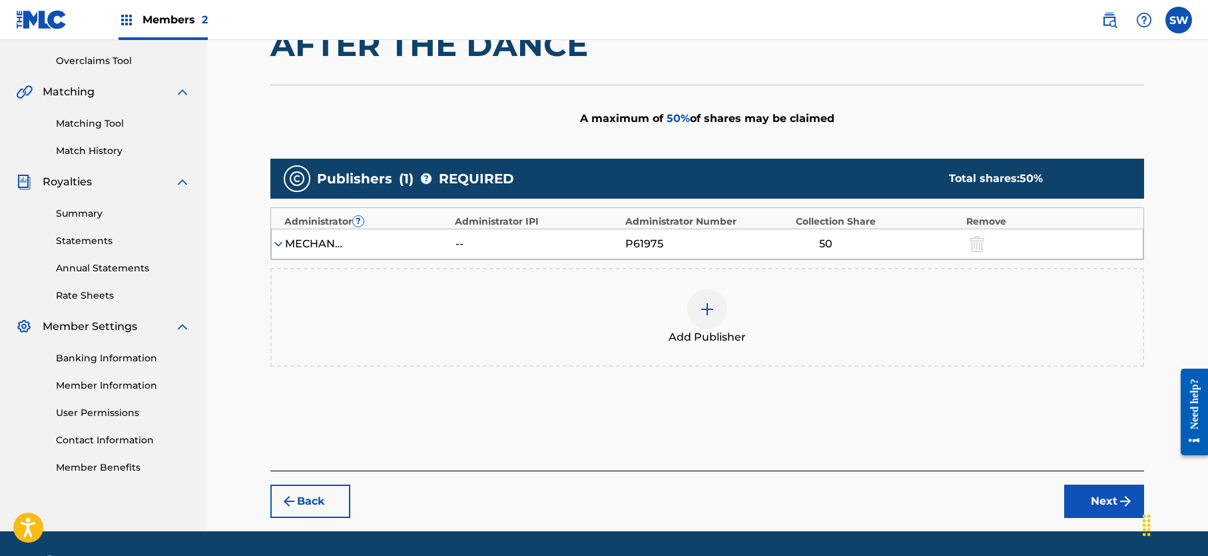
click at [277, 242] on img at bounding box center [278, 243] width 13 height 13
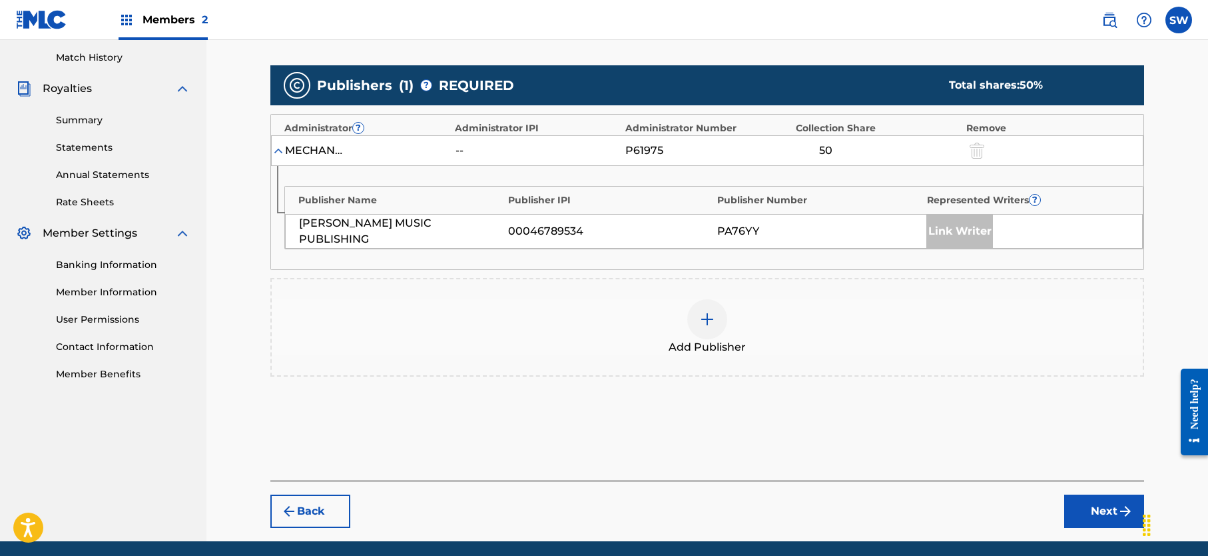
scroll to position [368, 0]
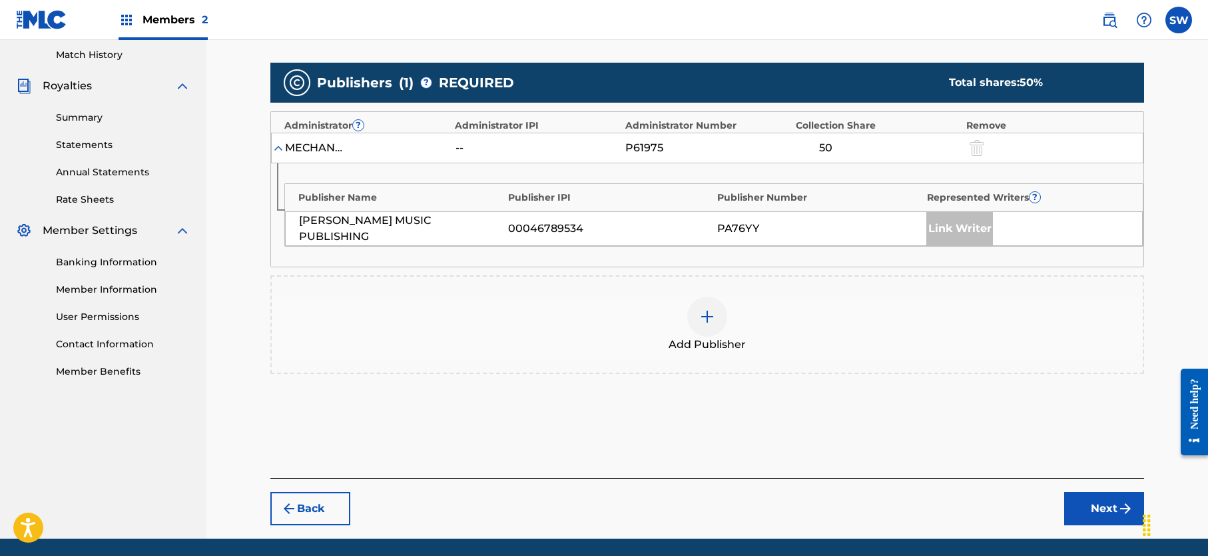
click at [721, 316] on div at bounding box center [707, 316] width 40 height 40
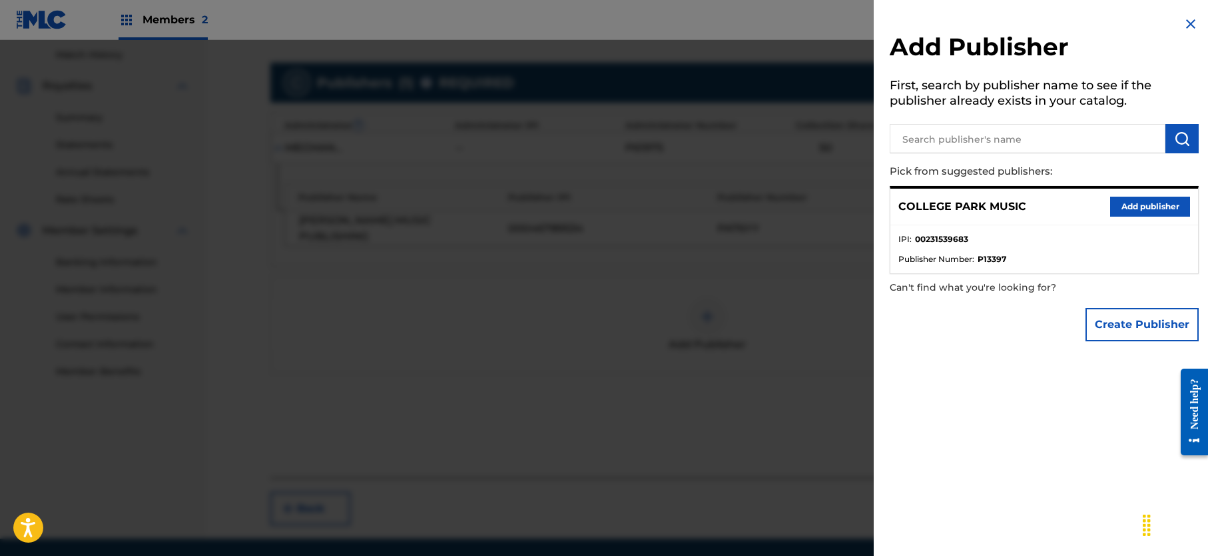
click at [1158, 206] on button "Add publisher" at bounding box center [1150, 207] width 80 height 20
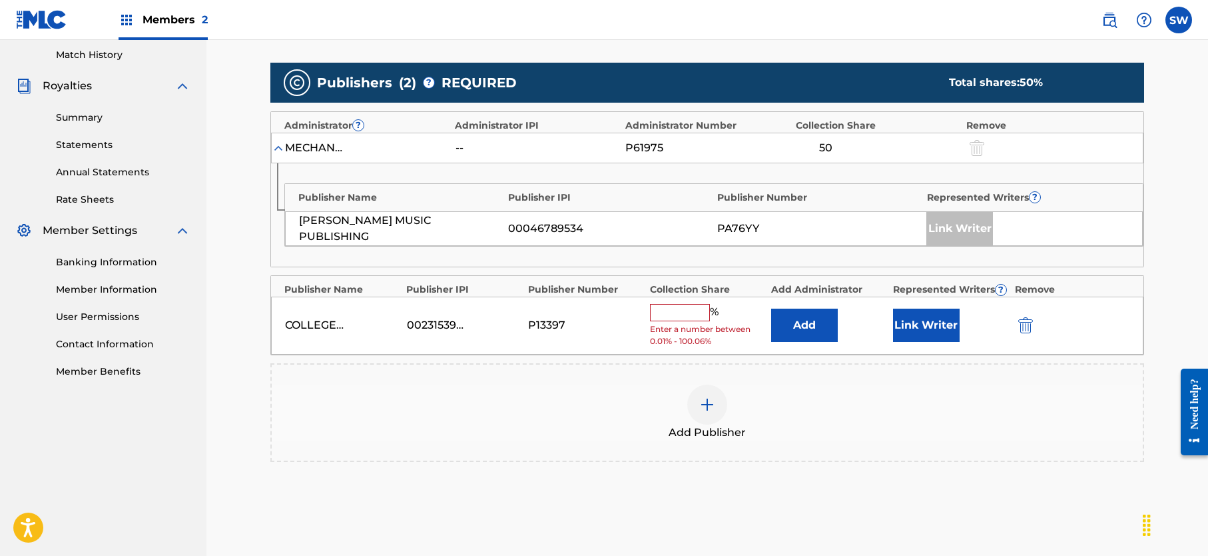
click at [672, 314] on input "text" at bounding box center [680, 312] width 60 height 17
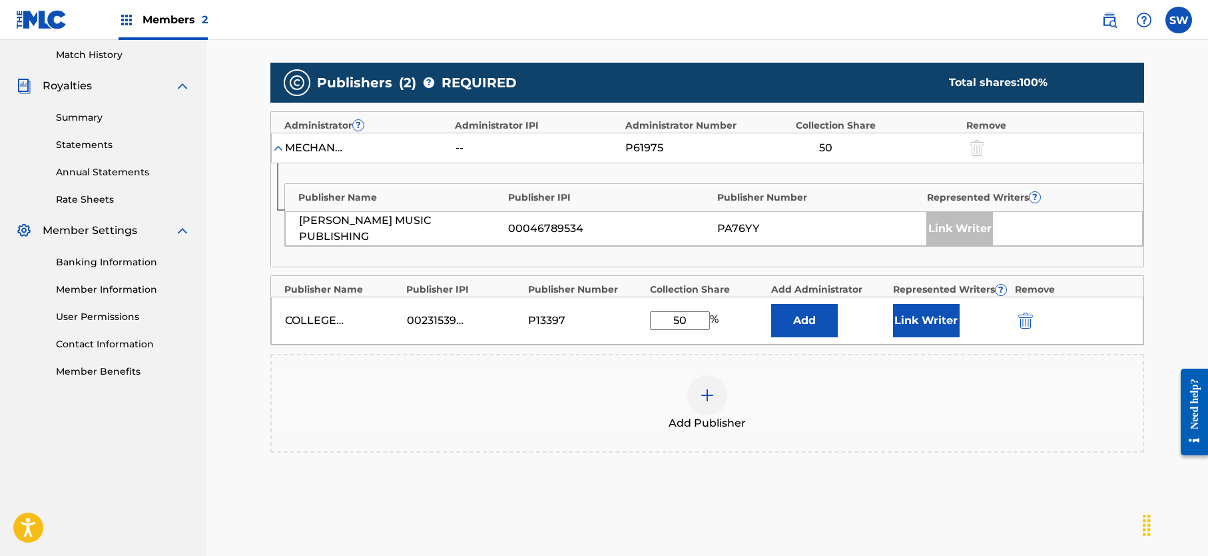
type input "50"
click at [871, 401] on div "Add Publisher" at bounding box center [707, 403] width 871 height 56
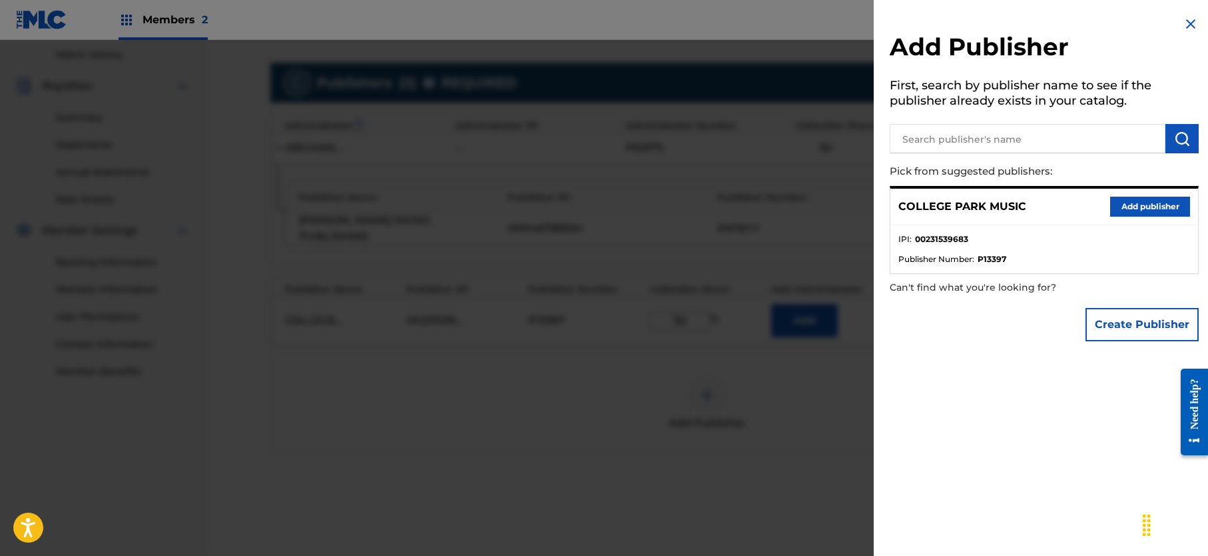
click at [1188, 19] on img at bounding box center [1191, 24] width 16 height 16
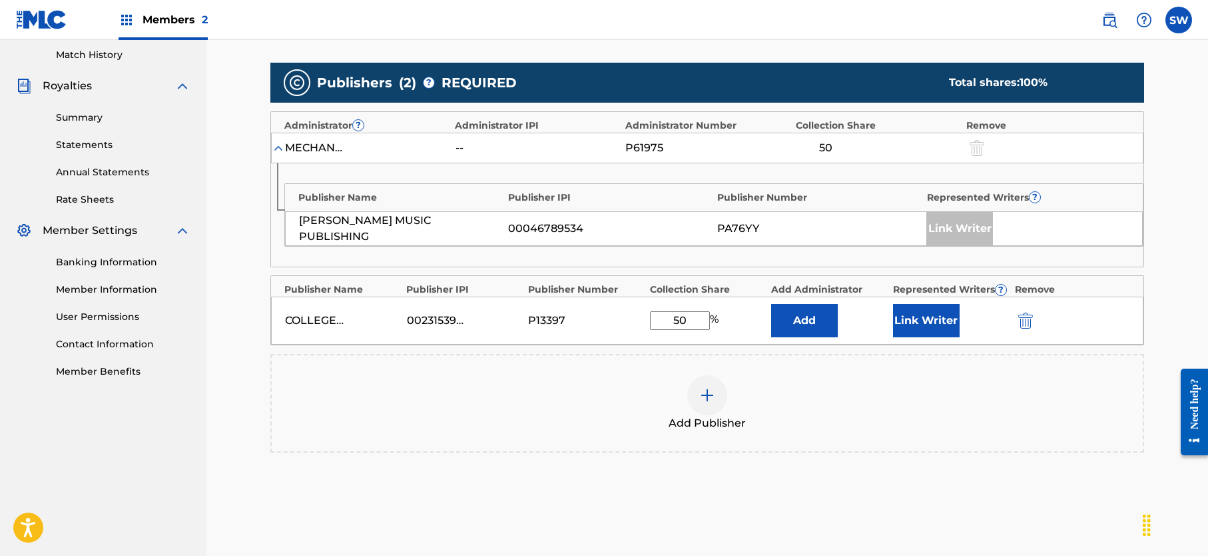
click at [745, 332] on div "COLLEGE PARK MUSIC 00231539683 P13397 50 % Add Link Writer" at bounding box center [707, 320] width 873 height 48
click at [803, 324] on button "Add" at bounding box center [804, 320] width 67 height 33
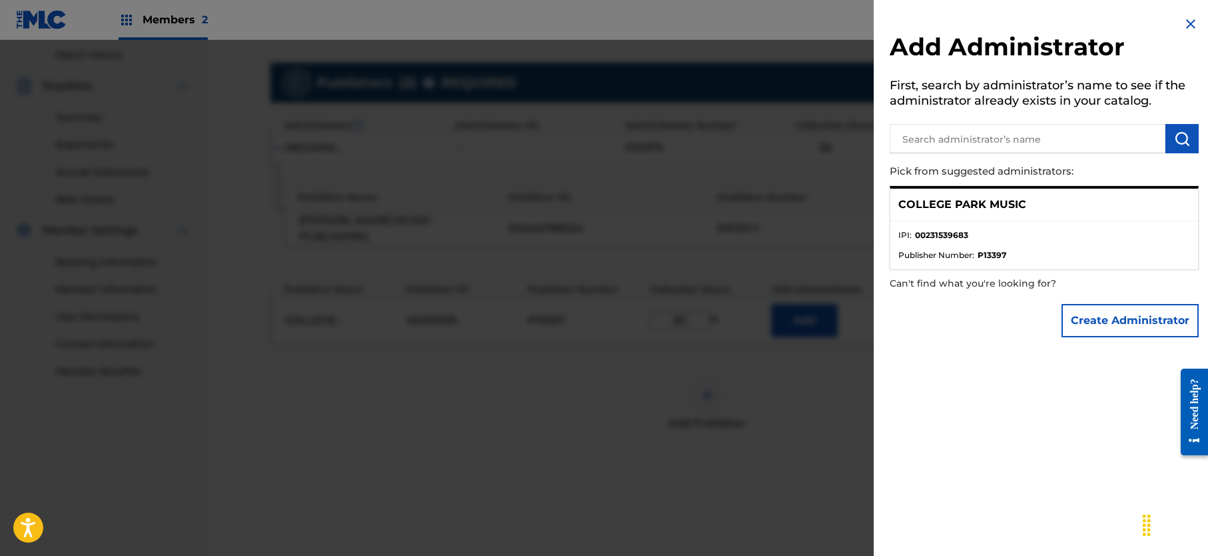
drag, startPoint x: 953, startPoint y: 214, endPoint x: 963, endPoint y: 200, distance: 17.7
click at [954, 212] on div "COLLEGE PARK MUSIC" at bounding box center [1045, 205] width 308 height 33
click at [963, 200] on p "COLLEGE PARK MUSIC" at bounding box center [963, 205] width 128 height 16
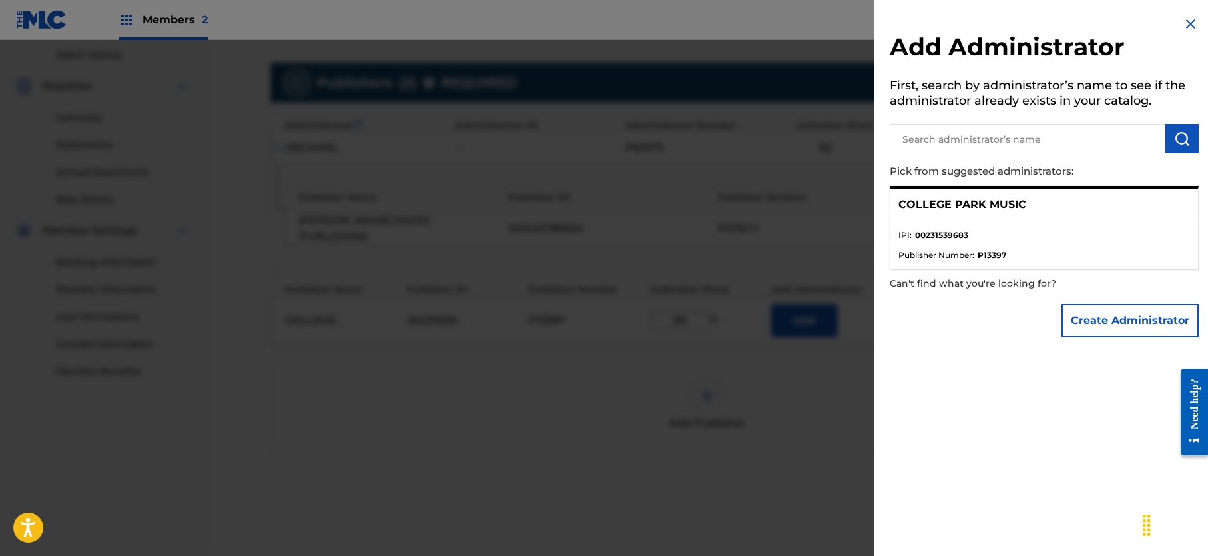
click at [963, 200] on p "COLLEGE PARK MUSIC" at bounding box center [963, 205] width 128 height 16
click at [963, 203] on p "COLLEGE PARK MUSIC" at bounding box center [963, 205] width 128 height 16
click at [961, 139] on input "text" at bounding box center [1028, 138] width 276 height 29
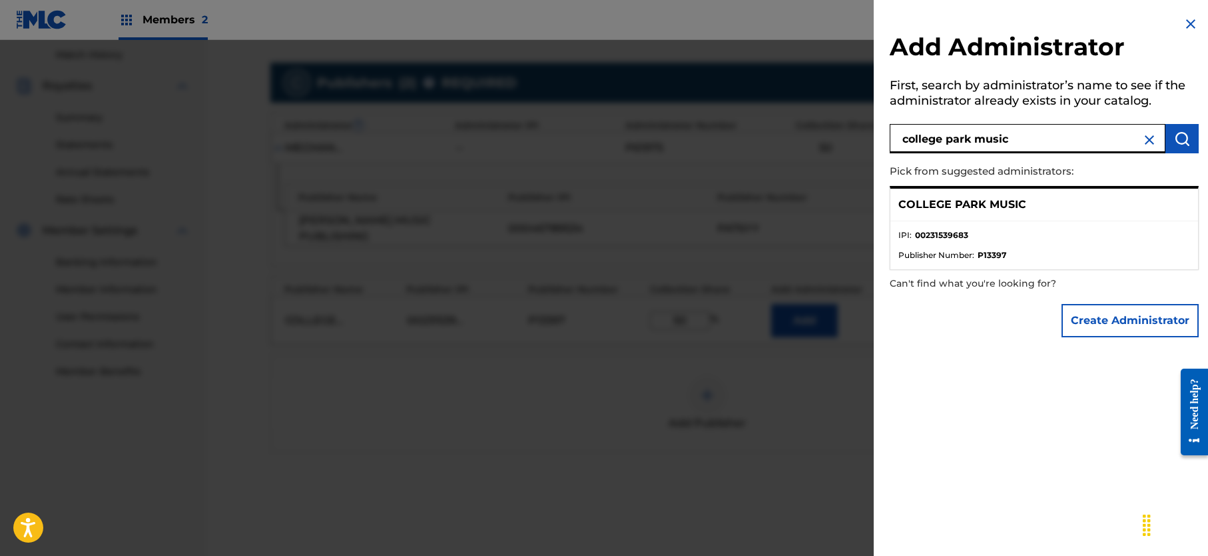
type input "college park music"
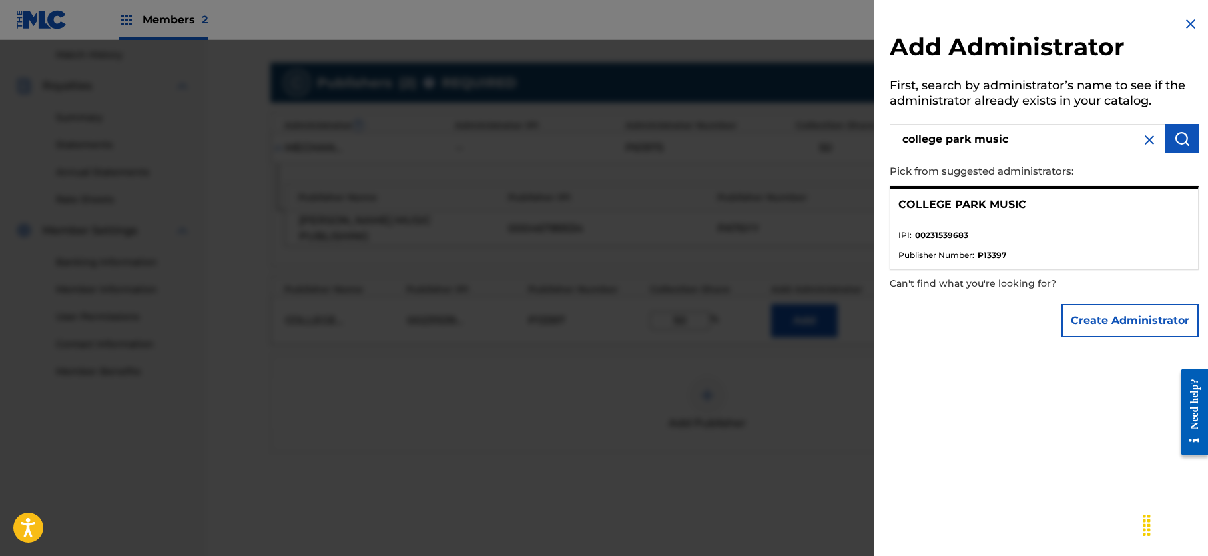
click at [1174, 135] on img "submit" at bounding box center [1182, 139] width 16 height 16
drag, startPoint x: 1035, startPoint y: 236, endPoint x: 1005, endPoint y: 247, distance: 32.7
click at [1033, 240] on li "IPI : 00231539683" at bounding box center [1045, 239] width 292 height 20
click at [982, 259] on strong "P13397" at bounding box center [992, 255] width 29 height 12
click at [962, 205] on p "COLLEGE PARK MUSIC" at bounding box center [963, 205] width 128 height 16
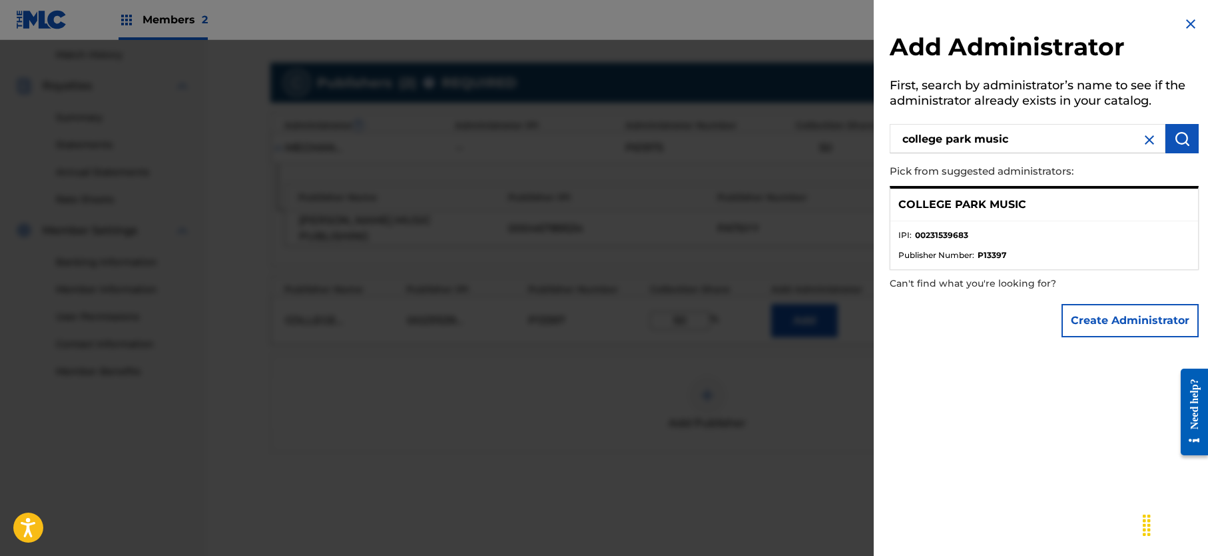
click at [1118, 300] on div "Create Administrator" at bounding box center [1130, 320] width 137 height 47
click at [1118, 310] on button "Create Administrator" at bounding box center [1130, 320] width 137 height 33
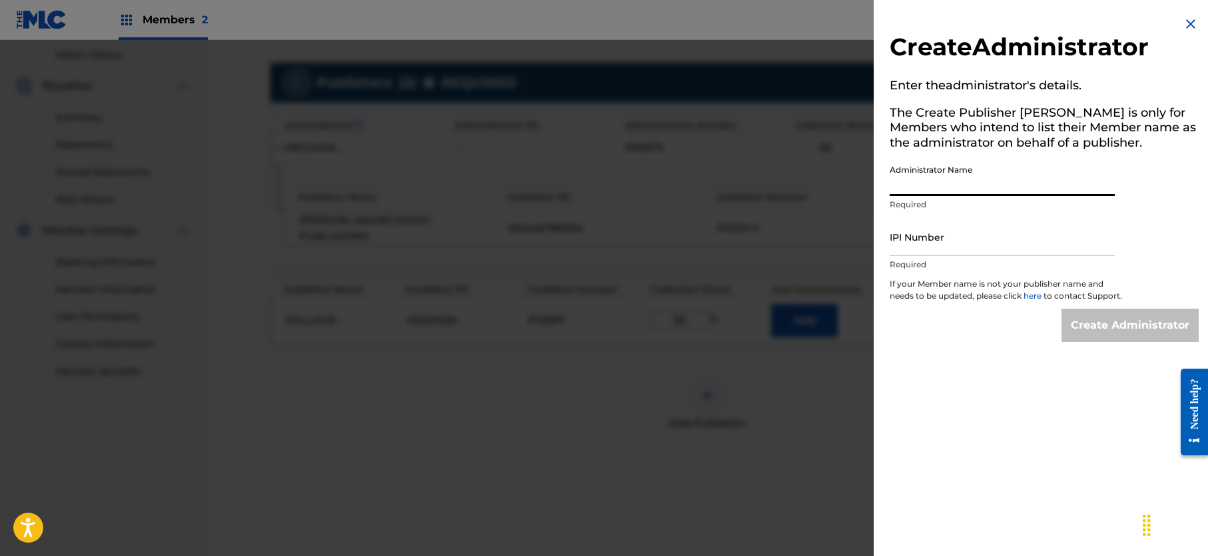
click at [944, 181] on input "Administrator Name" at bounding box center [1002, 177] width 225 height 38
type input "college park music"
click at [965, 248] on input "IPI Number" at bounding box center [1002, 237] width 225 height 38
paste input "00231539683"
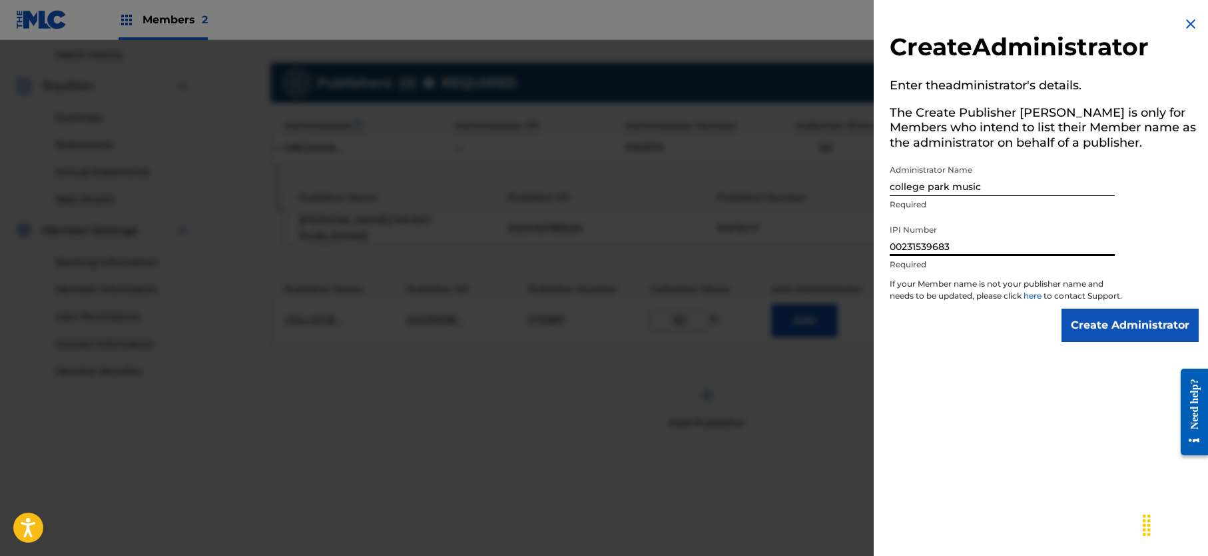
type input "00231539683"
click at [1133, 333] on input "Create Administrator" at bounding box center [1130, 324] width 137 height 33
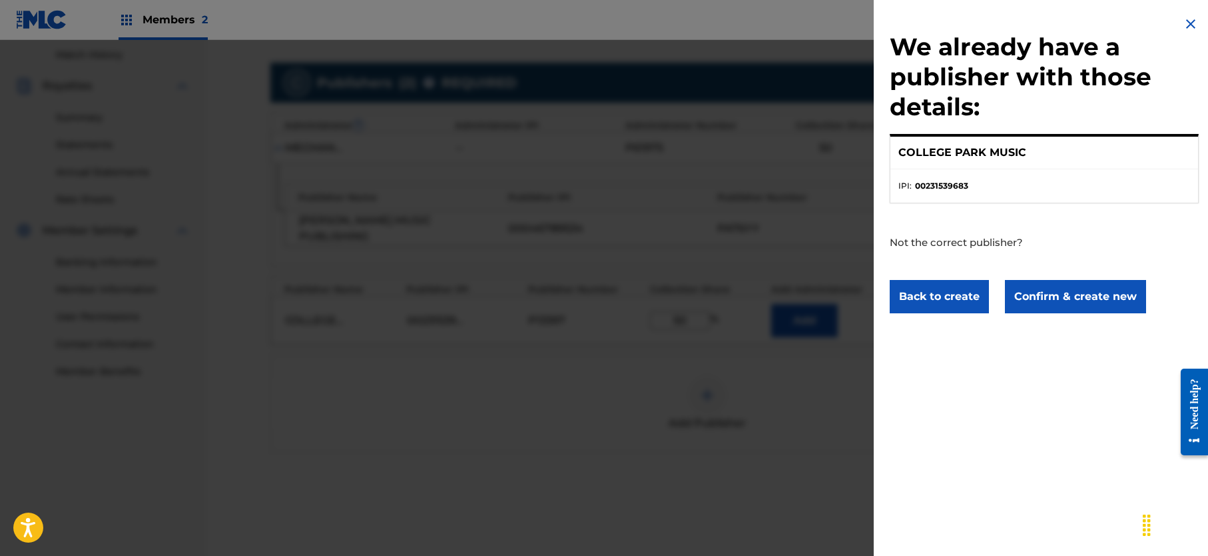
click at [1068, 295] on button "Confirm & create new" at bounding box center [1075, 296] width 141 height 33
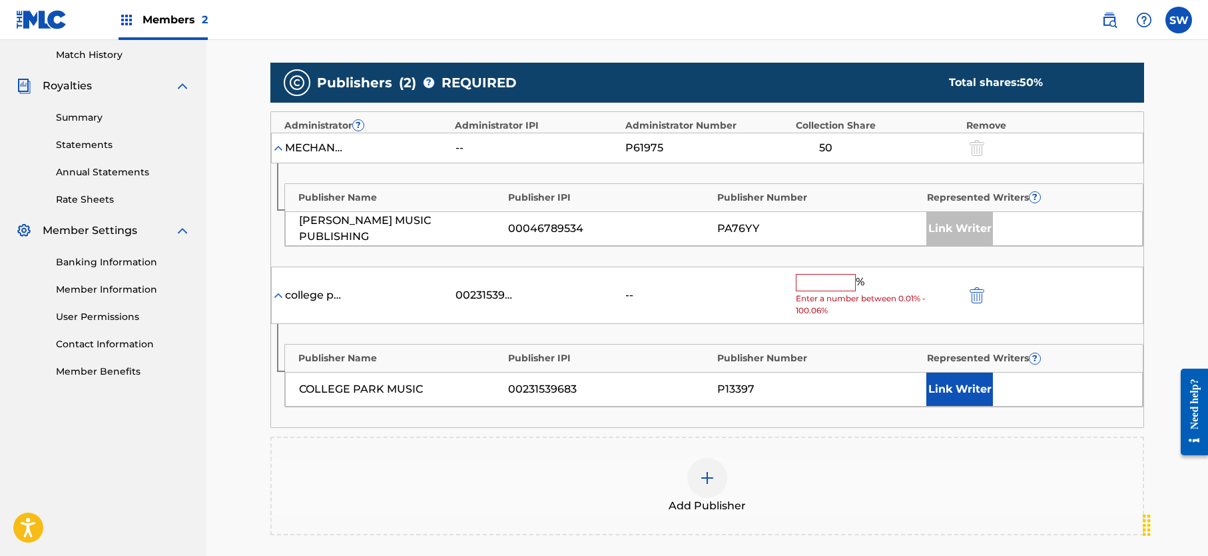
click at [819, 286] on input "text" at bounding box center [826, 282] width 60 height 17
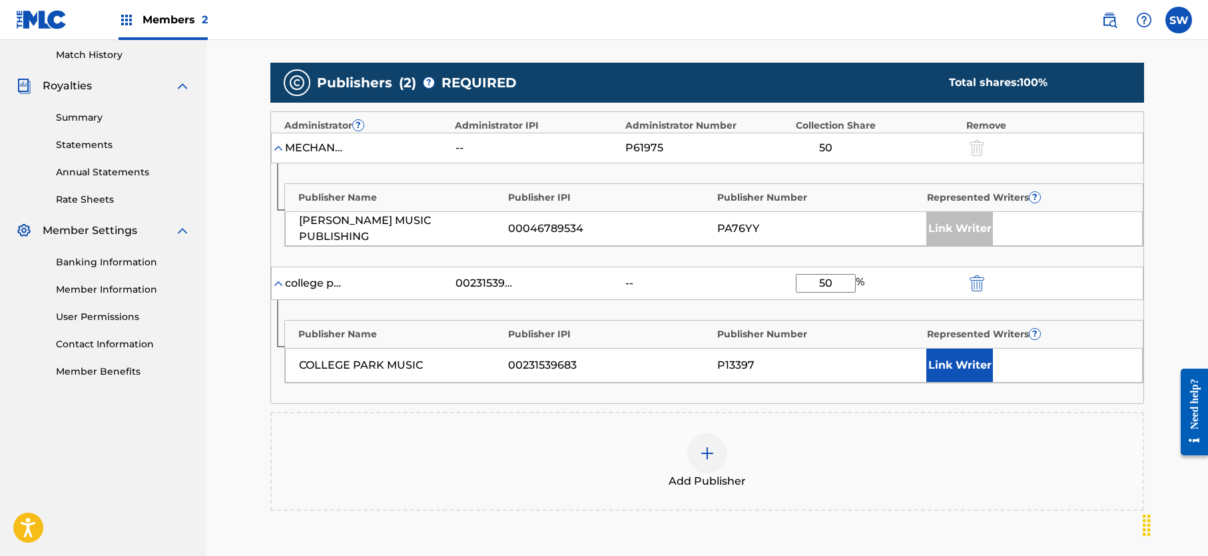
type input "50"
click at [835, 450] on div "Add Publisher" at bounding box center [707, 461] width 871 height 56
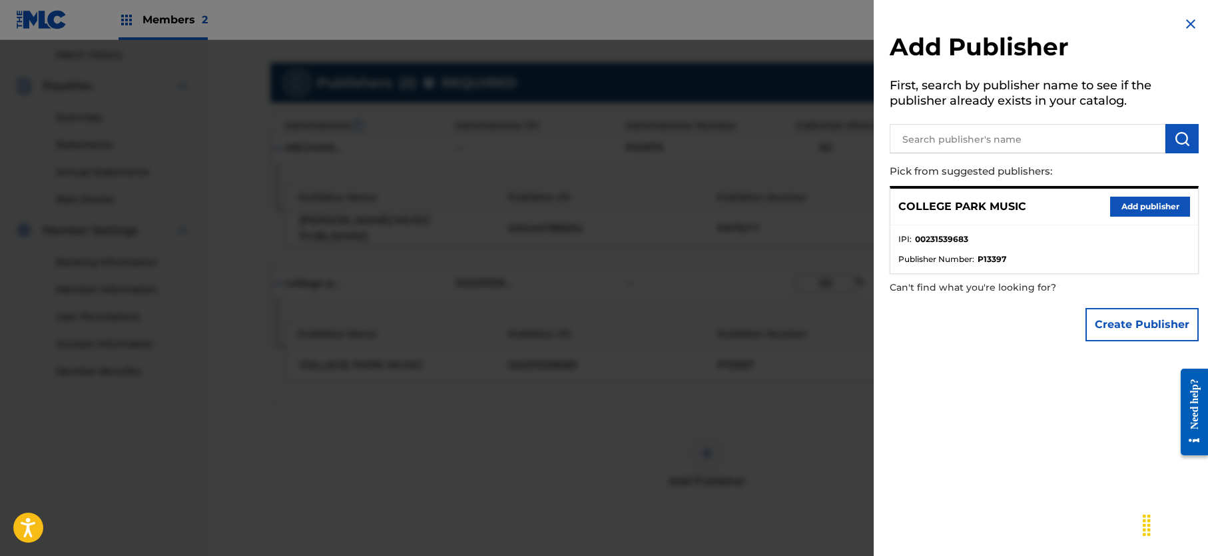
click at [1183, 27] on img at bounding box center [1191, 24] width 16 height 16
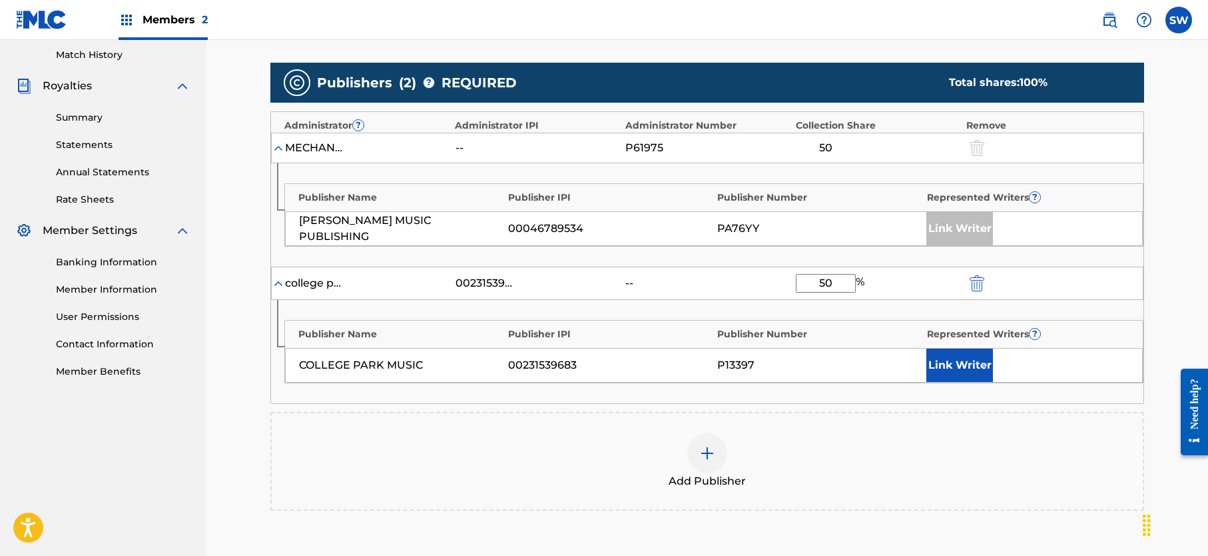
click at [963, 368] on button "Link Writer" at bounding box center [960, 364] width 67 height 33
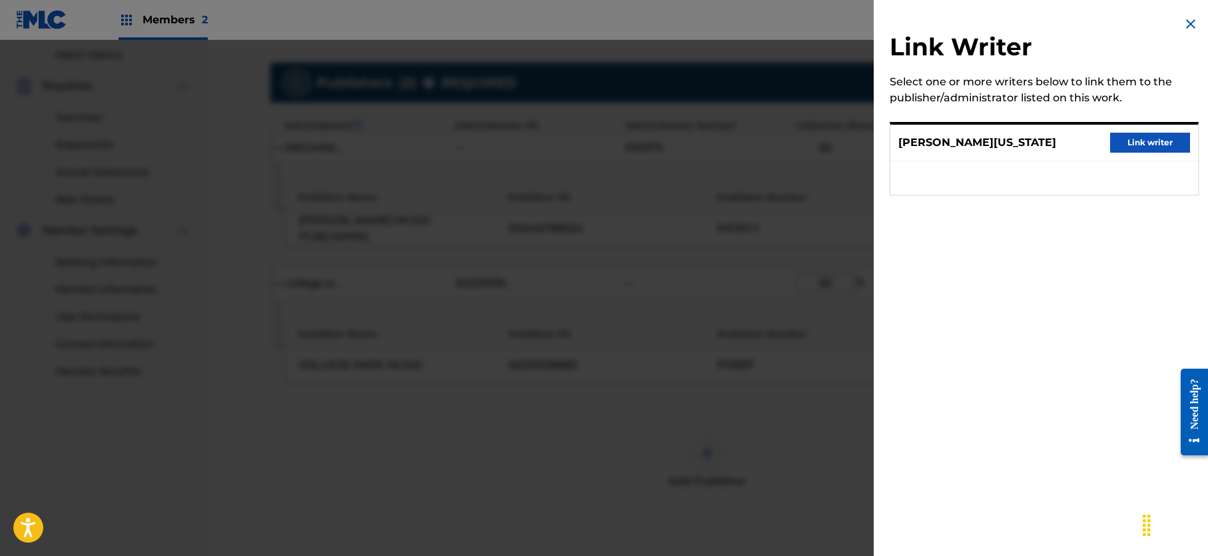
click at [1161, 137] on button "Link writer" at bounding box center [1150, 143] width 80 height 20
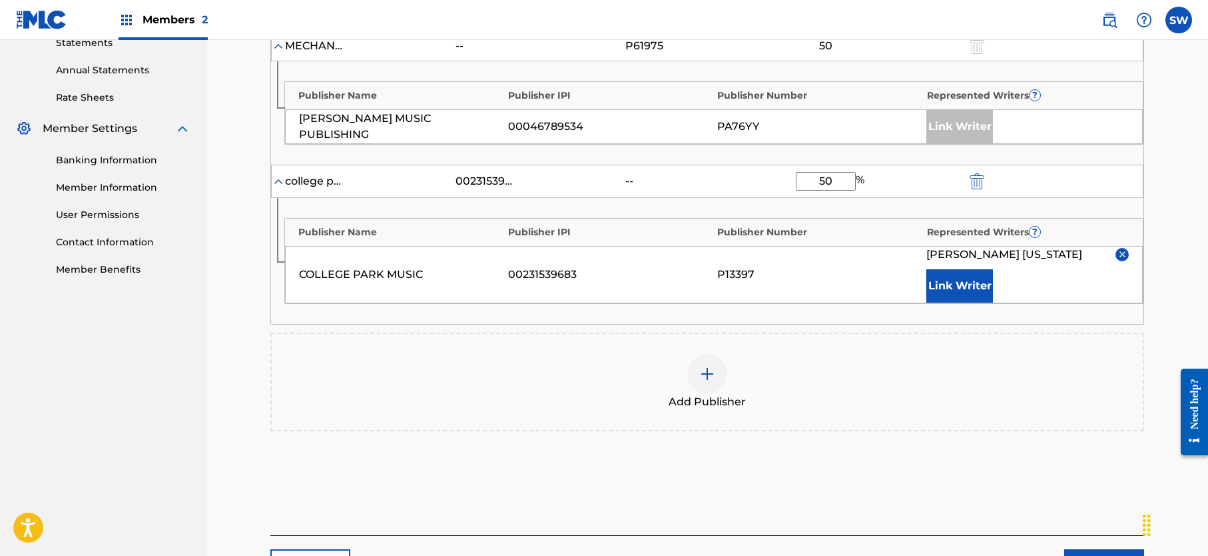
scroll to position [470, 0]
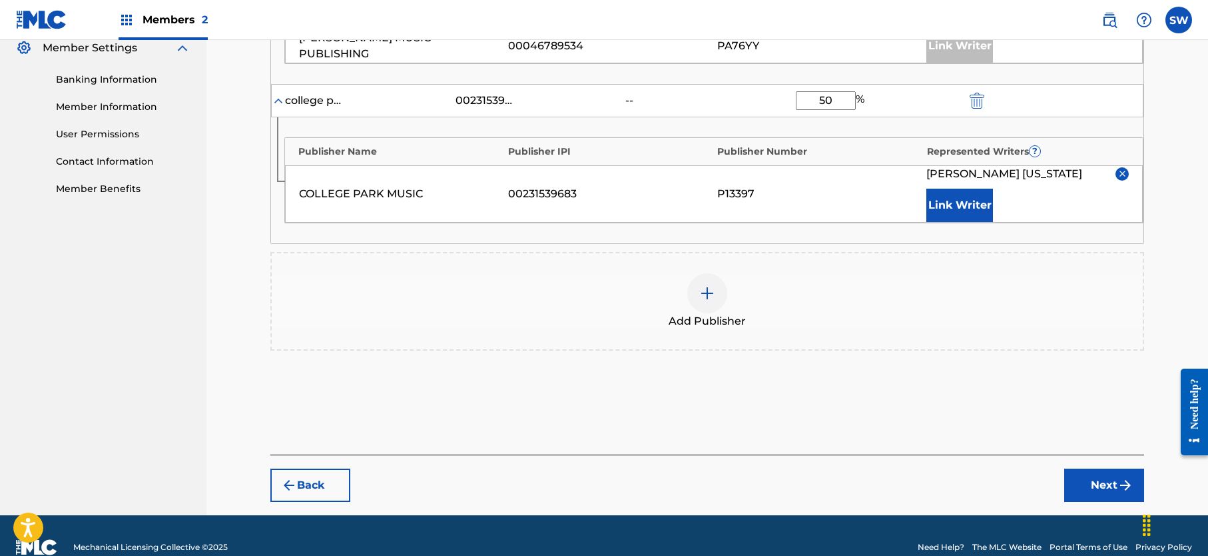
click at [1110, 483] on button "Next" at bounding box center [1104, 484] width 80 height 33
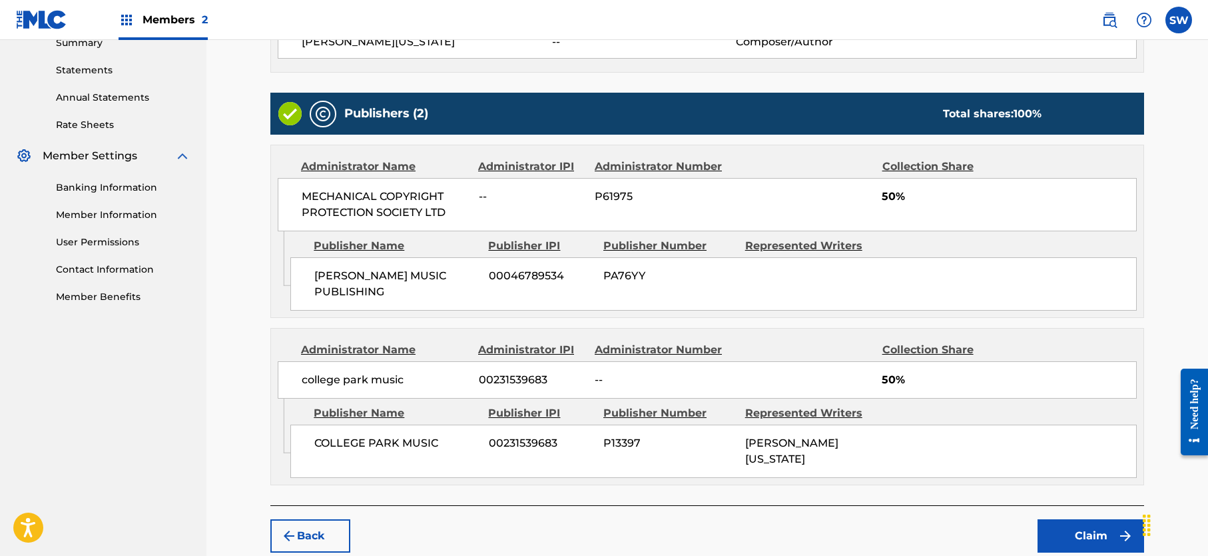
scroll to position [444, 0]
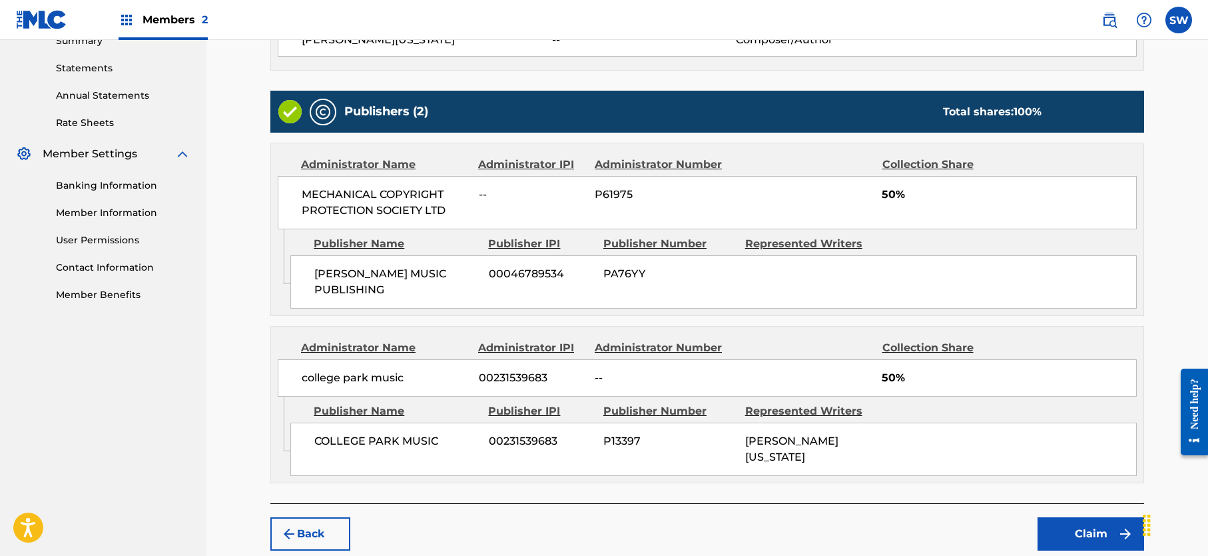
click at [321, 522] on button "Back" at bounding box center [310, 533] width 80 height 33
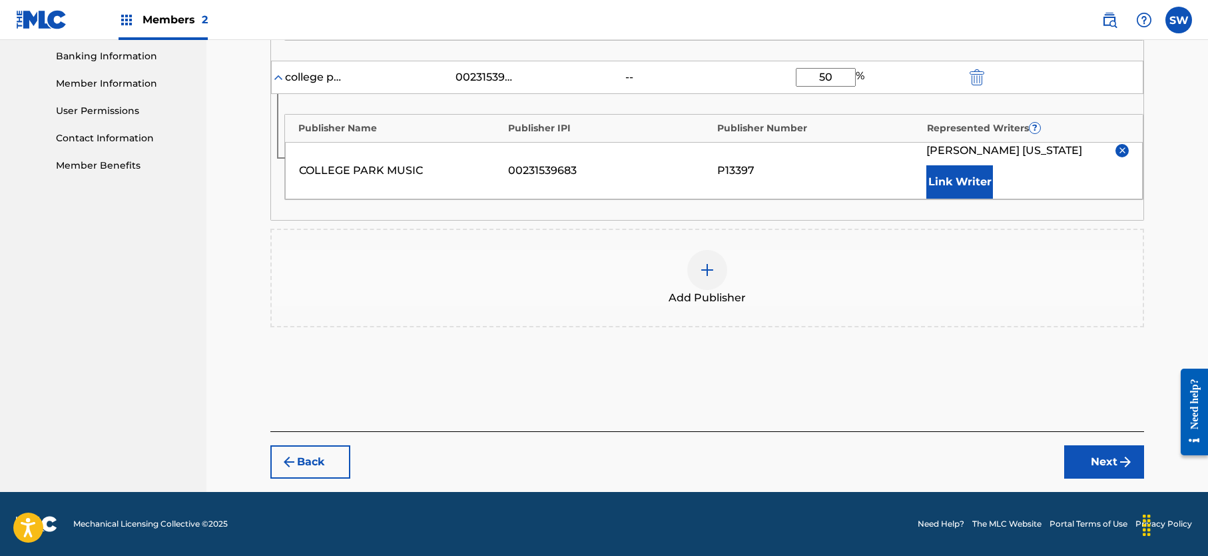
scroll to position [566, 0]
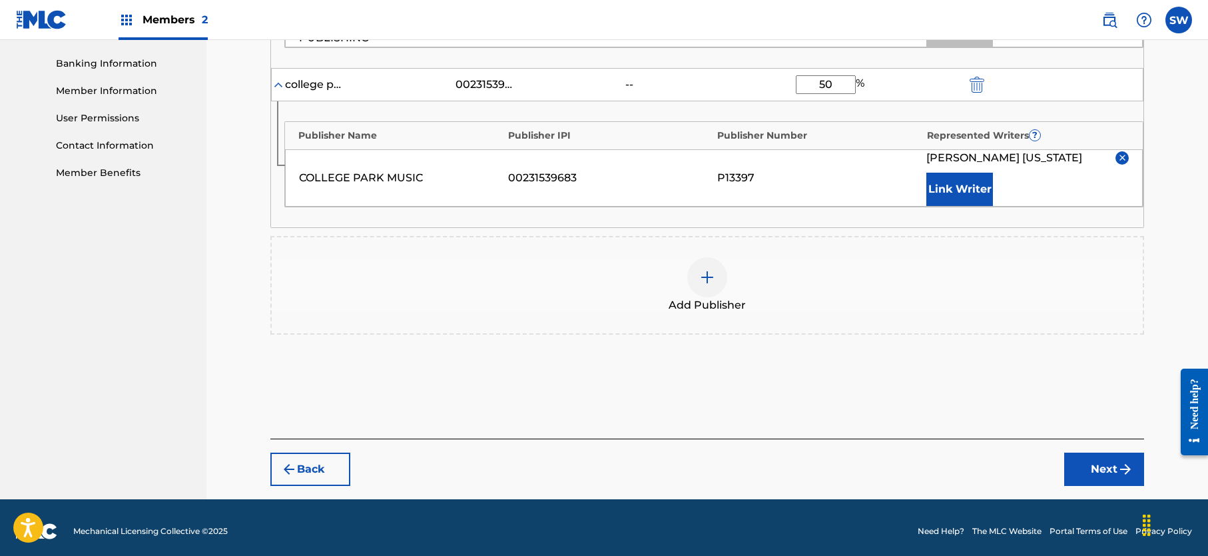
click at [315, 470] on button "Back" at bounding box center [310, 468] width 80 height 33
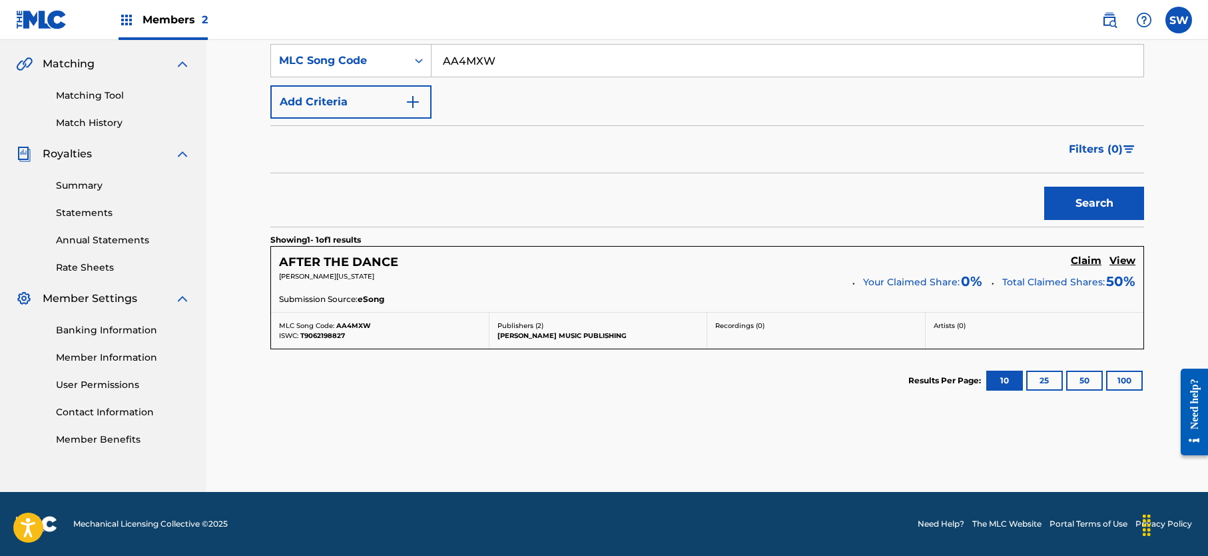
click at [1084, 258] on h5 "Claim" at bounding box center [1086, 260] width 31 height 13
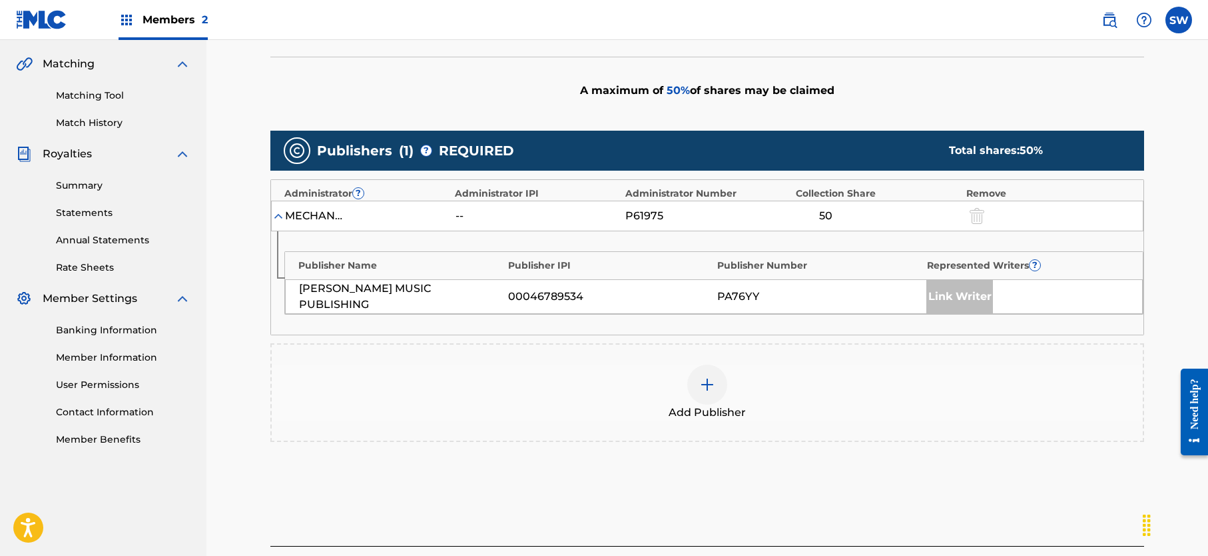
scroll to position [414, 0]
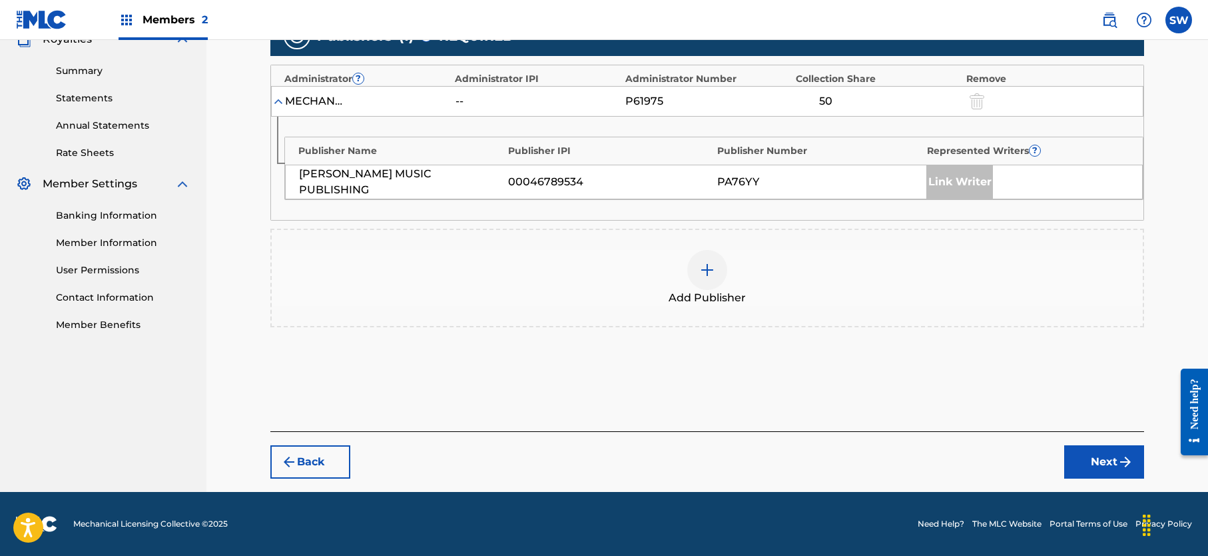
click at [703, 274] on img at bounding box center [707, 270] width 16 height 16
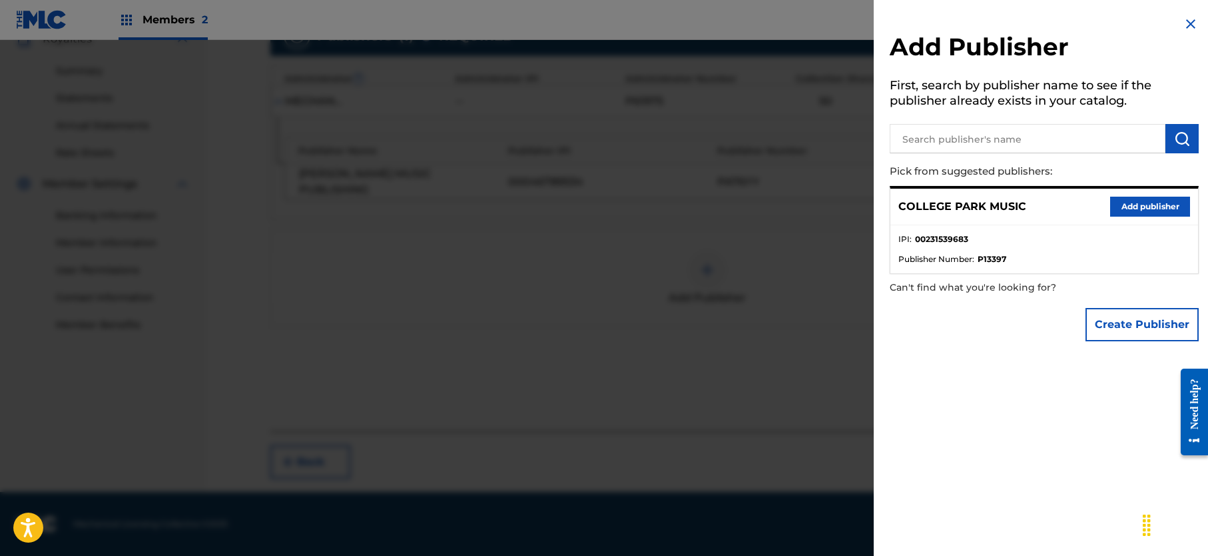
click at [1152, 202] on button "Add publisher" at bounding box center [1150, 207] width 80 height 20
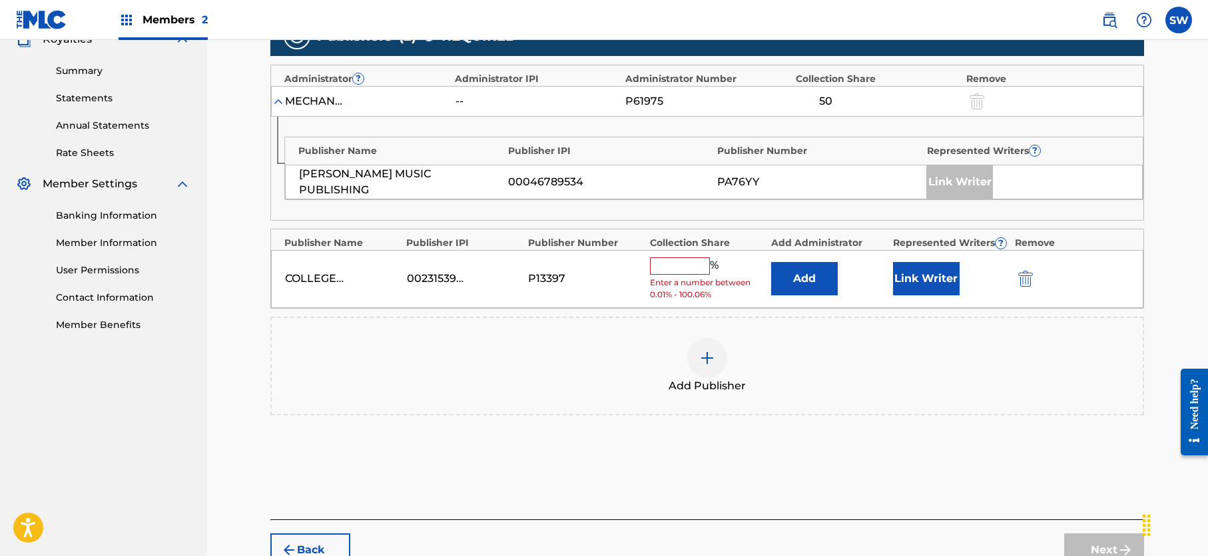
click at [684, 263] on input "text" at bounding box center [680, 265] width 60 height 17
type input "50"
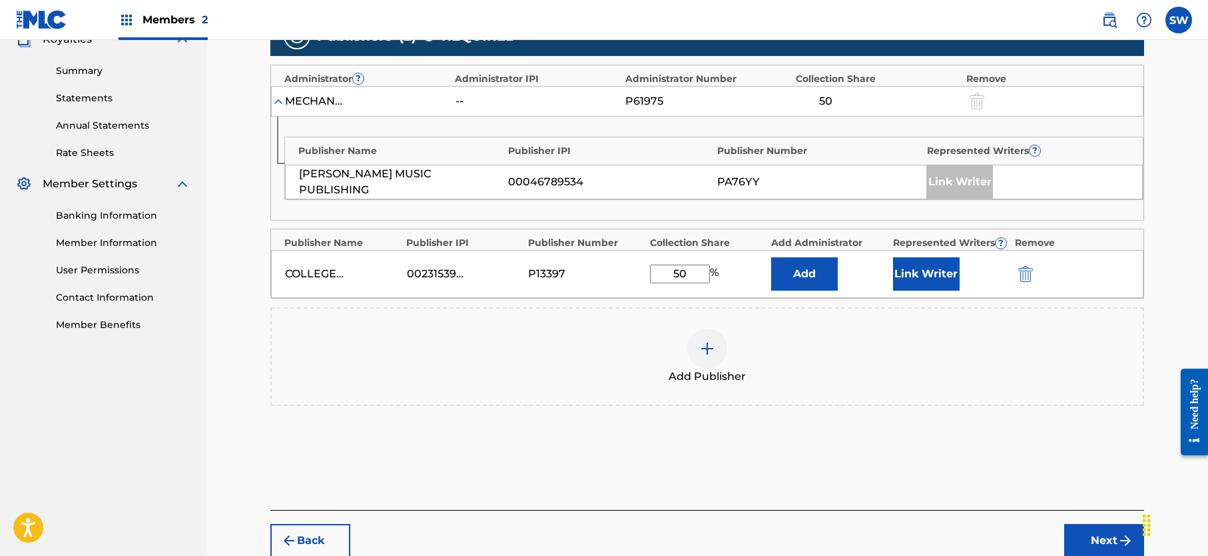
click at [796, 273] on button "Add" at bounding box center [804, 273] width 67 height 33
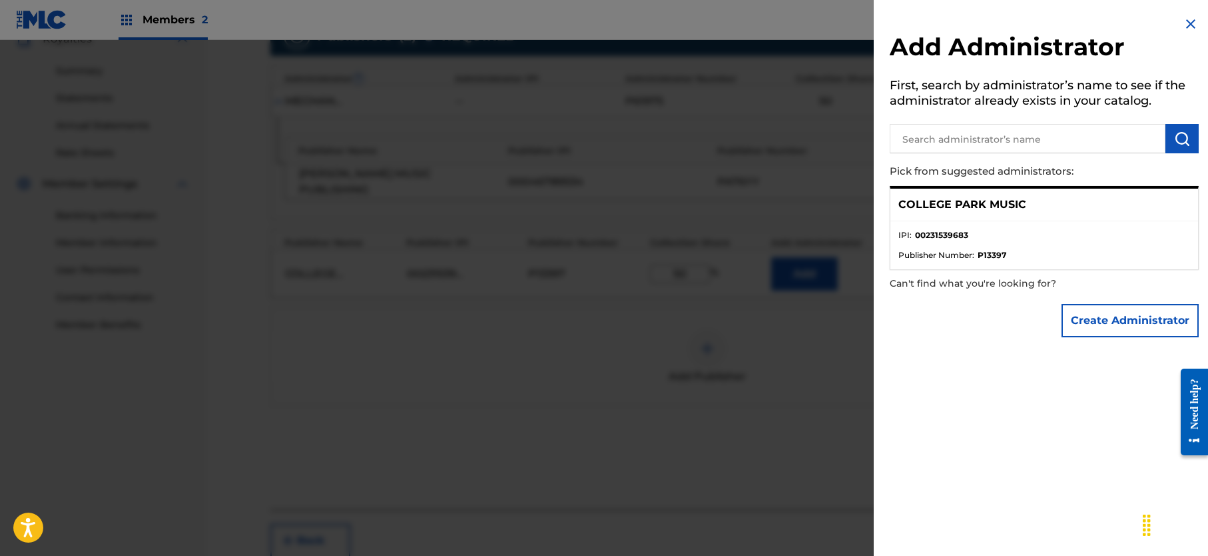
click at [930, 243] on li "IPI : 00231539683" at bounding box center [1045, 239] width 292 height 20
click at [1191, 23] on img at bounding box center [1191, 24] width 16 height 16
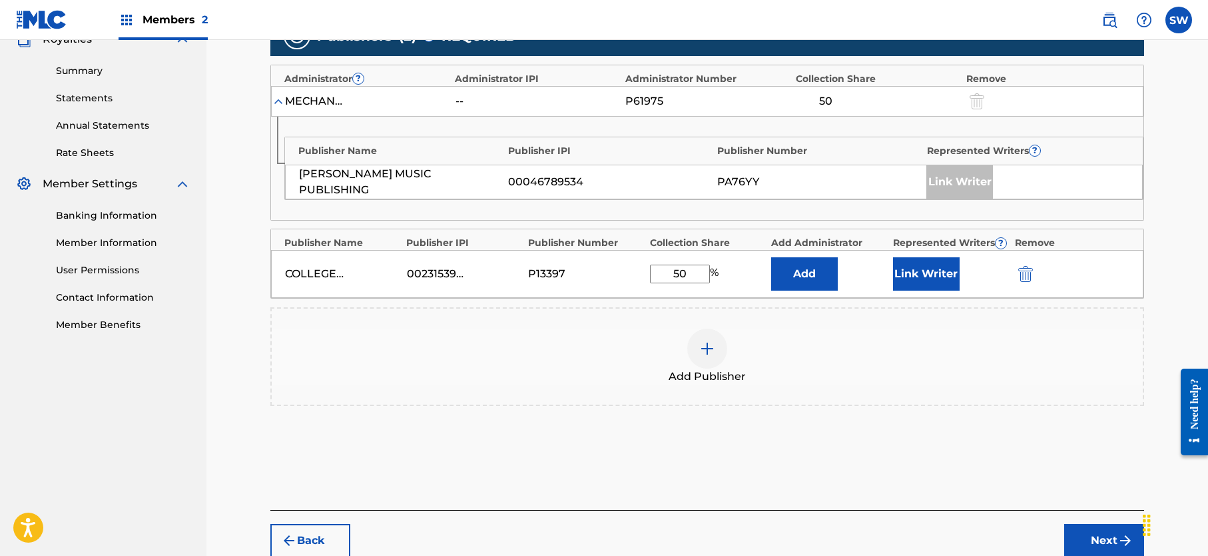
click at [914, 272] on button "Link Writer" at bounding box center [926, 273] width 67 height 33
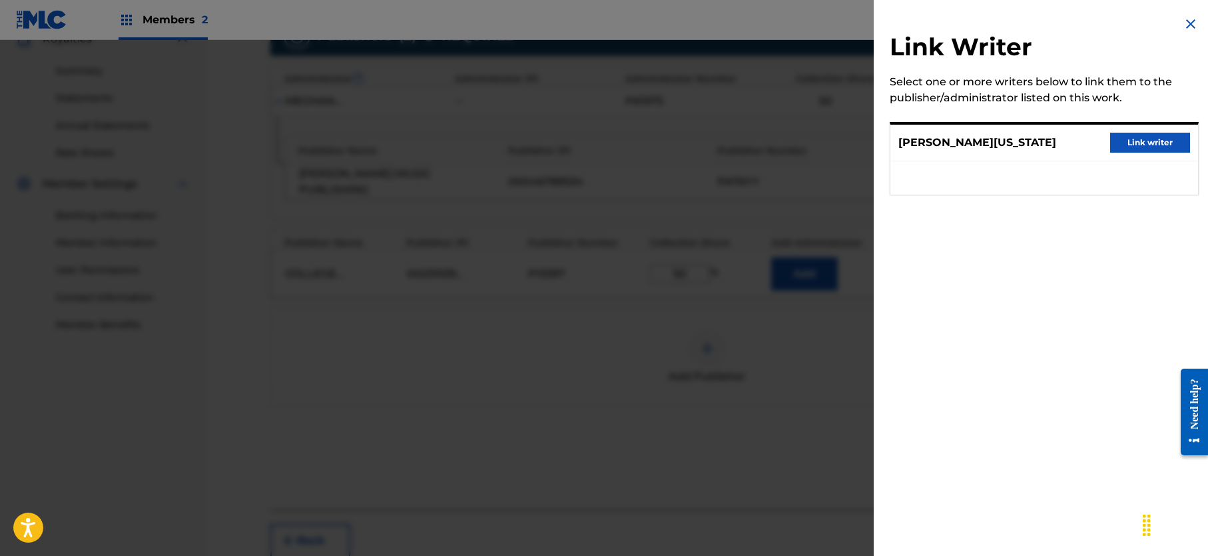
click at [1136, 142] on button "Link writer" at bounding box center [1150, 143] width 80 height 20
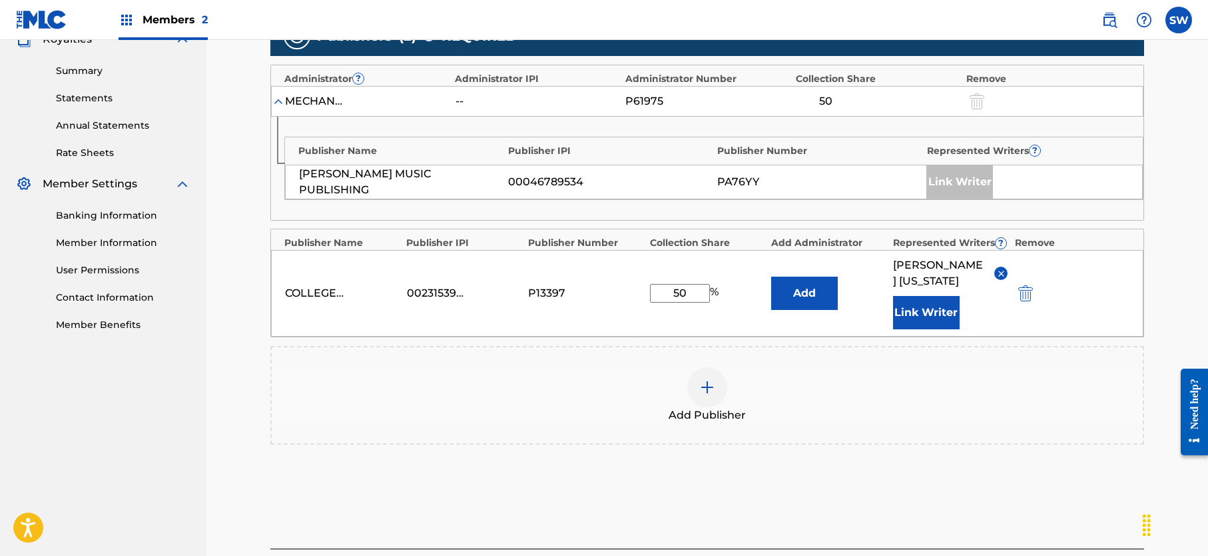
scroll to position [532, 0]
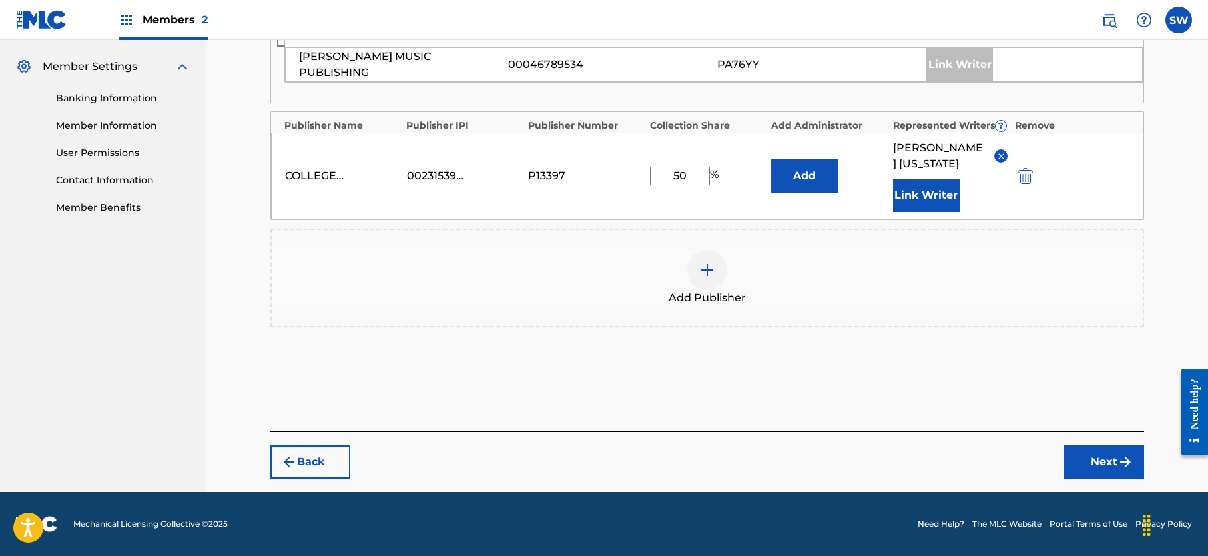
click at [1090, 473] on button "Next" at bounding box center [1104, 461] width 80 height 33
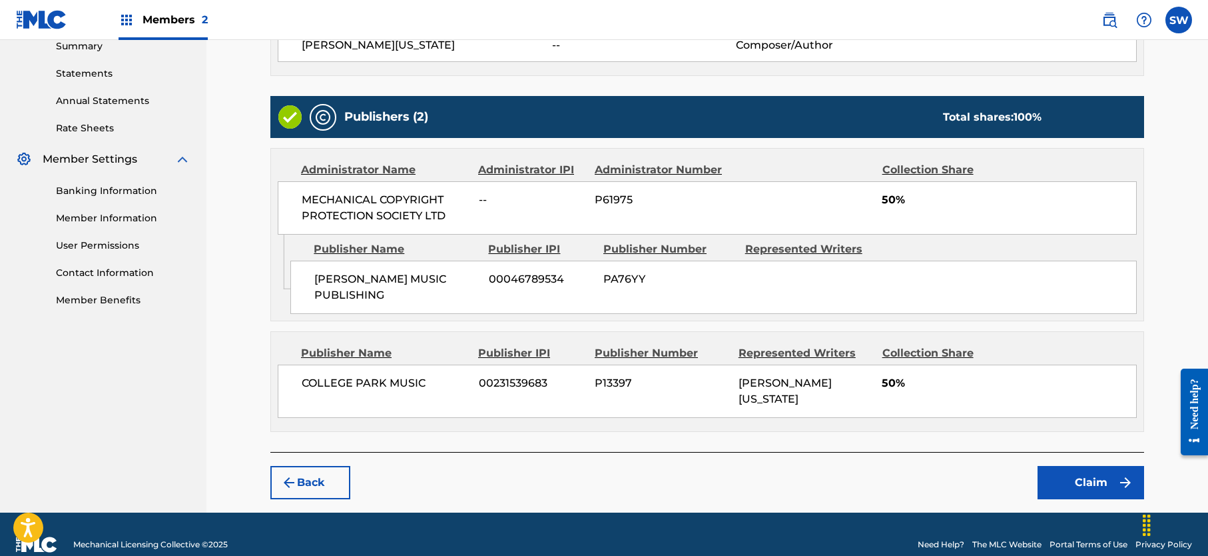
scroll to position [444, 0]
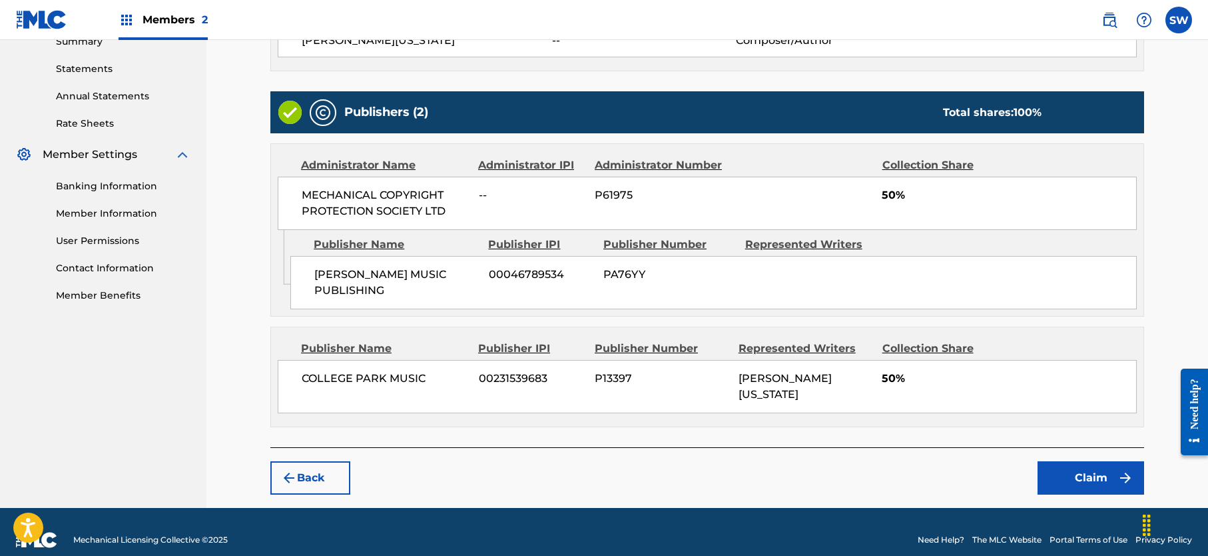
click at [1073, 464] on button "Claim" at bounding box center [1091, 477] width 107 height 33
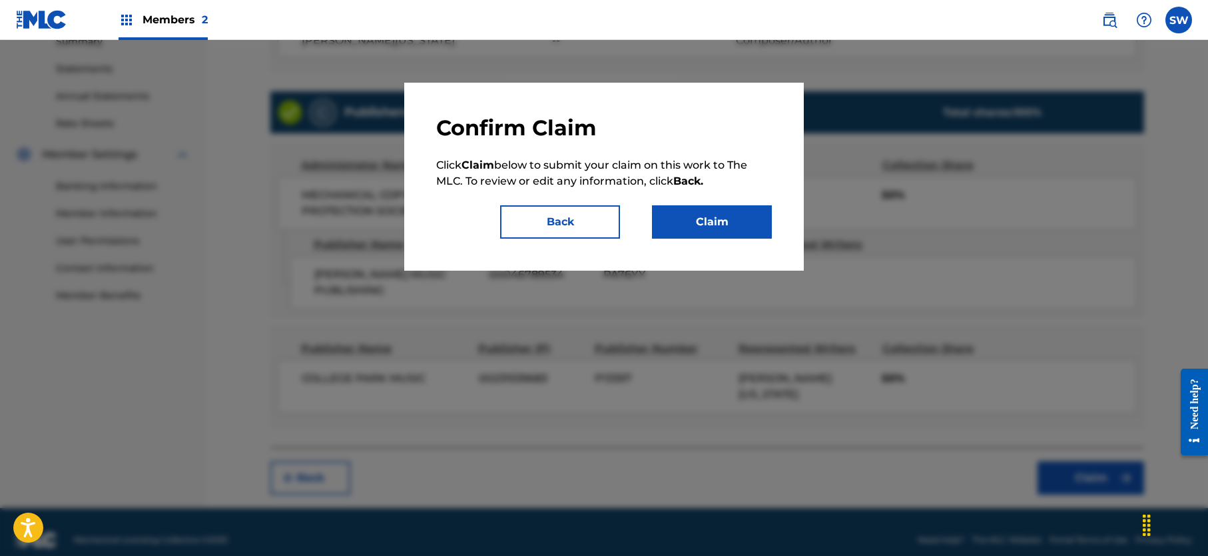
click at [696, 220] on button "Claim" at bounding box center [712, 221] width 120 height 33
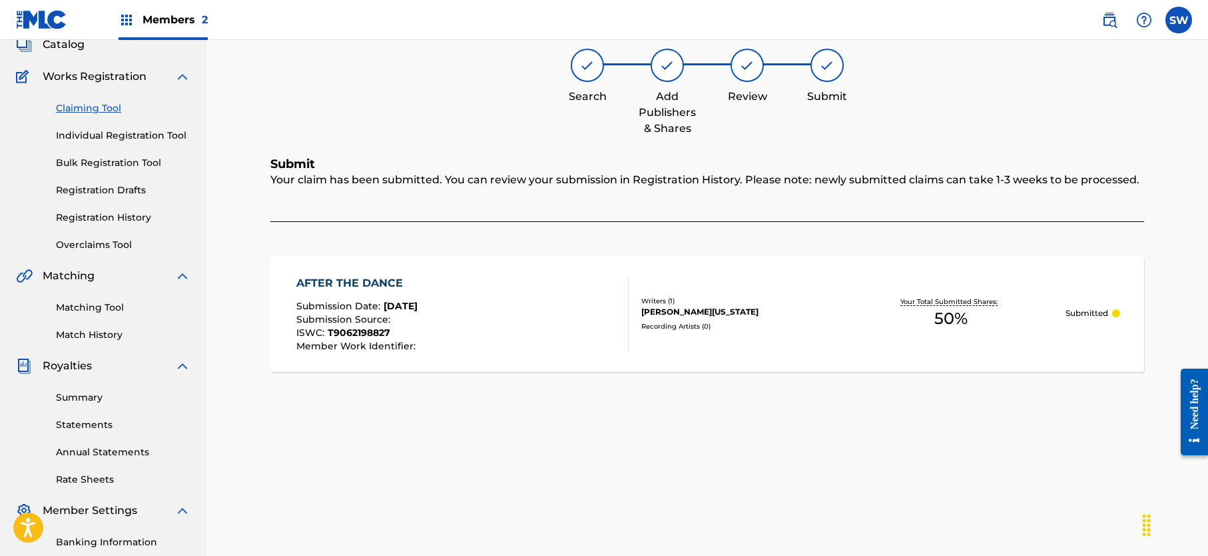
scroll to position [0, 0]
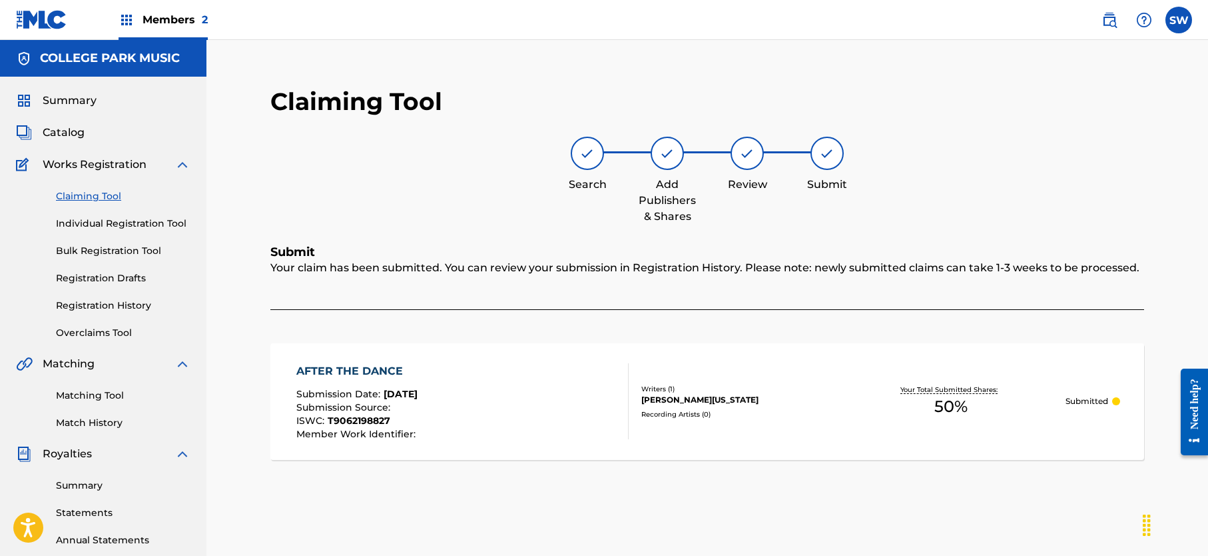
click at [81, 195] on link "Claiming Tool" at bounding box center [123, 196] width 135 height 14
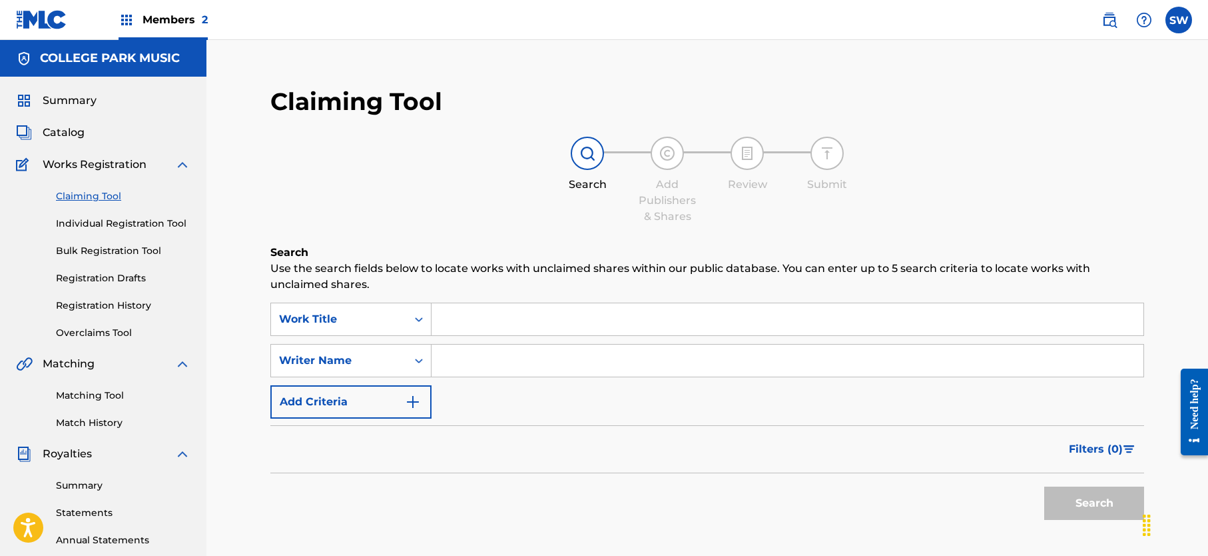
click at [478, 318] on input "Search Form" at bounding box center [788, 319] width 712 height 32
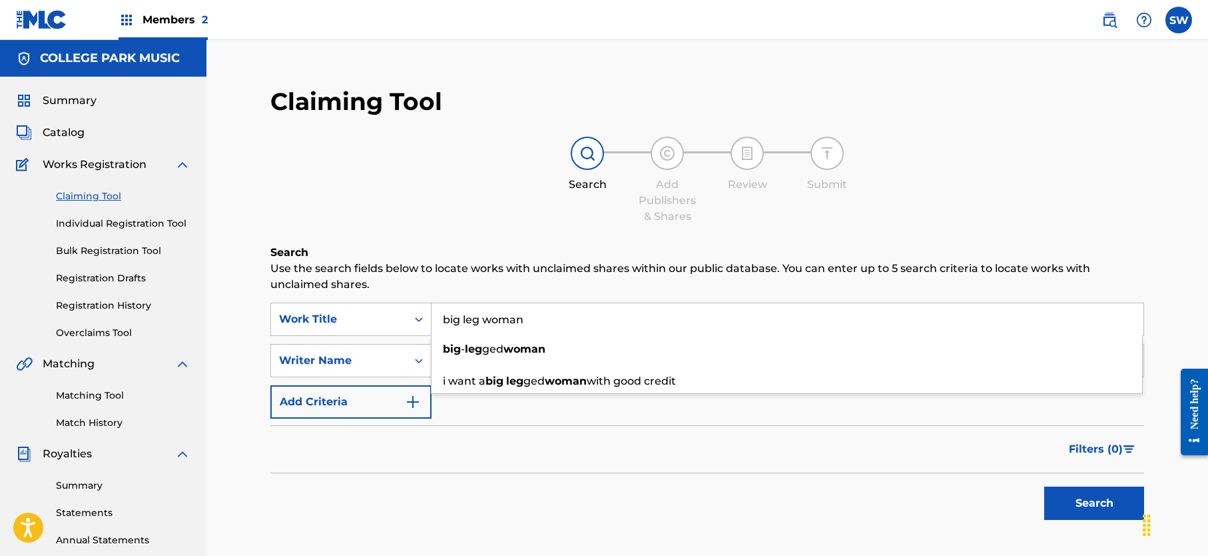
type input "big leg woman"
click at [503, 425] on div "Filters ( 0 )" at bounding box center [707, 449] width 874 height 48
click at [468, 363] on input "Search Form" at bounding box center [788, 360] width 712 height 32
type input "[PERSON_NAME][US_STATE]"
click at [1071, 502] on button "Search" at bounding box center [1094, 502] width 100 height 33
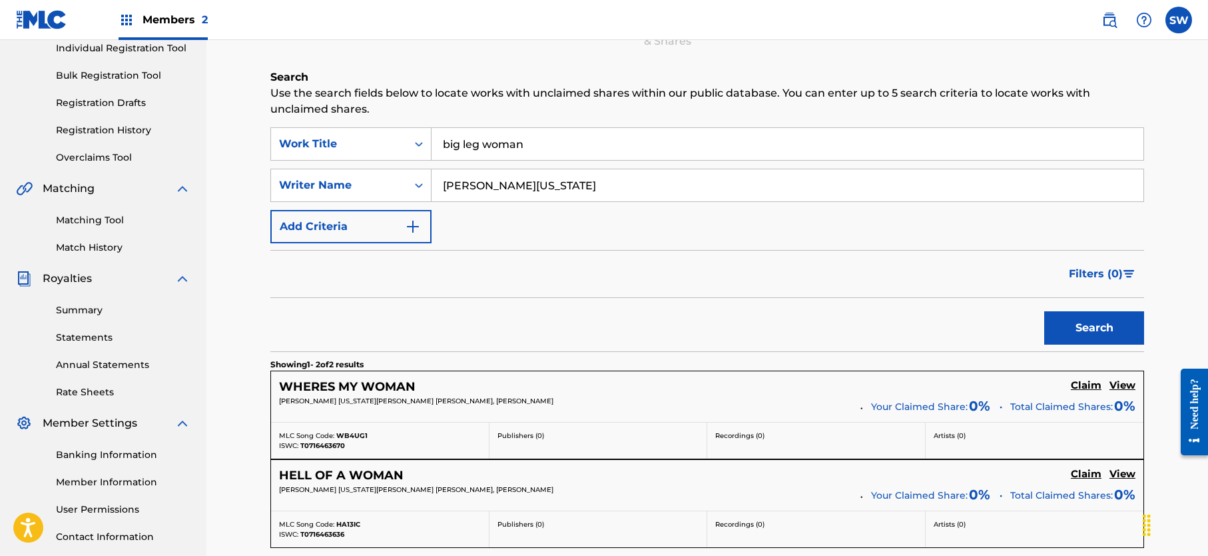
scroll to position [173, 0]
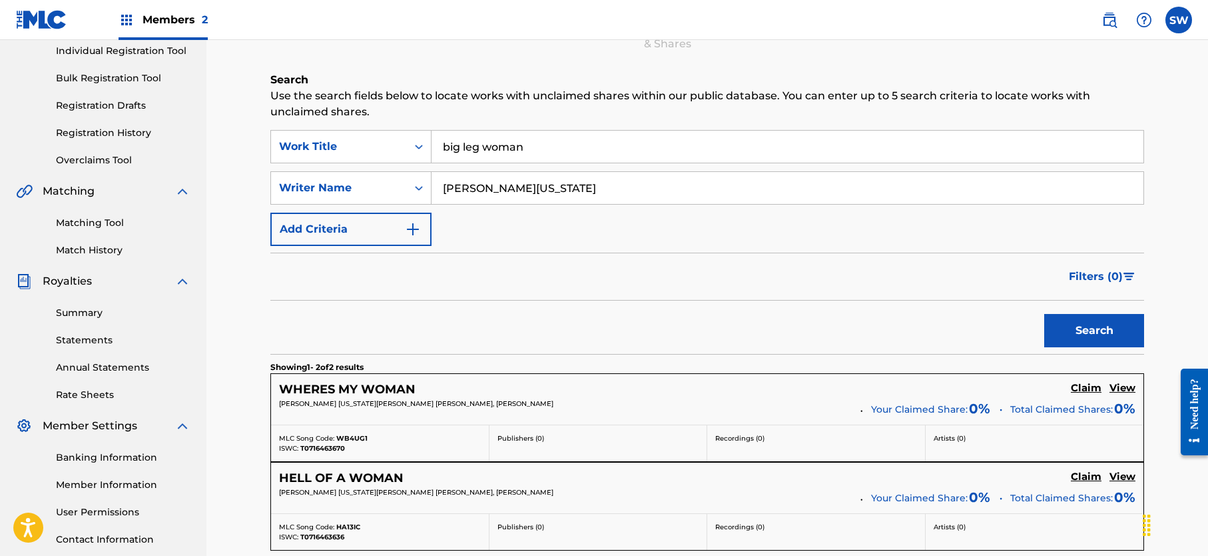
click at [106, 222] on link "Matching Tool" at bounding box center [123, 223] width 135 height 14
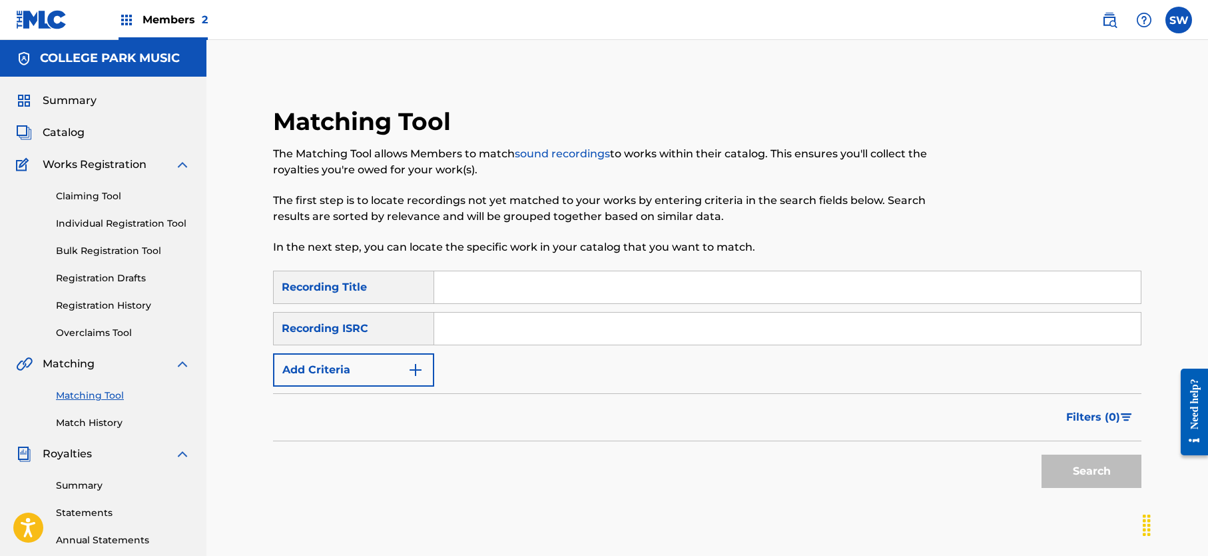
click at [517, 287] on input "Search Form" at bounding box center [787, 287] width 707 height 32
type input "big leg woman"
click at [476, 328] on input "Search Form" at bounding box center [787, 328] width 707 height 32
click at [467, 366] on div "SearchWithCriteria59dfee95-25f2-401d-bf59-8a02a5a70ce4 Recording Title big leg …" at bounding box center [707, 328] width 869 height 116
paste input "QZNWZ2519553"
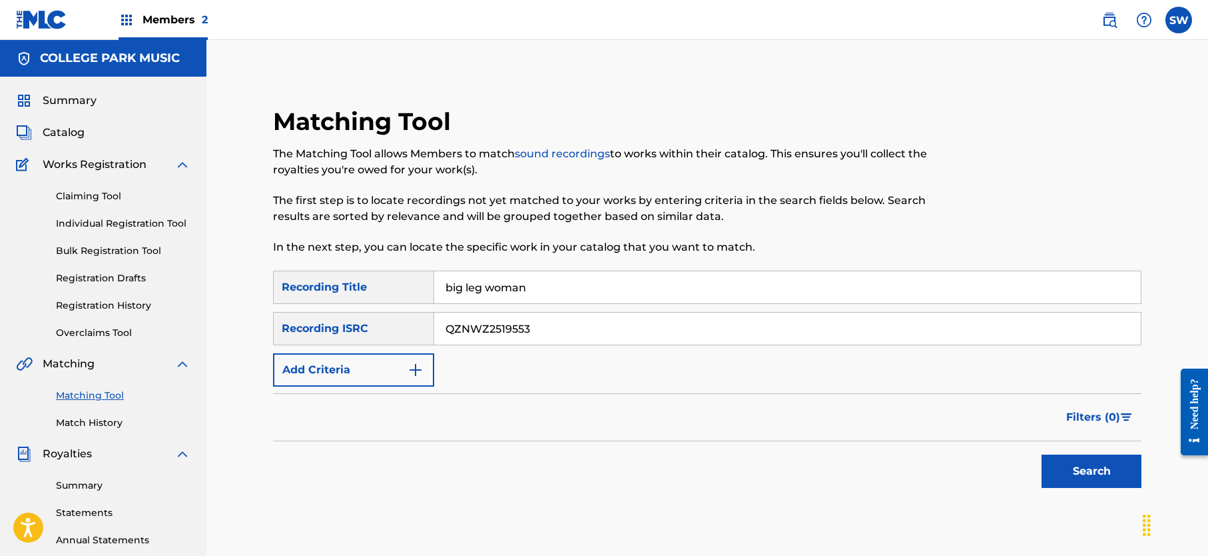
type input "QZNWZ2519553"
click at [1082, 462] on button "Search" at bounding box center [1092, 470] width 100 height 33
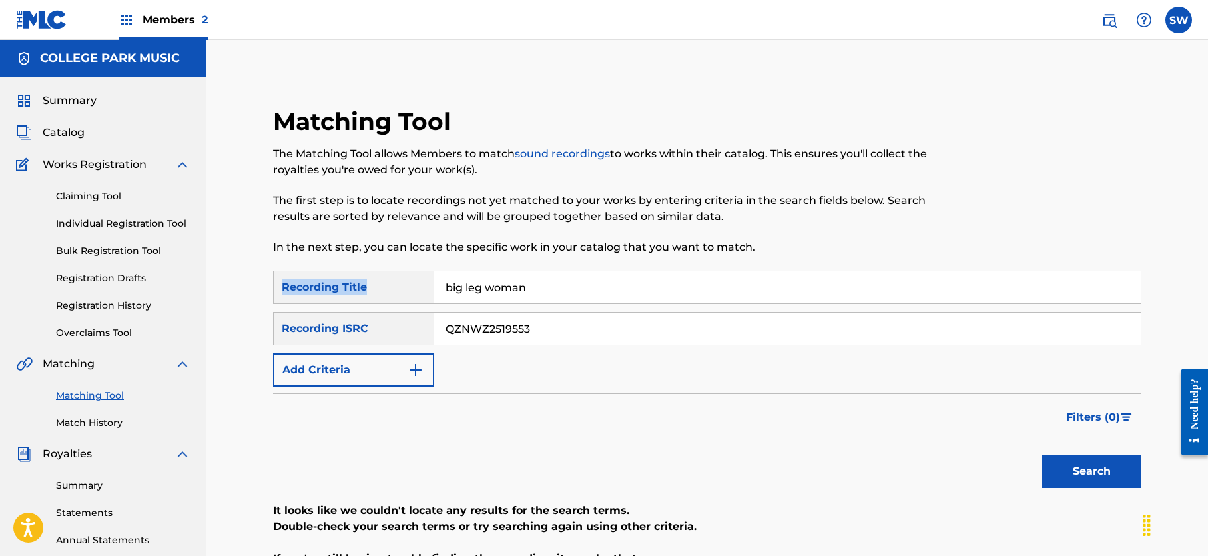
drag, startPoint x: 1208, startPoint y: 197, endPoint x: 1203, endPoint y: 283, distance: 86.7
click at [1203, 283] on div "Matching Tool The Matching Tool allows Members to match sound recordings to wor…" at bounding box center [707, 401] width 1002 height 722
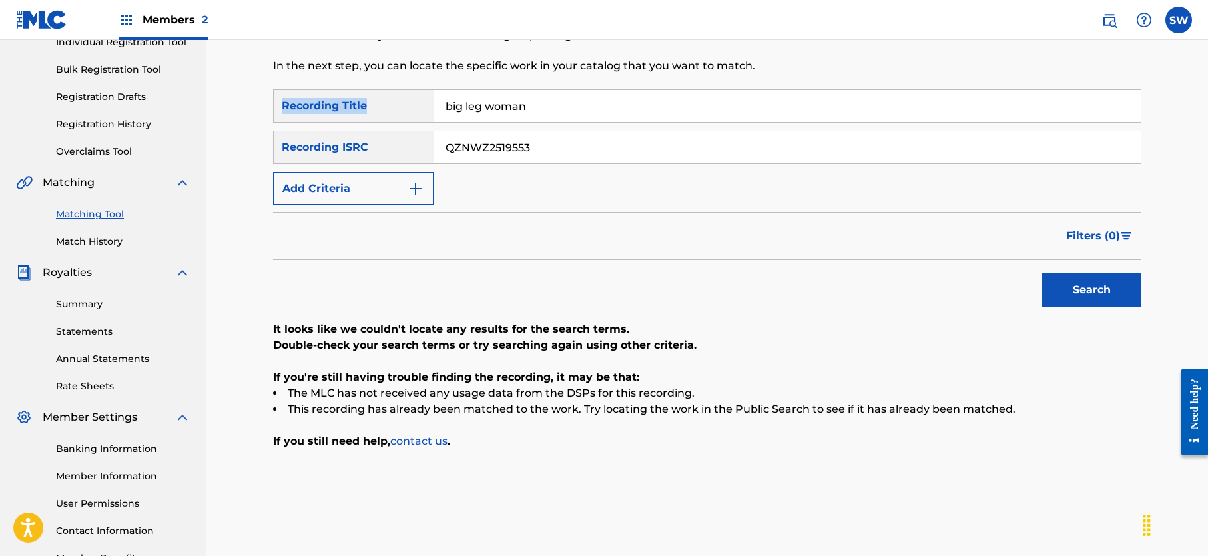
scroll to position [180, 0]
click at [548, 203] on div "SearchWithCriteria59dfee95-25f2-401d-bf59-8a02a5a70ce4 Recording Title big leg …" at bounding box center [707, 149] width 869 height 116
click at [424, 189] on button "Add Criteria" at bounding box center [353, 189] width 161 height 33
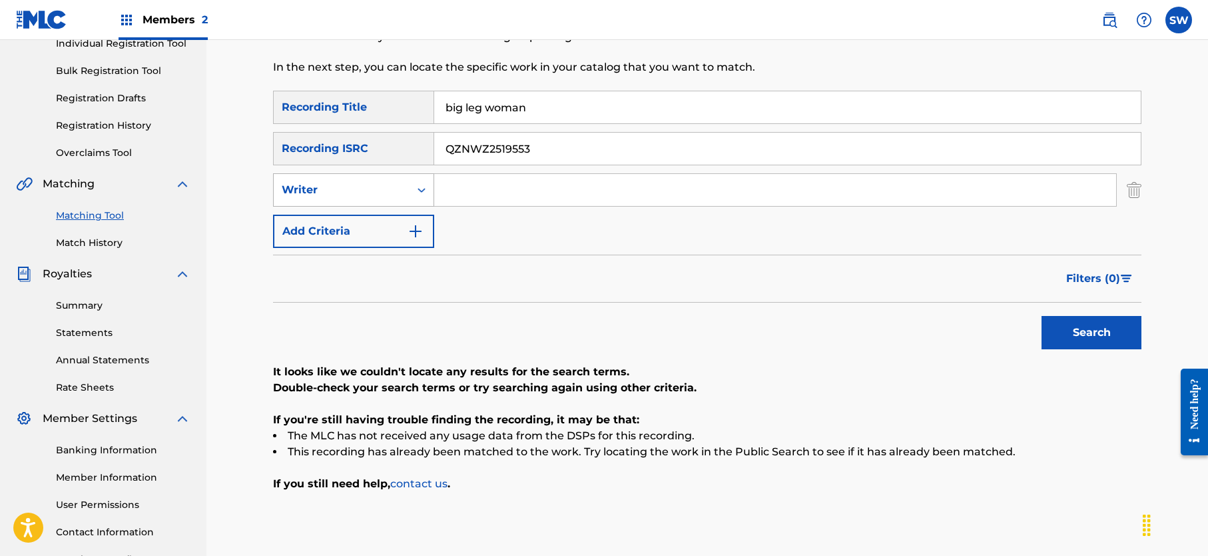
click at [426, 197] on div "Search Form" at bounding box center [422, 190] width 24 height 24
click at [412, 216] on div "Recording Artist" at bounding box center [354, 222] width 160 height 33
click at [564, 189] on input "Search Form" at bounding box center [775, 190] width 682 height 32
click at [1092, 324] on button "Search" at bounding box center [1092, 332] width 100 height 33
drag, startPoint x: 526, startPoint y: 195, endPoint x: 431, endPoint y: 191, distance: 95.3
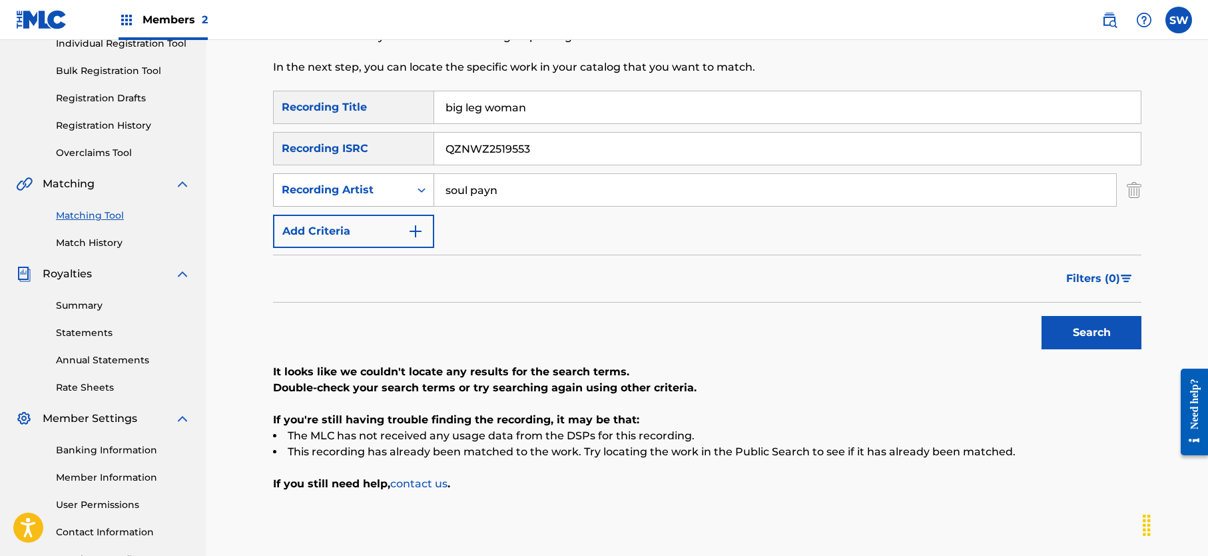
click at [431, 191] on div "SearchWithCriteria18be1bf2-6280-4961-b988-ba2d14911ad7 Recording Artist soul pa…" at bounding box center [707, 189] width 869 height 33
type input "parooze"
click at [1092, 332] on button "Search" at bounding box center [1092, 332] width 100 height 33
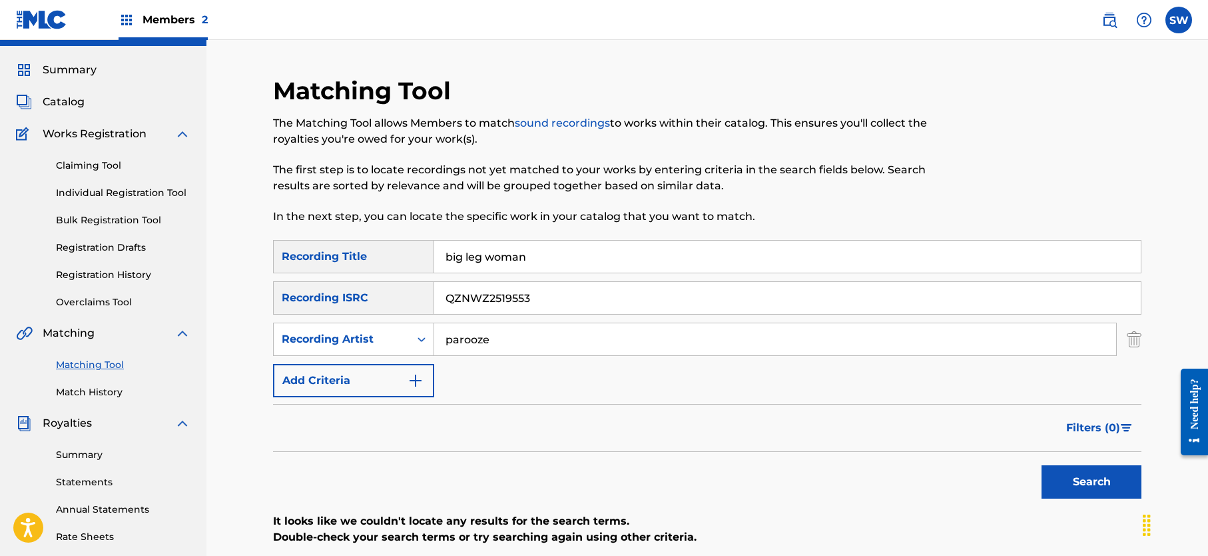
scroll to position [35, 0]
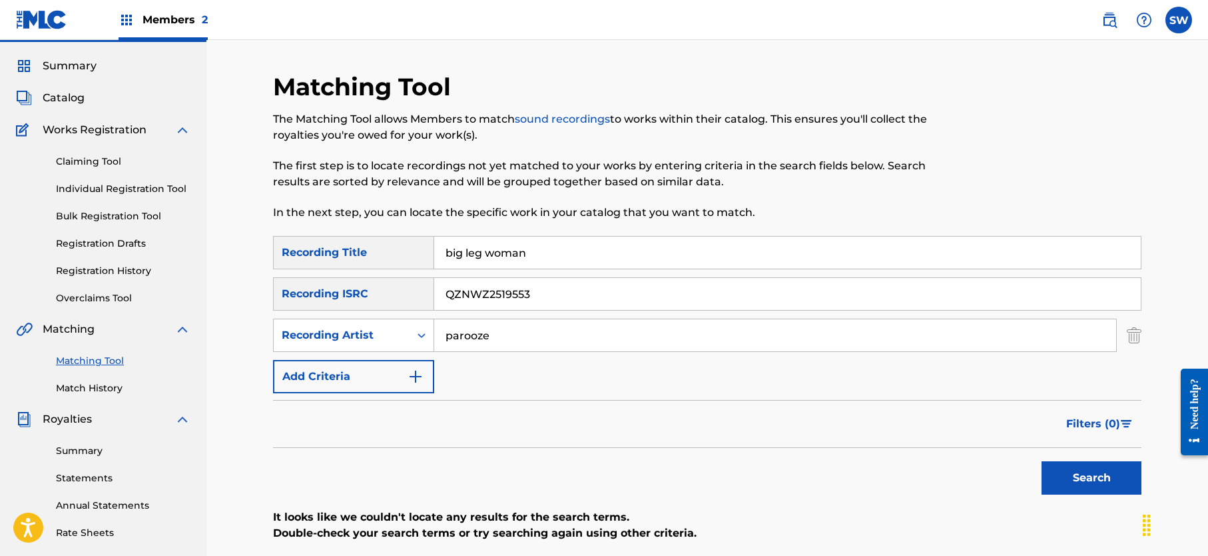
click at [97, 161] on link "Claiming Tool" at bounding box center [123, 162] width 135 height 14
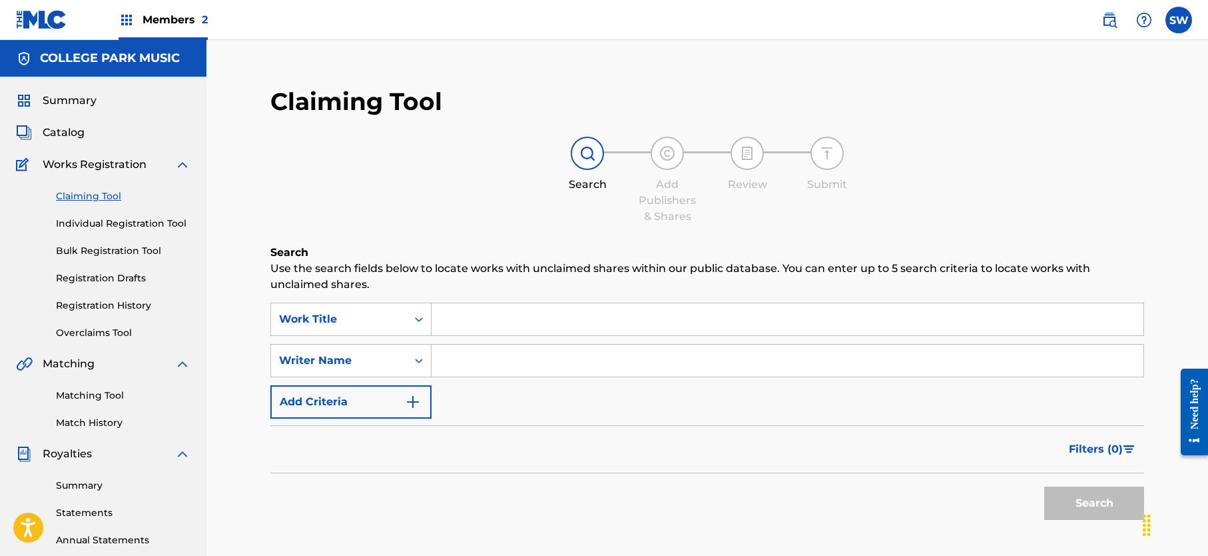
click at [478, 314] on input "Search Form" at bounding box center [788, 319] width 712 height 32
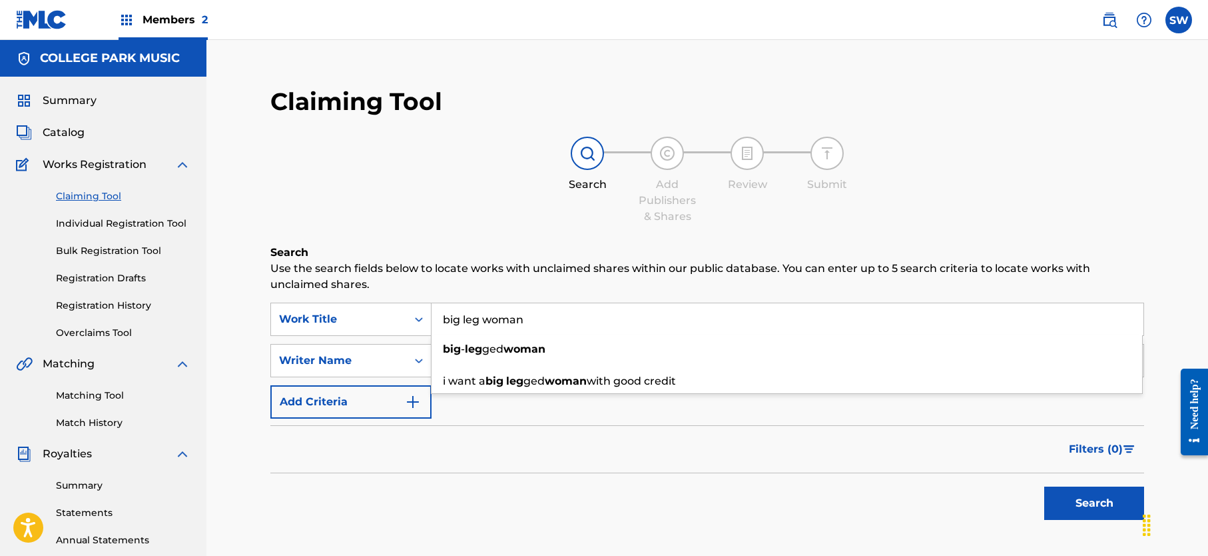
type input "big leg woman"
click at [592, 500] on div "Search" at bounding box center [707, 499] width 874 height 53
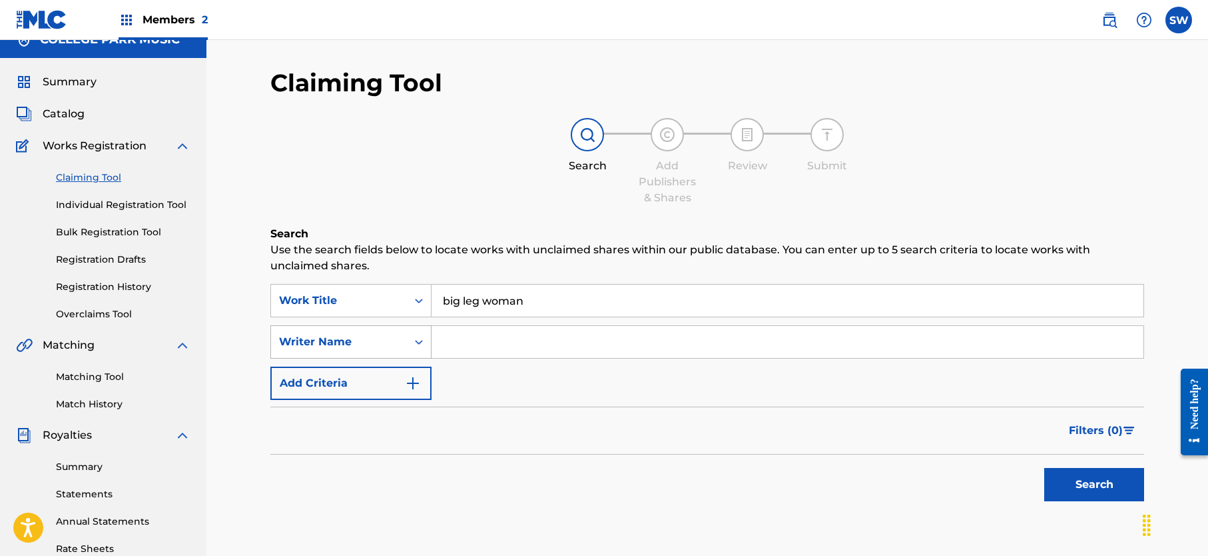
click at [416, 358] on div "Writer Name" at bounding box center [350, 341] width 161 height 33
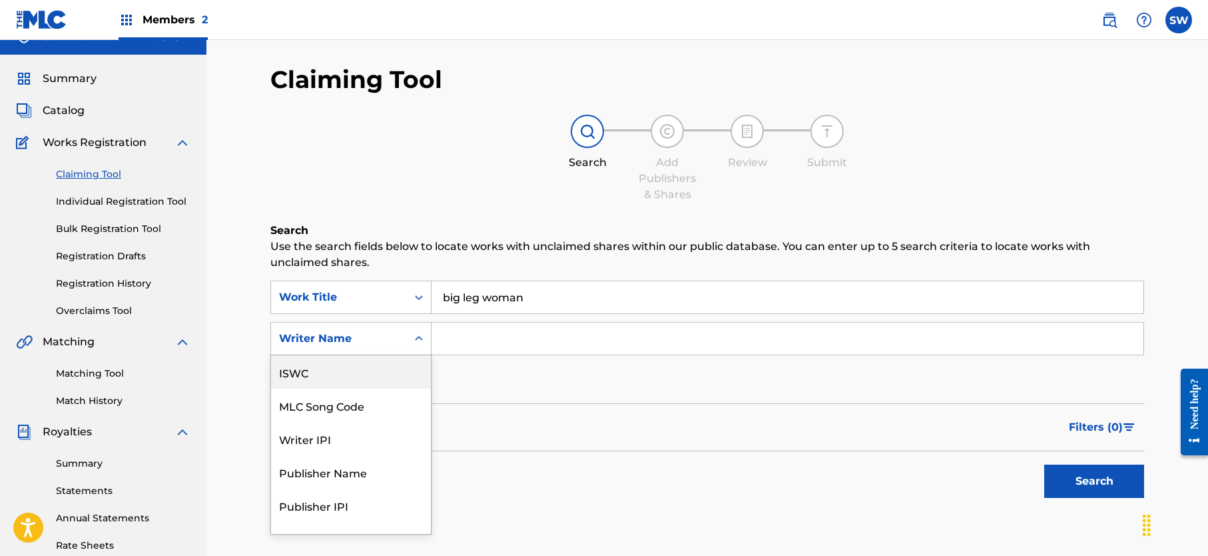
click at [311, 376] on div "ISWC" at bounding box center [351, 371] width 160 height 33
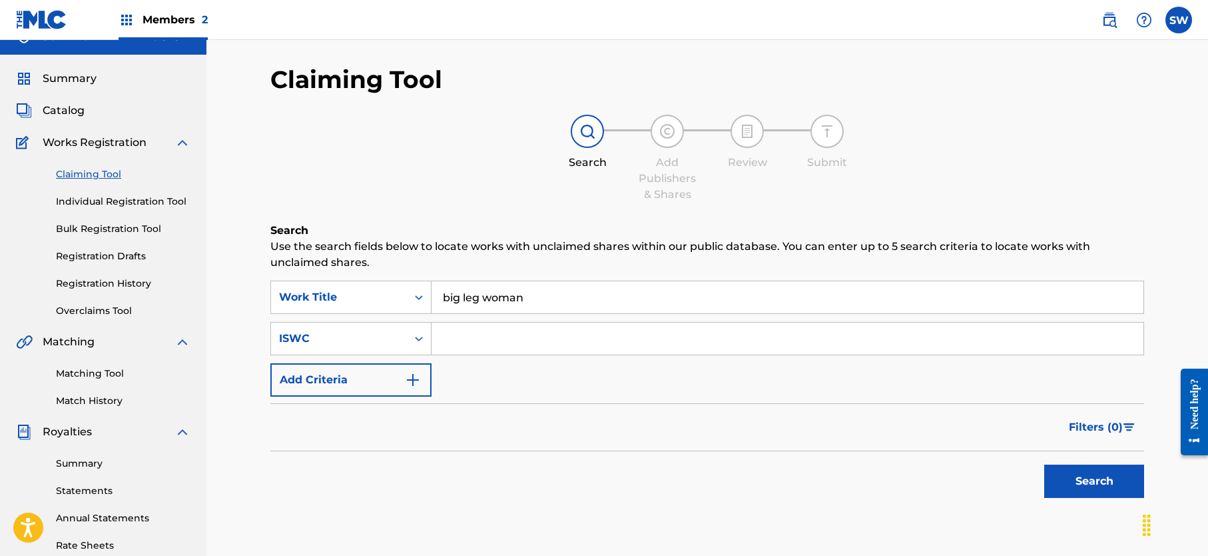
click at [495, 332] on input "Search Form" at bounding box center [788, 338] width 712 height 32
paste input "T-329.382.432-1"
click at [1072, 482] on button "Search" at bounding box center [1094, 480] width 100 height 33
click at [518, 338] on input "T-329.382.432-1" at bounding box center [788, 338] width 712 height 32
click at [496, 338] on input "T-329.382.4321" at bounding box center [788, 338] width 712 height 32
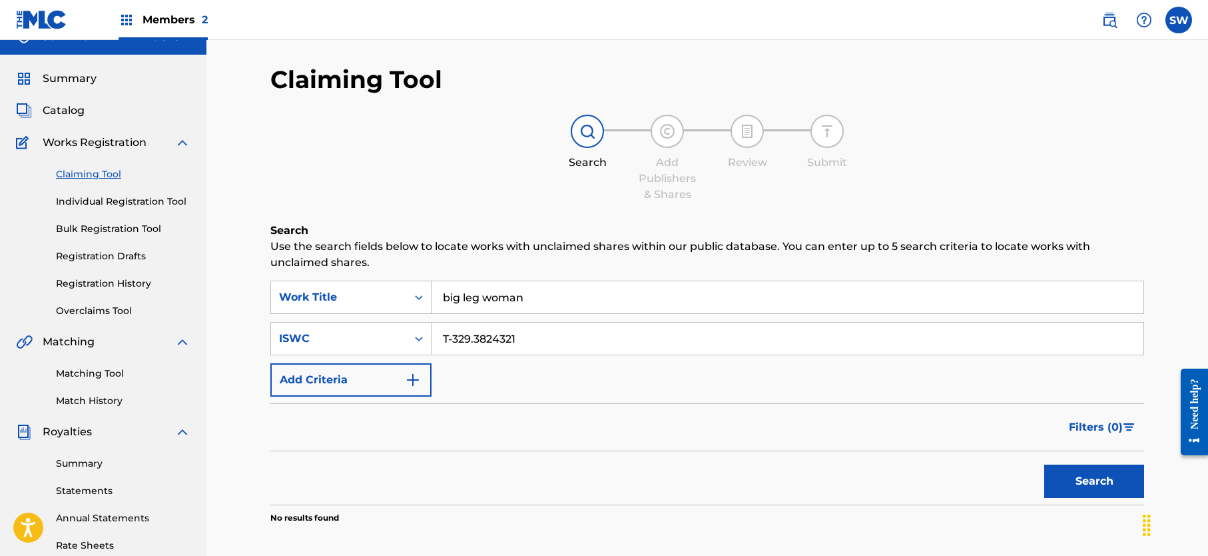
click at [474, 338] on input "T-329.3824321" at bounding box center [788, 338] width 712 height 32
click at [452, 337] on input "T-3293824321" at bounding box center [788, 338] width 712 height 32
type input "T3293824321"
click at [1108, 484] on button "Search" at bounding box center [1094, 480] width 100 height 33
click at [418, 382] on img "Search Form" at bounding box center [413, 380] width 16 height 16
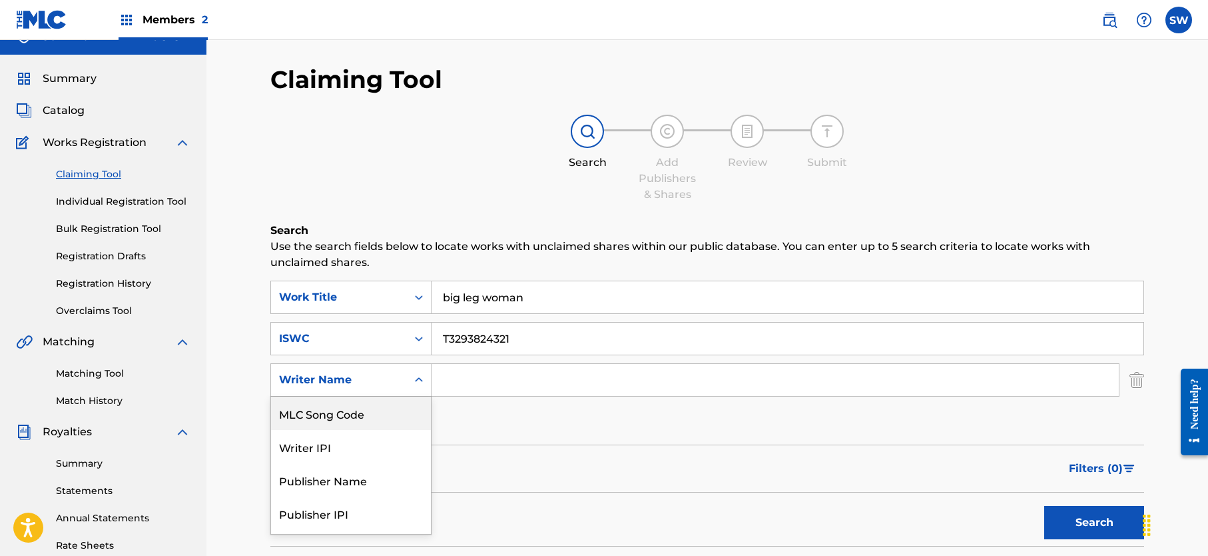
click at [420, 380] on div "MLC Song Code, 1 of 6. 6 results available. Use Up and Down to choose options, …" at bounding box center [350, 379] width 161 height 33
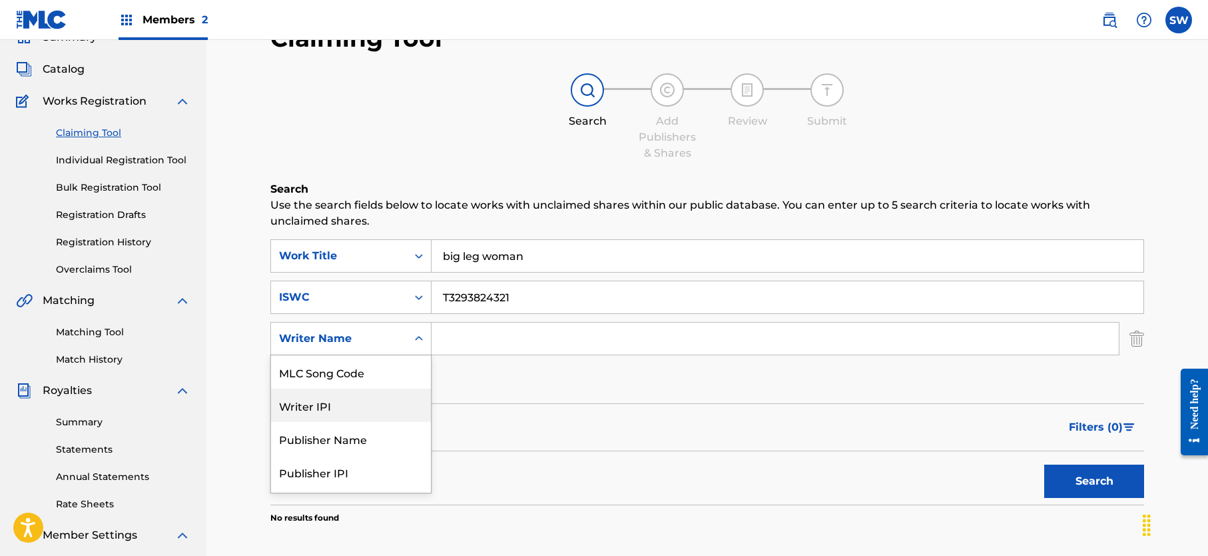
click at [377, 408] on div "Writer IPI" at bounding box center [351, 404] width 160 height 33
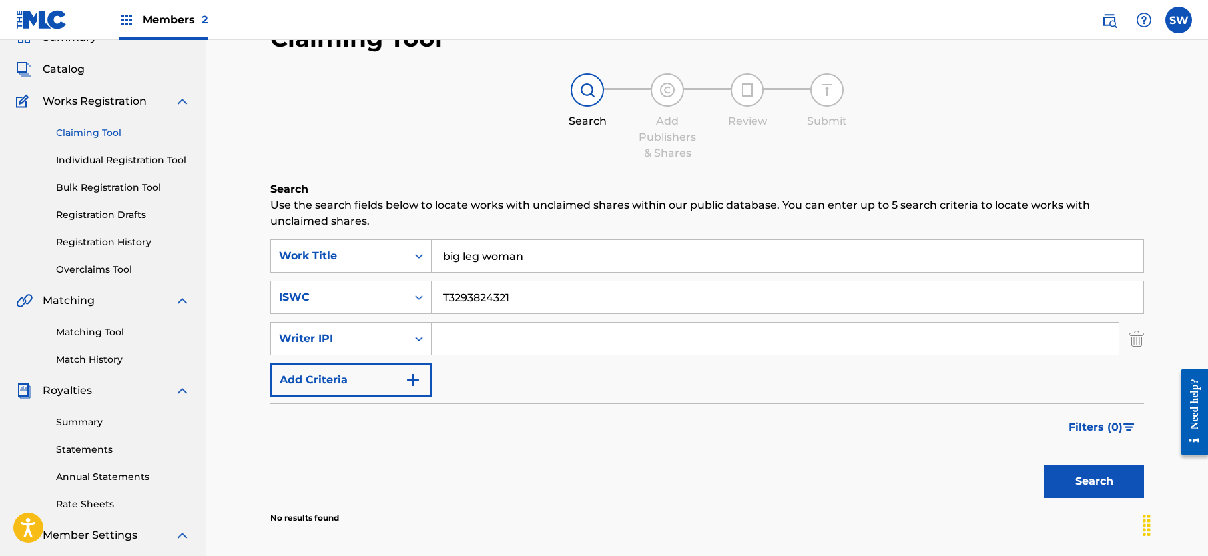
paste input "00239255948"
type input "00239255948"
click at [1103, 476] on button "Search" at bounding box center [1094, 480] width 100 height 33
drag, startPoint x: 1208, startPoint y: 276, endPoint x: 37, endPoint y: 19, distance: 1198.8
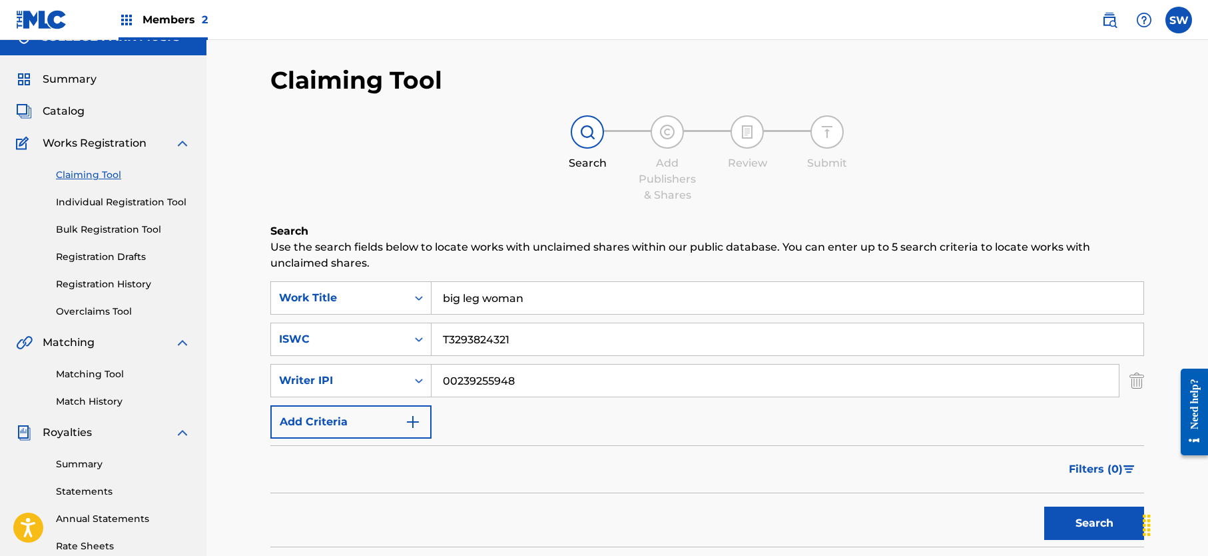
scroll to position [9, 0]
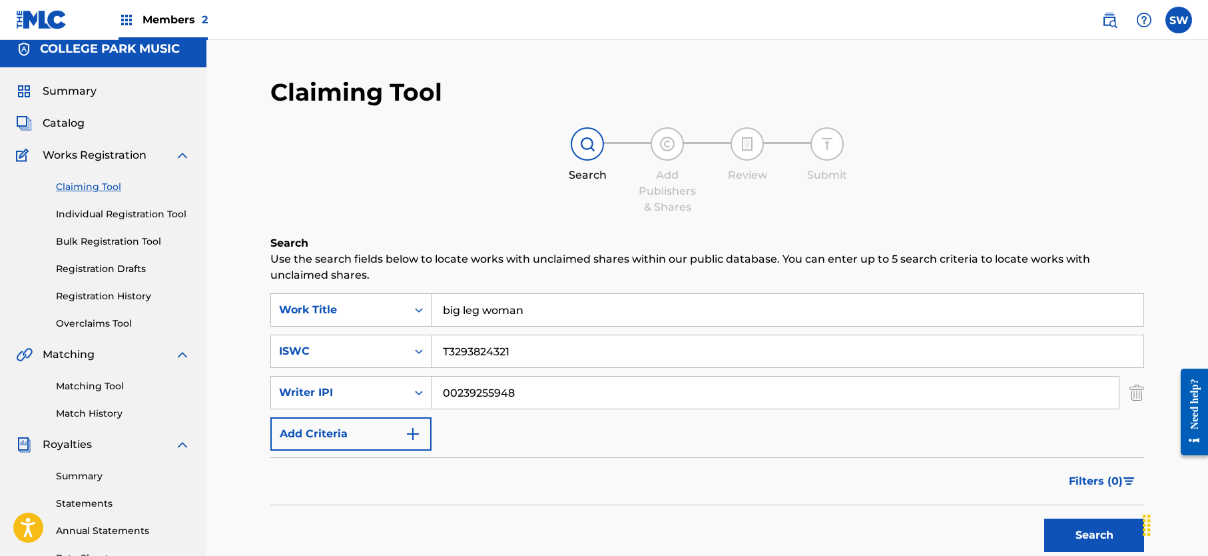
click at [91, 381] on link "Matching Tool" at bounding box center [123, 386] width 135 height 14
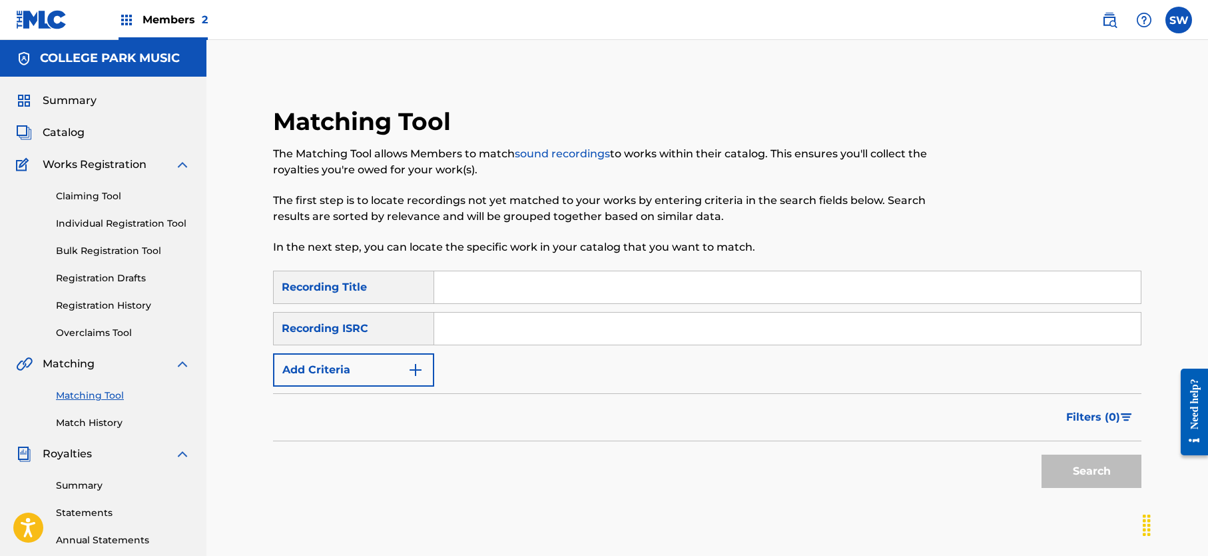
click at [500, 290] on input "Search Form" at bounding box center [787, 287] width 707 height 32
type input "big leg woman"
paste input "QZNWZ2519553"
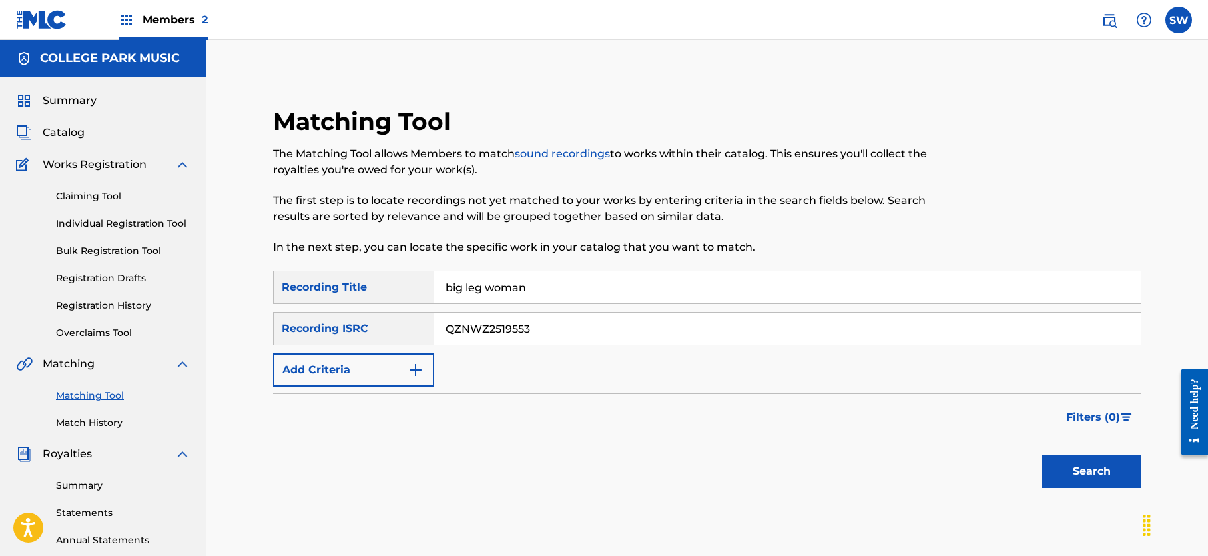
type input "QZNWZ2519553"
click at [1084, 470] on button "Search" at bounding box center [1092, 470] width 100 height 33
